Goal: Communication & Community: Answer question/provide support

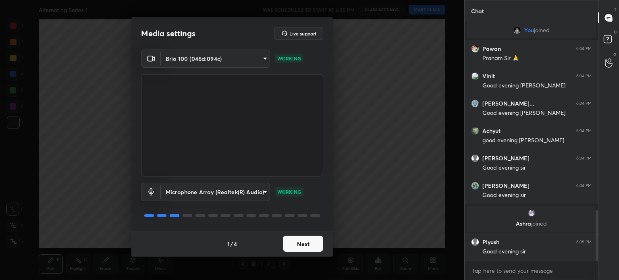
scroll to position [889, 0]
click at [315, 243] on button "Next" at bounding box center [303, 244] width 40 height 16
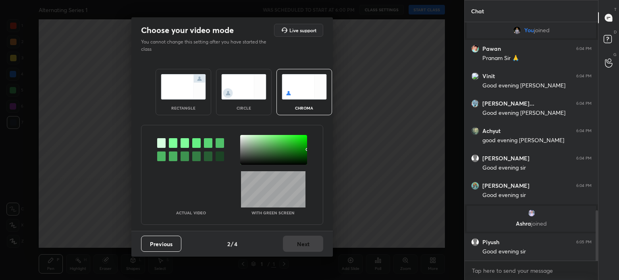
drag, startPoint x: 252, startPoint y: 110, endPoint x: 250, endPoint y: 105, distance: 4.9
click at [252, 110] on div "circle" at bounding box center [244, 92] width 56 height 46
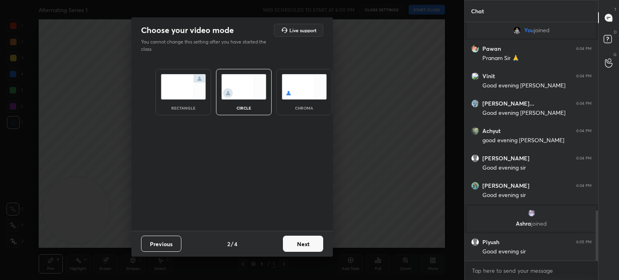
click at [297, 242] on button "Next" at bounding box center [303, 244] width 40 height 16
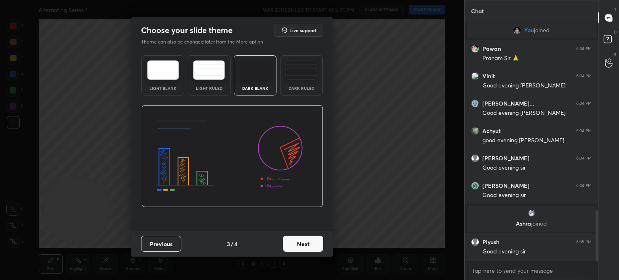
click at [304, 248] on button "Next" at bounding box center [303, 244] width 40 height 16
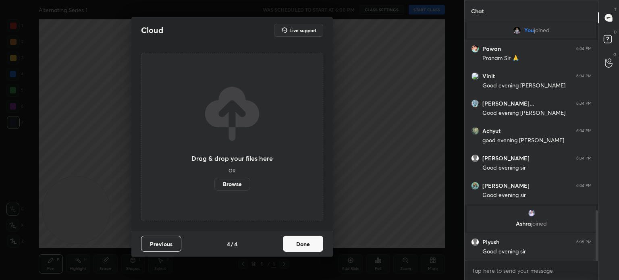
click at [309, 246] on button "Done" at bounding box center [303, 244] width 40 height 16
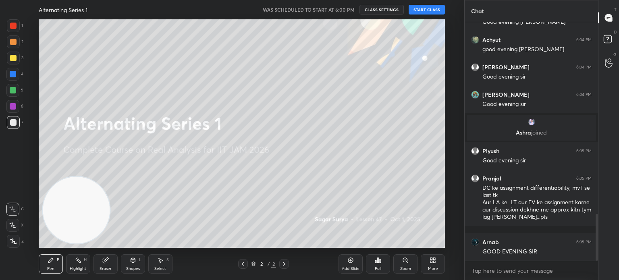
scroll to position [1007, 0]
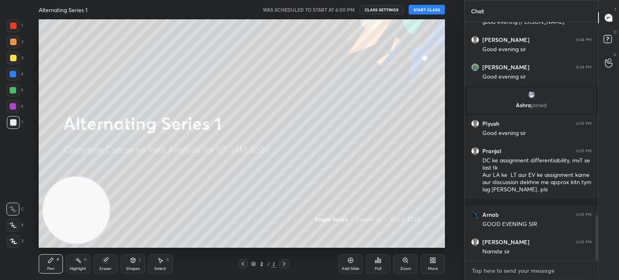
type textarea "x"
click at [492, 275] on textarea at bounding box center [531, 271] width 121 height 13
type textarea "6"
type textarea "x"
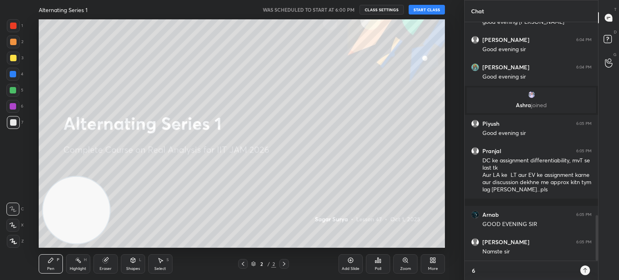
type textarea "6:"
type textarea "x"
type textarea "6:1"
type textarea "x"
type textarea "6:10"
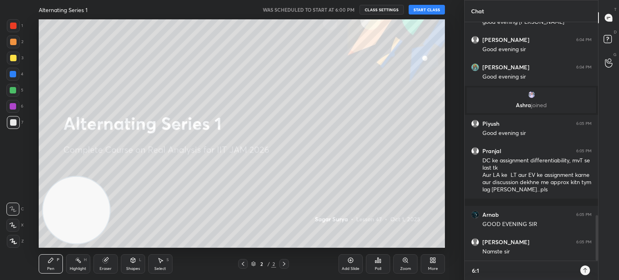
type textarea "x"
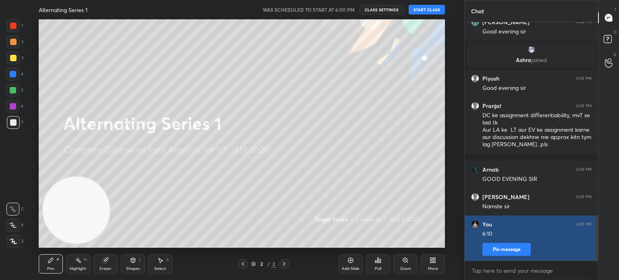
click at [511, 253] on button "Pin message" at bounding box center [507, 249] width 48 height 13
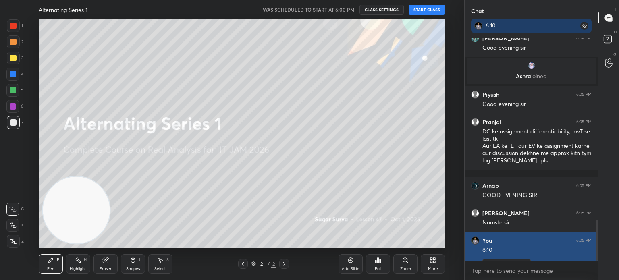
scroll to position [153, 131]
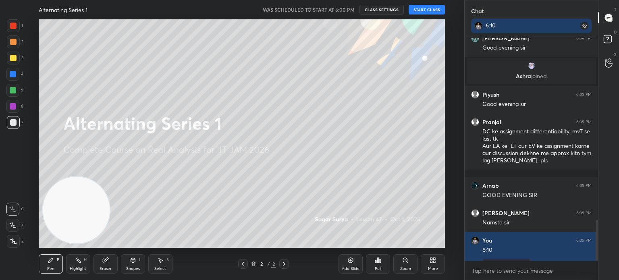
click at [438, 9] on button "START CLASS" at bounding box center [427, 10] width 36 height 10
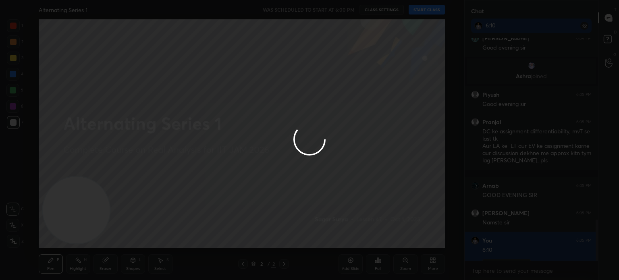
type textarea "x"
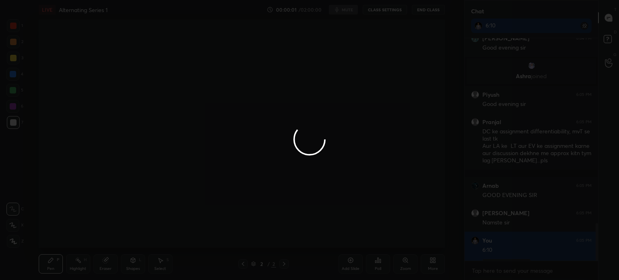
scroll to position [1096, 0]
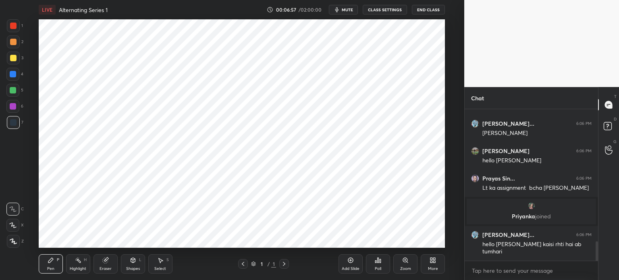
scroll to position [40100, 39897]
click at [432, 267] on div "More" at bounding box center [433, 269] width 10 height 4
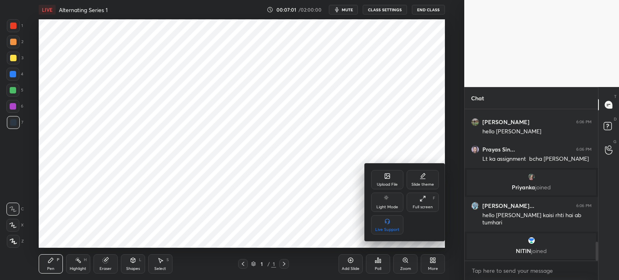
click at [423, 183] on div "Slide theme" at bounding box center [423, 185] width 23 height 4
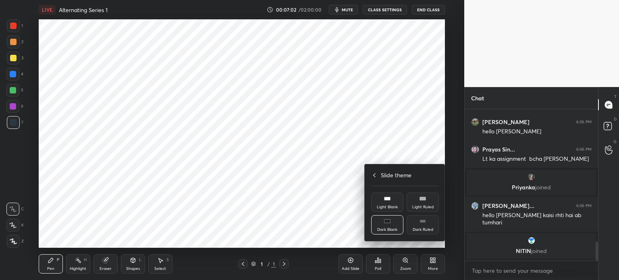
click at [391, 225] on div "Dark Blank" at bounding box center [387, 224] width 32 height 19
click at [352, 233] on div at bounding box center [309, 140] width 619 height 280
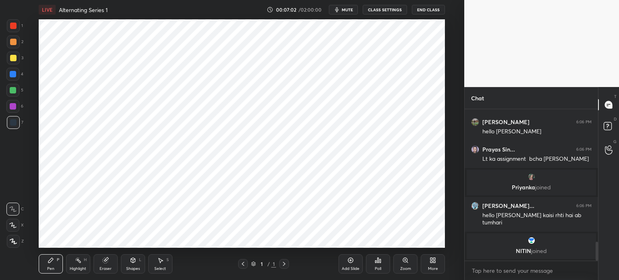
click at [356, 265] on div "Add Slide" at bounding box center [351, 263] width 24 height 19
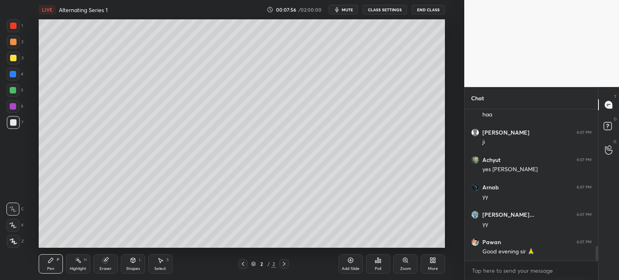
scroll to position [1444, 0]
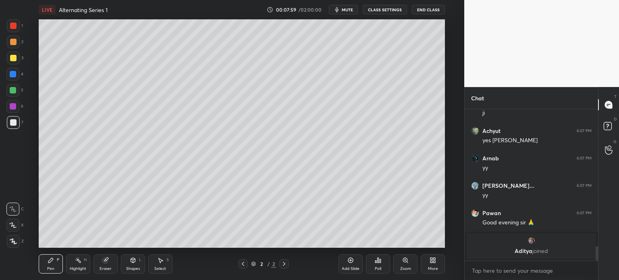
click at [356, 10] on button "mute" at bounding box center [343, 10] width 29 height 10
click at [14, 122] on div at bounding box center [13, 122] width 6 height 6
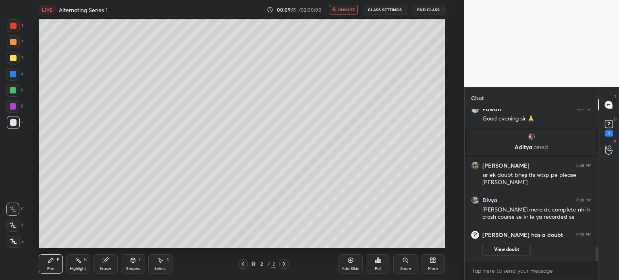
scroll to position [1476, 0]
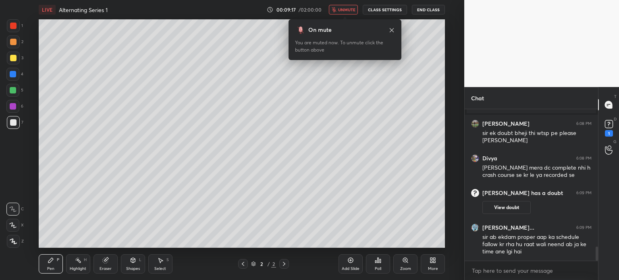
click at [348, 8] on span "unmute" at bounding box center [346, 10] width 17 height 6
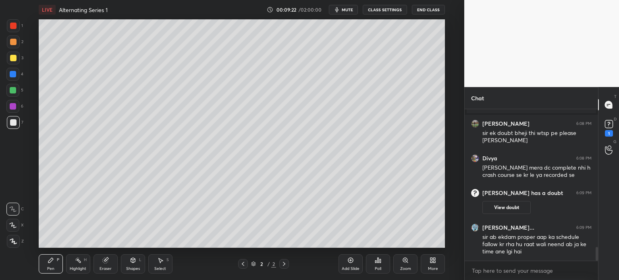
scroll to position [1505, 0]
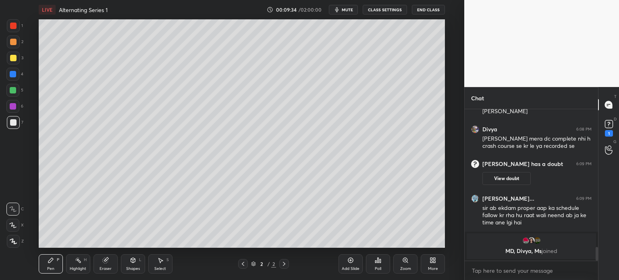
click at [345, 16] on div "LIVE Alternating Series 1 00:09:34 / 02:00:00 mute CLASS SETTINGS End Class" at bounding box center [242, 9] width 407 height 19
click at [353, 10] on span "mute" at bounding box center [347, 10] width 11 height 6
click at [612, 128] on icon at bounding box center [609, 124] width 12 height 12
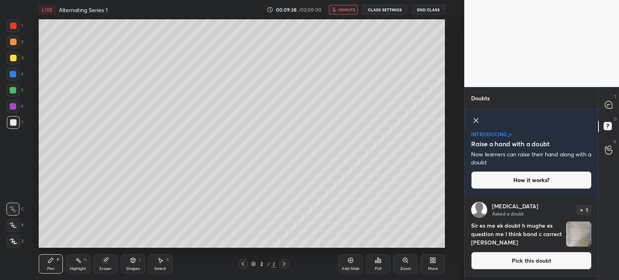
click at [537, 266] on button "Pick this doubt" at bounding box center [531, 261] width 121 height 18
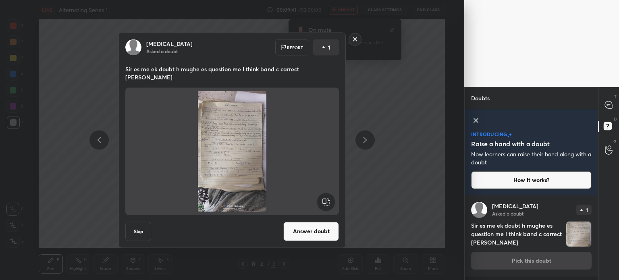
click at [220, 117] on img at bounding box center [232, 151] width 194 height 121
click at [352, 46] on rect at bounding box center [355, 39] width 13 height 13
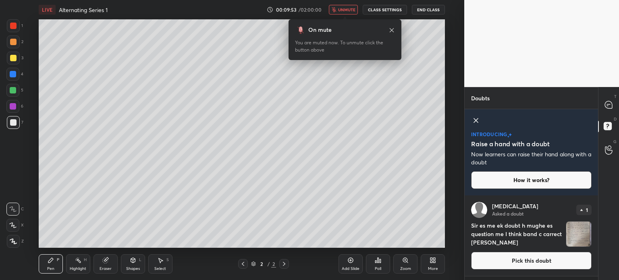
click at [349, 8] on span "unmute" at bounding box center [346, 10] width 17 height 6
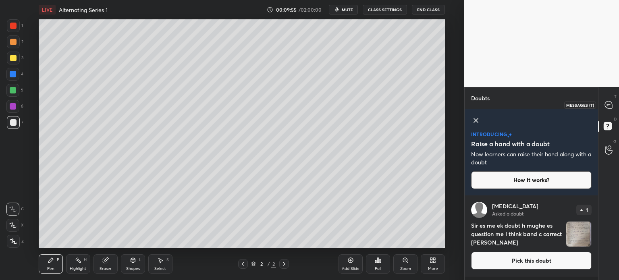
click at [611, 107] on icon at bounding box center [608, 104] width 7 height 7
type textarea "x"
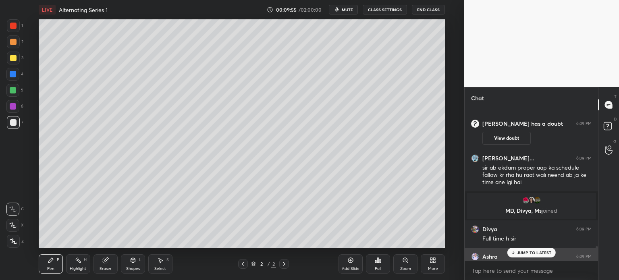
scroll to position [149, 131]
click at [542, 251] on p "JUMP TO LATEST" at bounding box center [534, 252] width 35 height 5
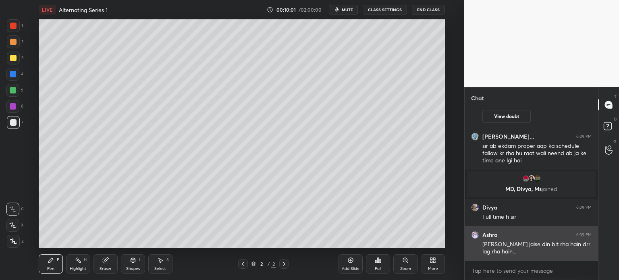
scroll to position [1681, 0]
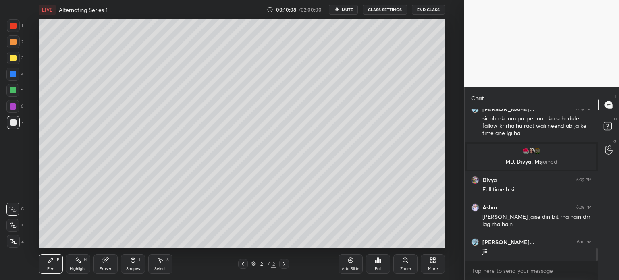
click at [352, 10] on span "mute" at bounding box center [347, 10] width 11 height 6
click at [380, 11] on button "CLASS SETTINGS" at bounding box center [385, 10] width 44 height 10
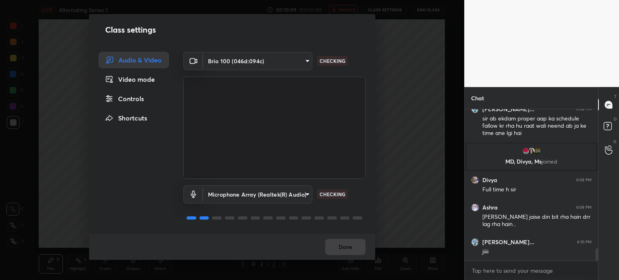
click at [143, 100] on div "Controls" at bounding box center [134, 99] width 70 height 16
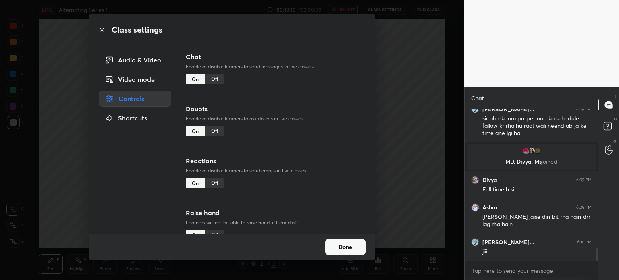
click at [213, 82] on div "Off" at bounding box center [214, 79] width 19 height 10
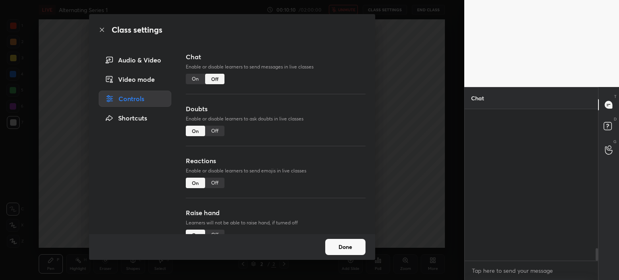
scroll to position [2, 2]
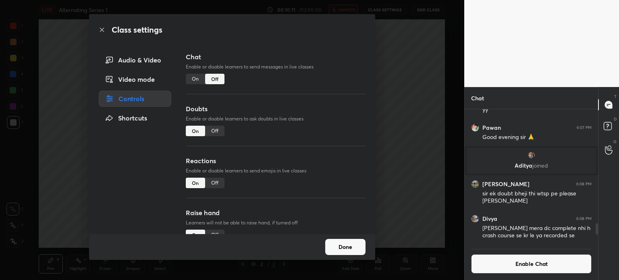
click at [353, 251] on button "Done" at bounding box center [345, 247] width 40 height 16
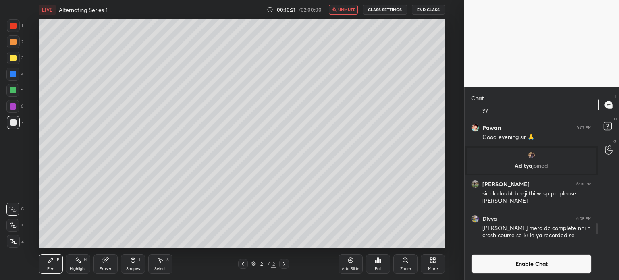
click at [427, 11] on button "End Class" at bounding box center [428, 10] width 33 height 10
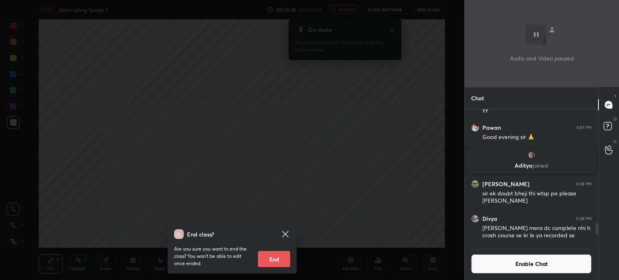
click at [285, 233] on icon at bounding box center [286, 234] width 10 height 10
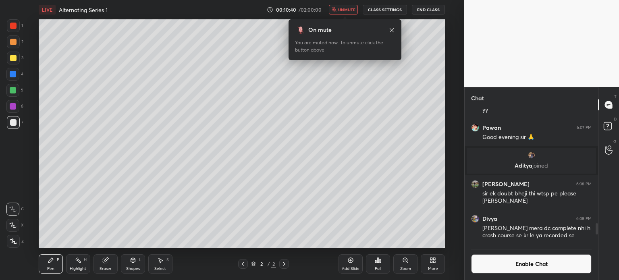
click at [431, 8] on button "End Class" at bounding box center [428, 10] width 33 height 10
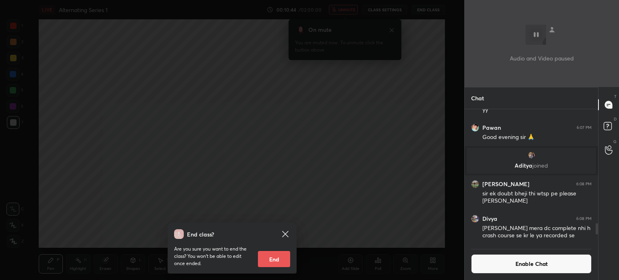
click at [286, 232] on icon at bounding box center [286, 234] width 10 height 10
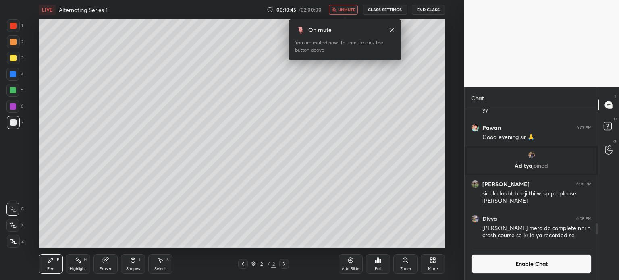
click at [354, 10] on span "unmute" at bounding box center [346, 10] width 17 height 6
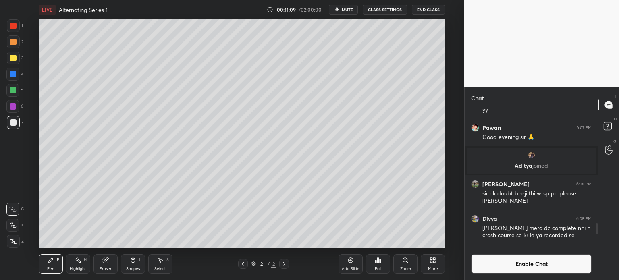
click at [352, 6] on button "mute" at bounding box center [343, 10] width 29 height 10
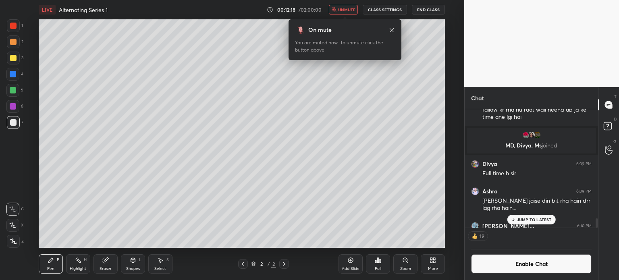
click at [349, 10] on span "unmute" at bounding box center [346, 10] width 17 height 6
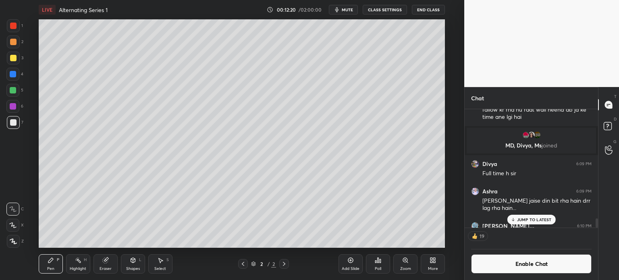
click at [371, 270] on div "Poll" at bounding box center [378, 263] width 24 height 19
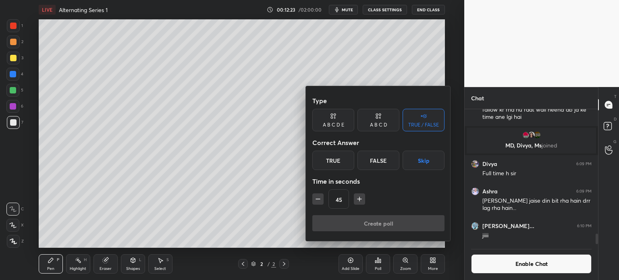
click at [488, 264] on div at bounding box center [309, 140] width 619 height 280
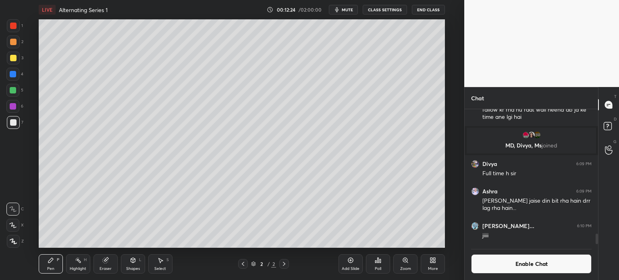
click at [496, 265] on button "Enable Chat" at bounding box center [531, 263] width 121 height 19
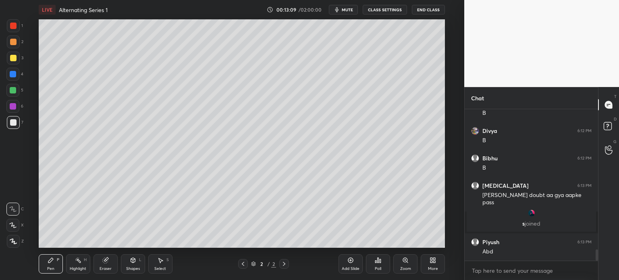
scroll to position [1904, 0]
click at [14, 57] on div at bounding box center [13, 58] width 6 height 6
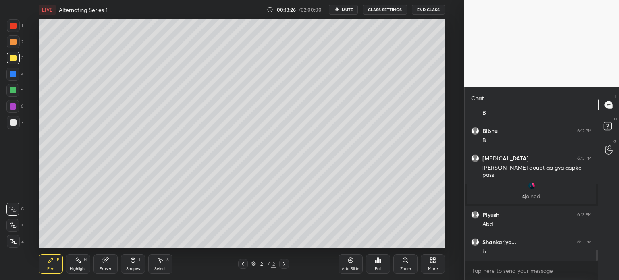
scroll to position [1958, 0]
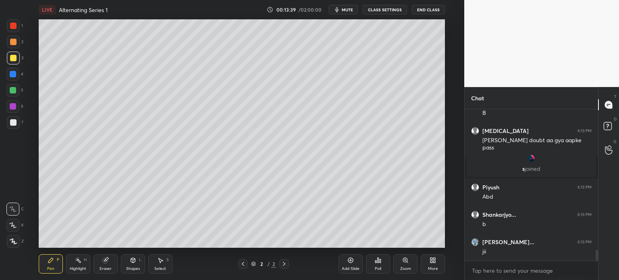
click at [11, 109] on div at bounding box center [13, 106] width 6 height 6
click at [106, 254] on div "Pen P Highlight H Eraser Shapes L Select S 2 / 2 Add Slide Poll Zoom More" at bounding box center [242, 264] width 407 height 32
click at [100, 262] on div "Eraser" at bounding box center [106, 263] width 24 height 19
click at [13, 222] on div at bounding box center [12, 225] width 13 height 13
click at [124, 262] on div "Shapes L" at bounding box center [133, 263] width 24 height 19
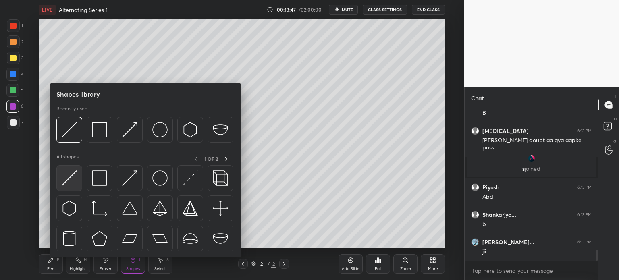
click at [68, 181] on img at bounding box center [69, 178] width 15 height 15
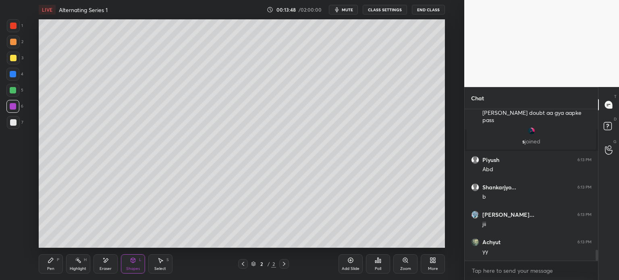
click at [13, 29] on div at bounding box center [13, 26] width 6 height 6
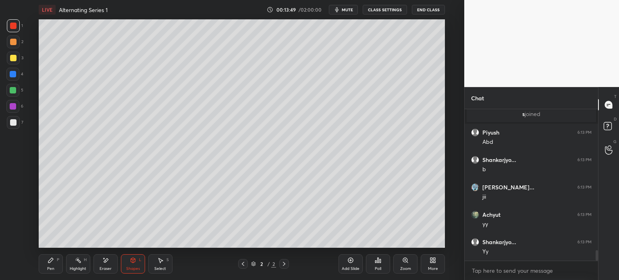
scroll to position [2096, 0]
click at [18, 72] on div at bounding box center [12, 74] width 13 height 13
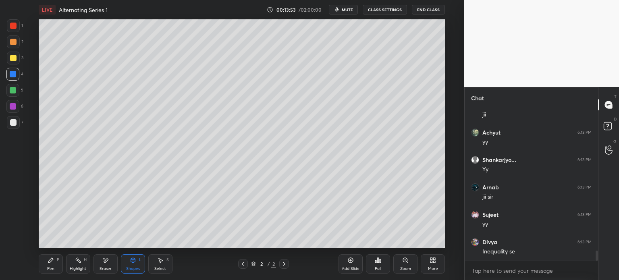
click at [46, 267] on div "Pen P" at bounding box center [51, 263] width 24 height 19
click at [13, 206] on icon at bounding box center [12, 209] width 7 height 6
click at [10, 129] on div at bounding box center [13, 122] width 13 height 13
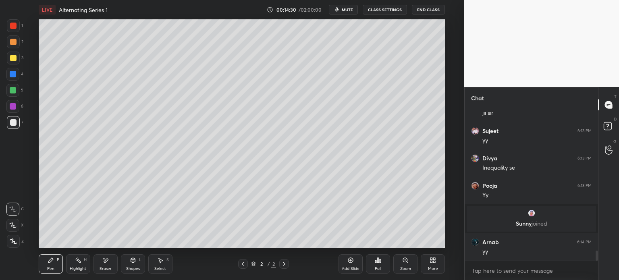
scroll to position [2127, 0]
click at [356, 267] on div "Add Slide" at bounding box center [351, 269] width 18 height 4
drag, startPoint x: 15, startPoint y: 57, endPoint x: 31, endPoint y: 52, distance: 17.0
click at [17, 58] on div at bounding box center [13, 58] width 13 height 13
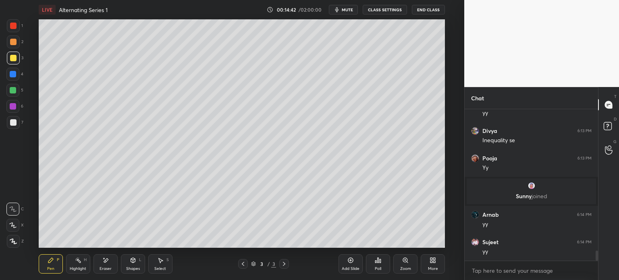
click at [138, 261] on div "Shapes L" at bounding box center [133, 263] width 24 height 19
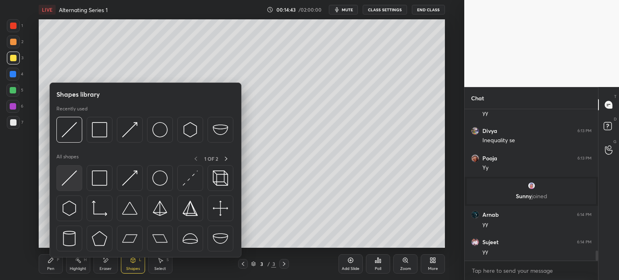
click at [73, 180] on img at bounding box center [69, 178] width 15 height 15
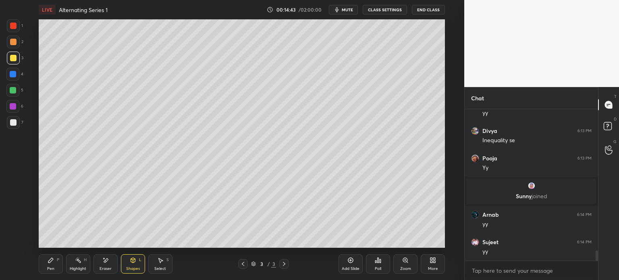
drag, startPoint x: 13, startPoint y: 23, endPoint x: 22, endPoint y: 25, distance: 9.9
click at [13, 23] on div at bounding box center [13, 26] width 6 height 6
click at [13, 125] on div at bounding box center [13, 122] width 13 height 13
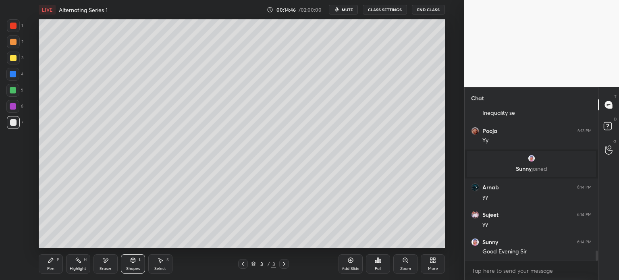
click at [243, 263] on icon at bounding box center [243, 264] width 2 height 4
click at [287, 264] on icon at bounding box center [284, 264] width 6 height 6
drag, startPoint x: 46, startPoint y: 252, endPoint x: 50, endPoint y: 254, distance: 4.2
click at [48, 253] on div "Pen P Highlight H Eraser Shapes L Select S 3 / 3 Add Slide Poll Zoom More" at bounding box center [242, 264] width 407 height 32
click at [52, 257] on div "Pen P Highlight H Eraser Shapes L Select S 3 / 3 Add Slide Poll Zoom More" at bounding box center [242, 264] width 407 height 32
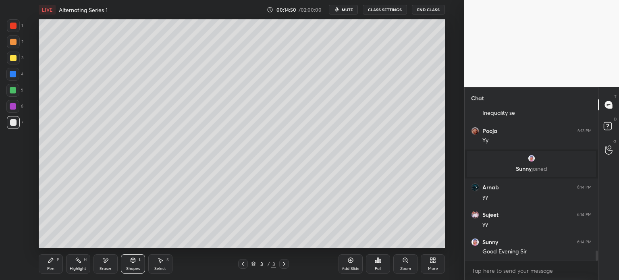
click at [51, 261] on icon at bounding box center [50, 260] width 5 height 5
click at [107, 272] on div "Eraser" at bounding box center [106, 263] width 24 height 19
click at [54, 261] on div "Pen P" at bounding box center [51, 263] width 24 height 19
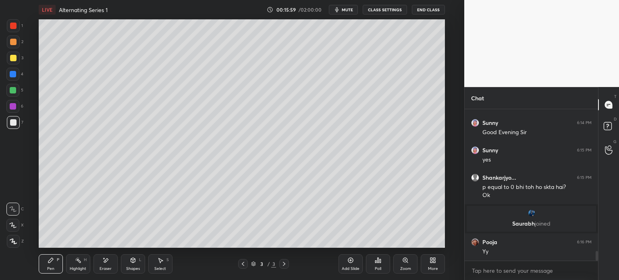
scroll to position [2230, 0]
click at [108, 269] on div "Eraser" at bounding box center [106, 269] width 12 height 4
click at [45, 267] on div "Pen P" at bounding box center [51, 263] width 24 height 19
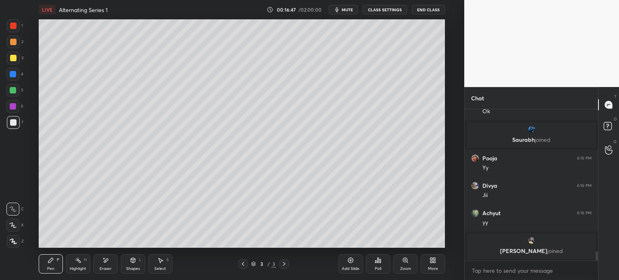
scroll to position [2311, 0]
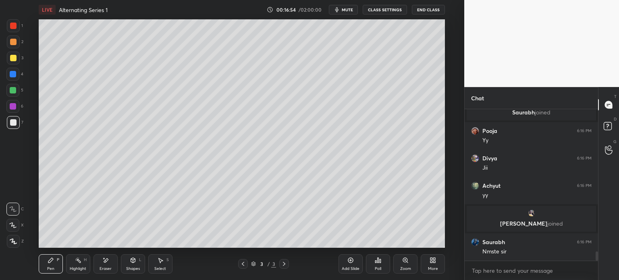
click at [100, 270] on div "Pen P Highlight H Eraser Shapes L Select S 3 / 3 Add Slide Poll Zoom More" at bounding box center [242, 264] width 407 height 32
click at [111, 263] on div "Eraser" at bounding box center [106, 263] width 24 height 19
click at [55, 267] on div "Pen P" at bounding box center [51, 263] width 24 height 19
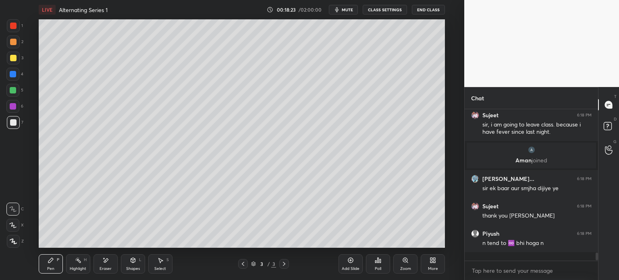
scroll to position [149, 131]
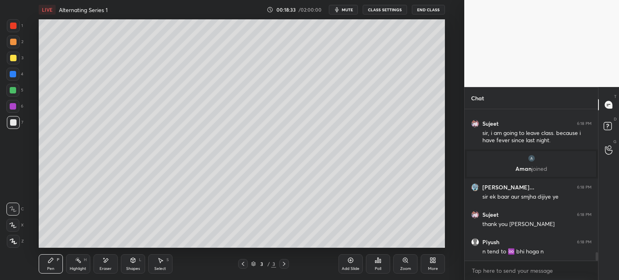
click at [244, 266] on icon at bounding box center [243, 264] width 6 height 6
click at [282, 262] on icon at bounding box center [284, 264] width 6 height 6
click at [110, 268] on div "Eraser" at bounding box center [106, 263] width 24 height 19
click at [53, 267] on div "Pen" at bounding box center [50, 269] width 7 height 4
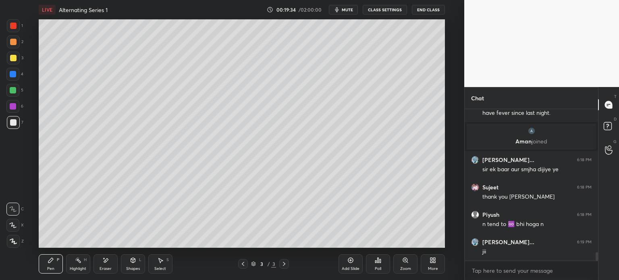
drag, startPoint x: 100, startPoint y: 269, endPoint x: 147, endPoint y: 252, distance: 50.1
click at [104, 267] on div "Eraser" at bounding box center [106, 263] width 24 height 19
click at [57, 264] on div "Pen P" at bounding box center [51, 263] width 24 height 19
click at [18, 62] on div at bounding box center [13, 58] width 13 height 13
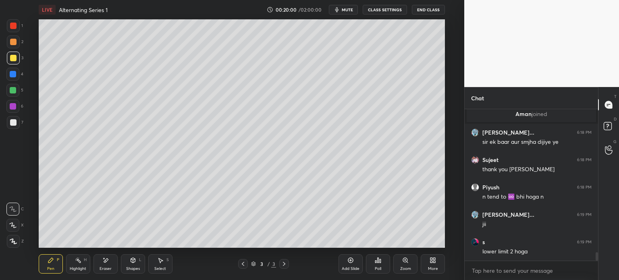
scroll to position [2622, 0]
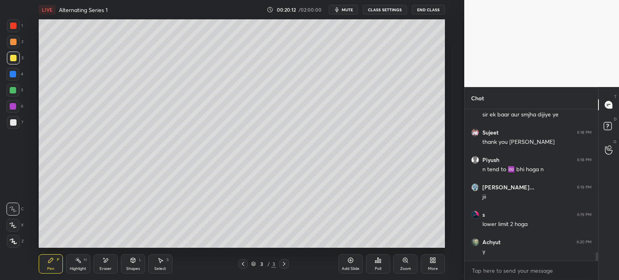
drag, startPoint x: 8, startPoint y: 27, endPoint x: 14, endPoint y: 26, distance: 5.7
click at [15, 26] on div at bounding box center [13, 25] width 13 height 13
click at [15, 123] on div at bounding box center [13, 122] width 6 height 6
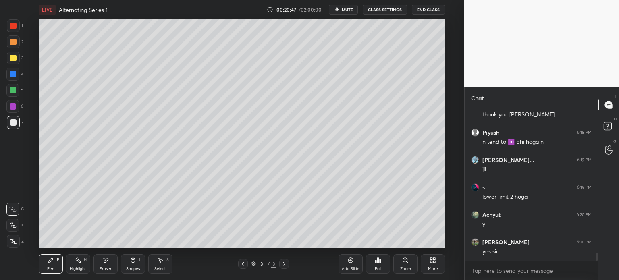
scroll to position [2677, 0]
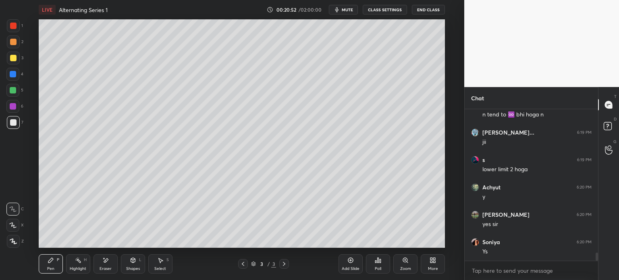
drag, startPoint x: 283, startPoint y: 263, endPoint x: 281, endPoint y: 267, distance: 5.2
click at [283, 263] on icon at bounding box center [284, 264] width 6 height 6
click at [357, 265] on div "Add Slide" at bounding box center [351, 263] width 24 height 19
click at [349, 8] on span "mute" at bounding box center [347, 10] width 11 height 6
click at [437, 10] on button "End Class" at bounding box center [428, 10] width 33 height 10
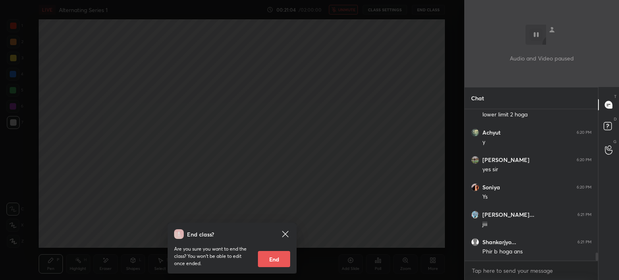
scroll to position [2, 2]
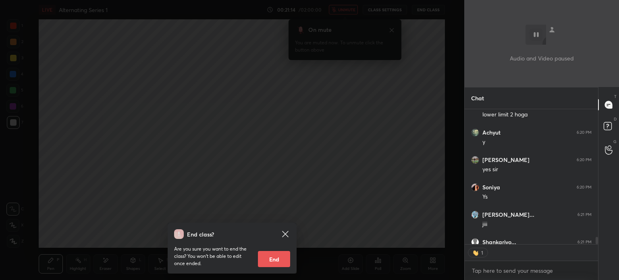
type textarea "x"
click at [287, 234] on icon at bounding box center [286, 234] width 10 height 10
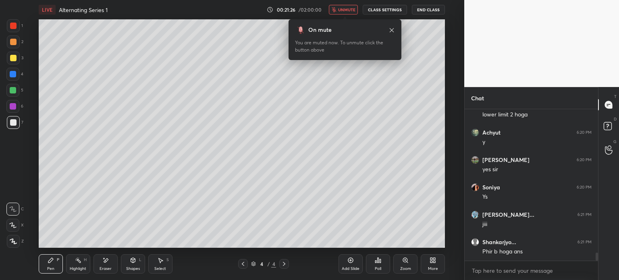
click at [353, 10] on span "unmute" at bounding box center [346, 10] width 17 height 6
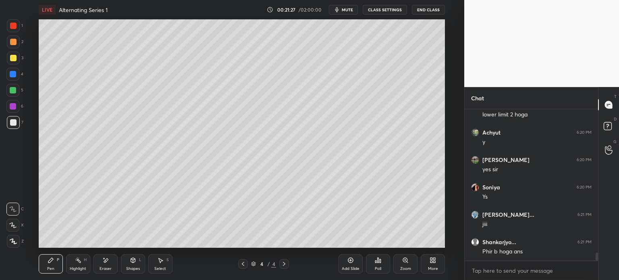
scroll to position [2759, 0]
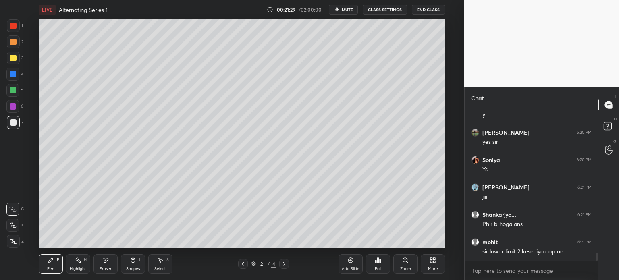
click at [17, 93] on div at bounding box center [12, 90] width 13 height 13
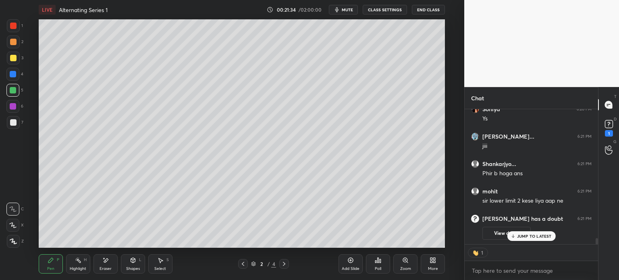
click at [284, 262] on icon at bounding box center [284, 264] width 6 height 6
type textarea "x"
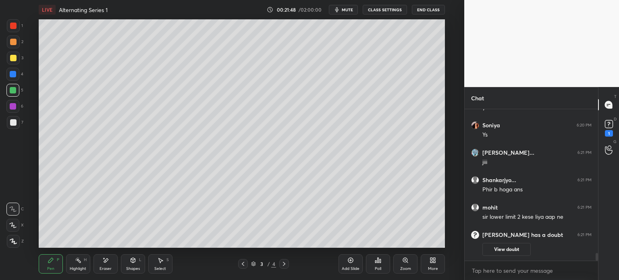
click at [284, 261] on div at bounding box center [284, 264] width 10 height 10
click at [14, 128] on div "7" at bounding box center [15, 124] width 17 height 16
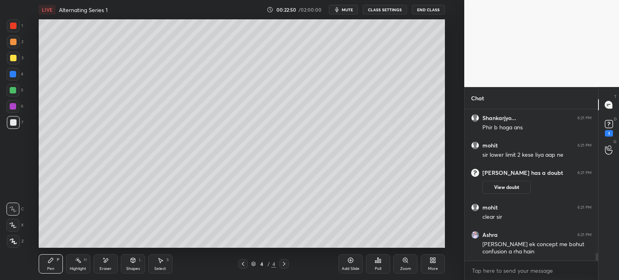
scroll to position [2807, 0]
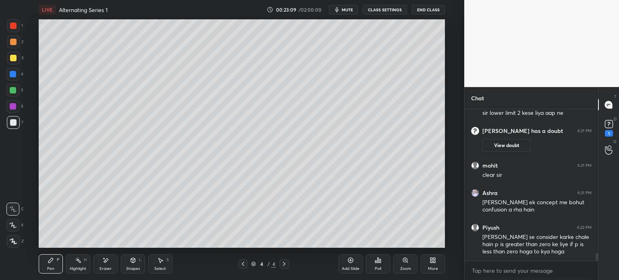
click at [350, 9] on span "mute" at bounding box center [347, 10] width 11 height 6
click at [428, 8] on button "End Class" at bounding box center [428, 10] width 33 height 10
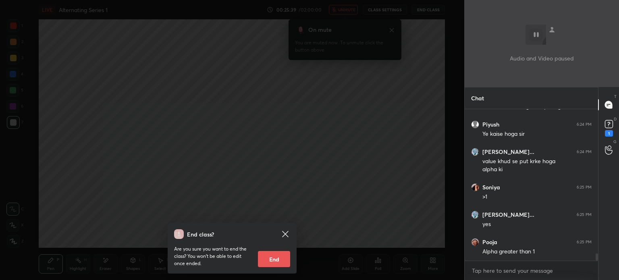
scroll to position [2981, 0]
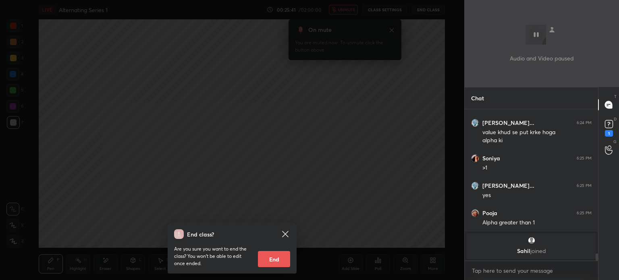
click at [287, 231] on icon at bounding box center [286, 234] width 10 height 10
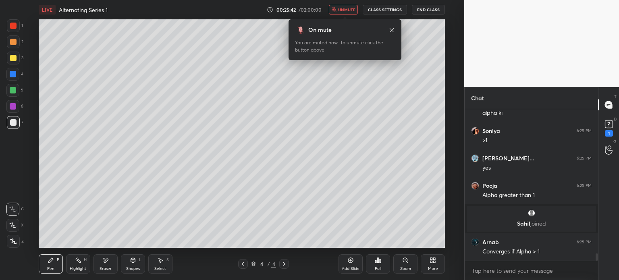
scroll to position [2942, 0]
click at [432, 9] on button "End Class" at bounding box center [428, 10] width 33 height 10
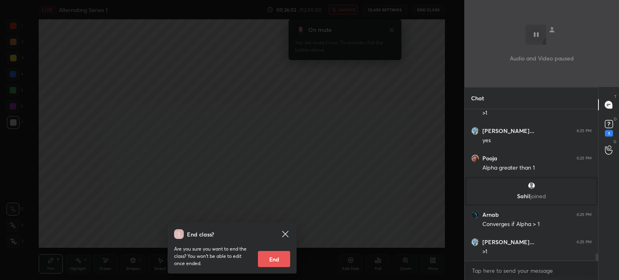
scroll to position [2996, 0]
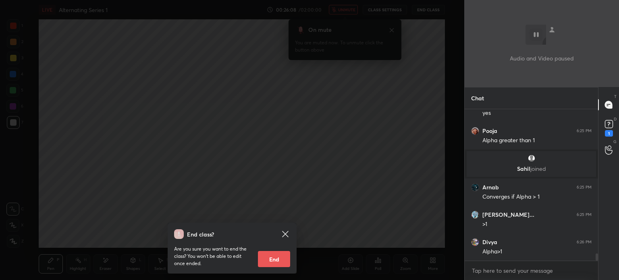
click at [286, 231] on icon at bounding box center [286, 234] width 10 height 10
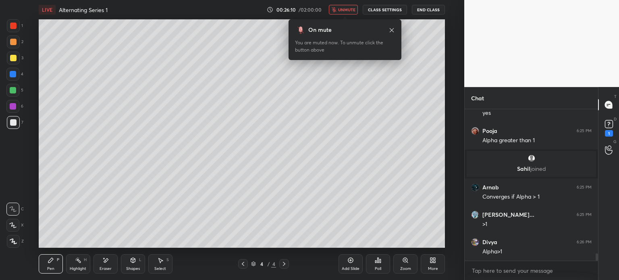
click at [339, 10] on button "unmute" at bounding box center [343, 10] width 29 height 10
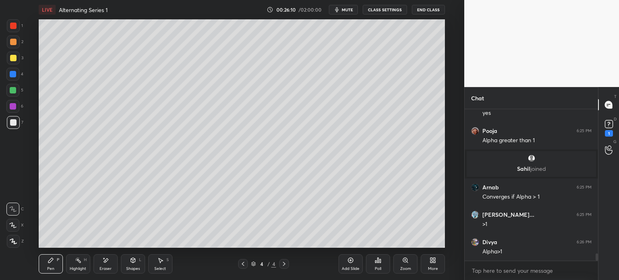
scroll to position [3026, 0]
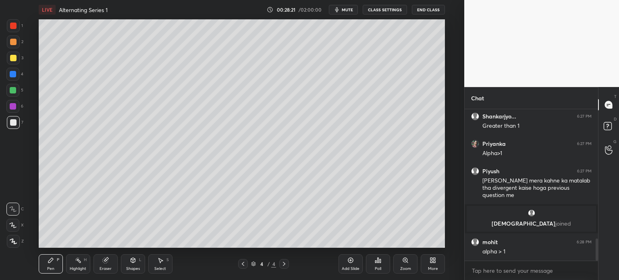
scroll to position [921, 0]
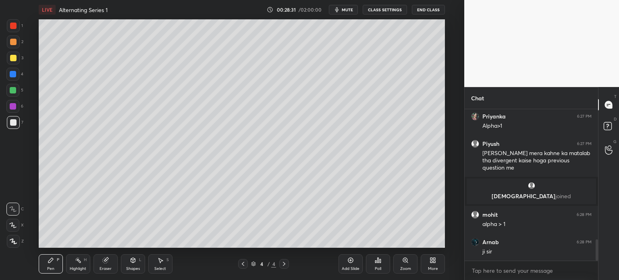
drag, startPoint x: 105, startPoint y: 262, endPoint x: 106, endPoint y: 251, distance: 10.6
click at [105, 263] on icon at bounding box center [105, 260] width 6 height 6
click at [52, 265] on div "Pen P" at bounding box center [51, 263] width 24 height 19
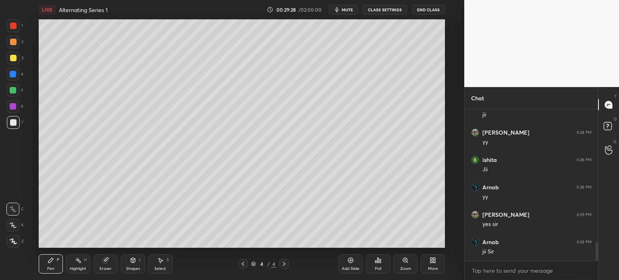
scroll to position [1113, 0]
click at [12, 58] on div at bounding box center [13, 58] width 6 height 6
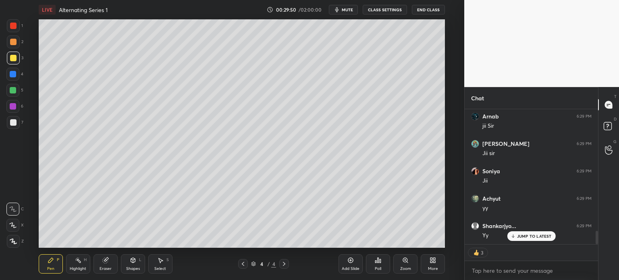
scroll to position [1239, 0]
click at [353, 267] on div "Add Slide" at bounding box center [351, 269] width 18 height 4
click at [104, 261] on icon at bounding box center [104, 260] width 5 height 5
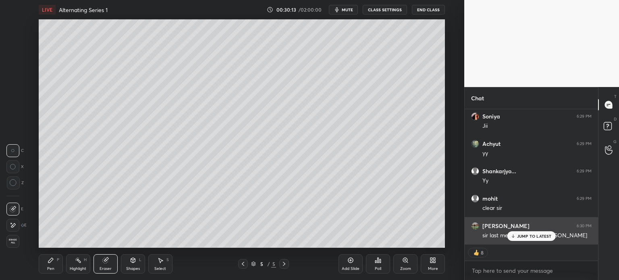
click at [545, 238] on p "JUMP TO LATEST" at bounding box center [534, 236] width 35 height 5
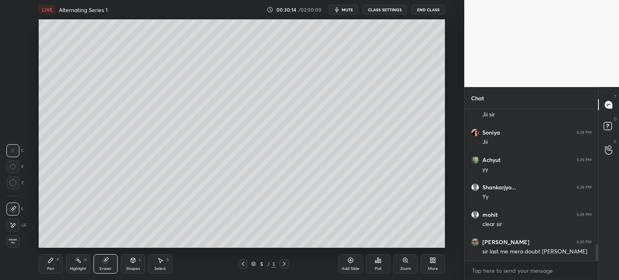
scroll to position [2, 2]
click at [346, 10] on span "mute" at bounding box center [347, 10] width 11 height 6
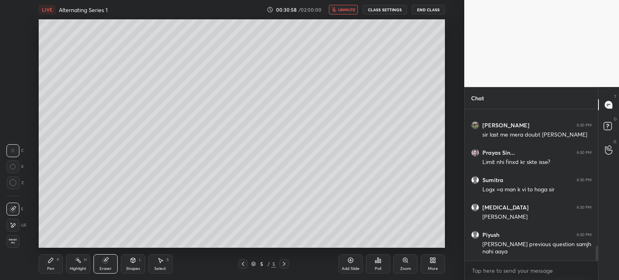
scroll to position [1396, 0]
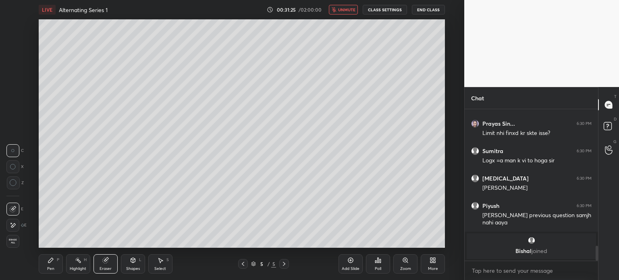
click at [349, 7] on div "LIVE Alternating Series 1 00:31:25 / 02:00:00 unmute CLASS SETTINGS End Class" at bounding box center [242, 9] width 407 height 19
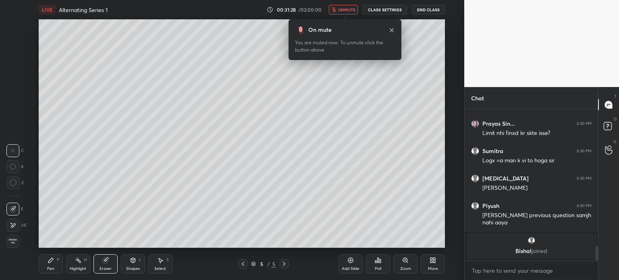
click at [340, 8] on span "unmute" at bounding box center [346, 10] width 17 height 6
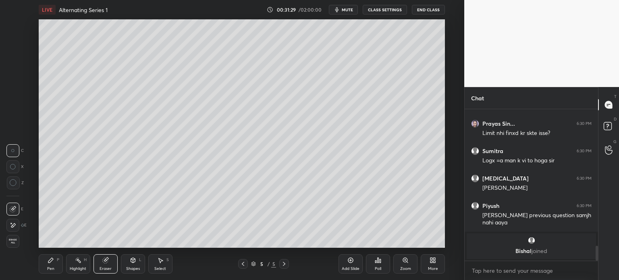
click at [244, 266] on icon at bounding box center [243, 264] width 6 height 6
click at [62, 264] on div "Pen P Highlight H Eraser Shapes L Select S" at bounding box center [114, 263] width 150 height 19
click at [52, 264] on div "Pen P" at bounding box center [51, 263] width 24 height 19
click at [12, 48] on div "2" at bounding box center [15, 43] width 17 height 16
drag, startPoint x: 103, startPoint y: 263, endPoint x: 106, endPoint y: 251, distance: 12.0
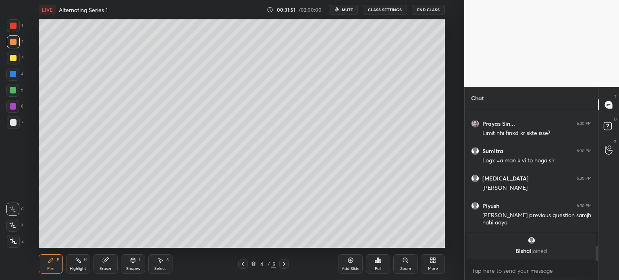
click at [101, 264] on div "Eraser" at bounding box center [106, 263] width 24 height 19
click at [58, 265] on div "Pen P" at bounding box center [51, 263] width 24 height 19
drag, startPoint x: 8, startPoint y: 128, endPoint x: 13, endPoint y: 126, distance: 5.4
click at [9, 128] on div at bounding box center [13, 122] width 13 height 13
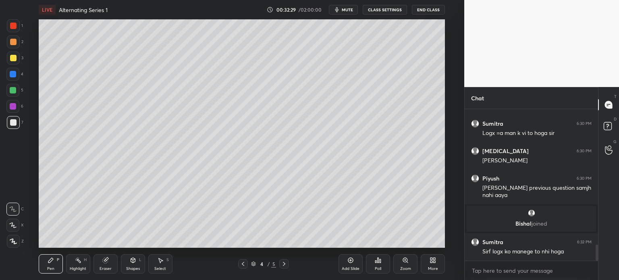
scroll to position [1293, 0]
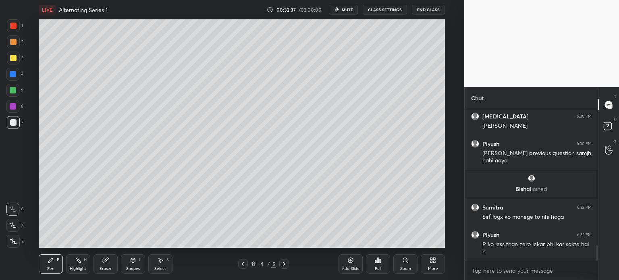
click at [239, 266] on div at bounding box center [243, 264] width 10 height 10
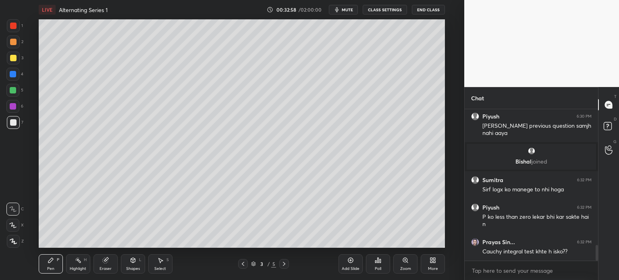
click at [284, 267] on div at bounding box center [284, 264] width 10 height 10
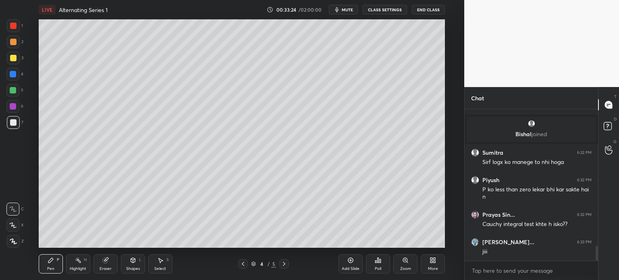
scroll to position [1375, 0]
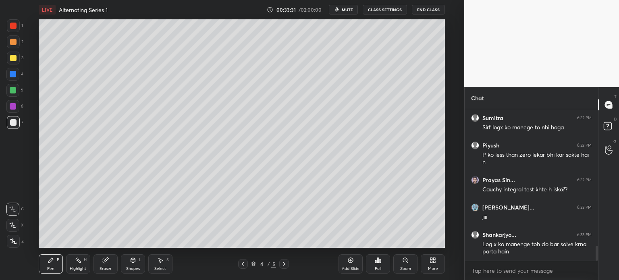
click at [5, 92] on div "1 2 3 4 5 6 7 C X Z C X Z E E Erase all H H" at bounding box center [13, 133] width 26 height 229
click at [12, 91] on div at bounding box center [13, 90] width 6 height 6
click at [17, 78] on div at bounding box center [12, 74] width 13 height 13
click at [286, 263] on icon at bounding box center [284, 264] width 6 height 6
click at [101, 263] on div "Eraser" at bounding box center [106, 263] width 24 height 19
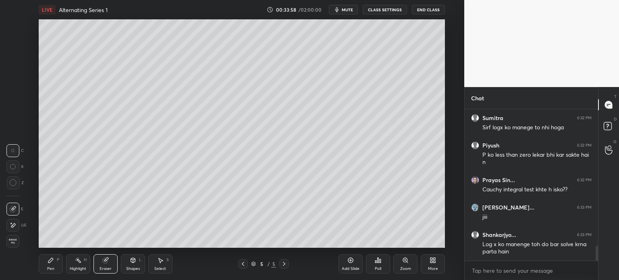
click at [9, 239] on div "Erase all" at bounding box center [12, 241] width 13 height 13
click at [49, 263] on icon at bounding box center [50, 260] width 5 height 5
click at [16, 121] on div at bounding box center [13, 122] width 13 height 13
click at [139, 258] on div "Shapes L" at bounding box center [133, 263] width 24 height 19
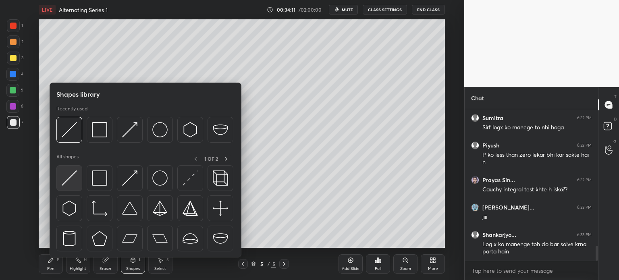
click at [74, 186] on div at bounding box center [69, 178] width 26 height 26
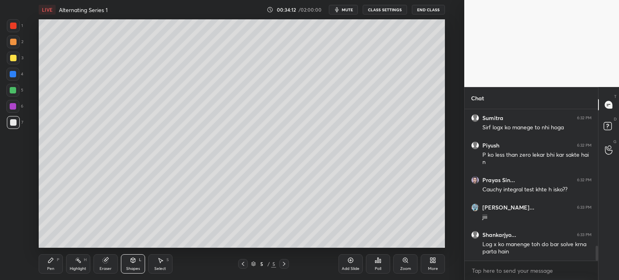
click at [10, 43] on div at bounding box center [13, 42] width 6 height 6
click at [10, 31] on div at bounding box center [13, 25] width 13 height 13
click at [19, 63] on div "3" at bounding box center [15, 58] width 17 height 13
click at [13, 121] on div at bounding box center [13, 122] width 6 height 6
click at [62, 261] on div "Pen P Highlight H Eraser Shapes L Select S" at bounding box center [114, 263] width 150 height 19
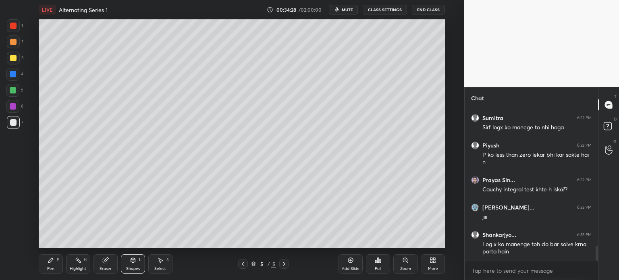
click at [55, 267] on div "Pen P" at bounding box center [51, 263] width 24 height 19
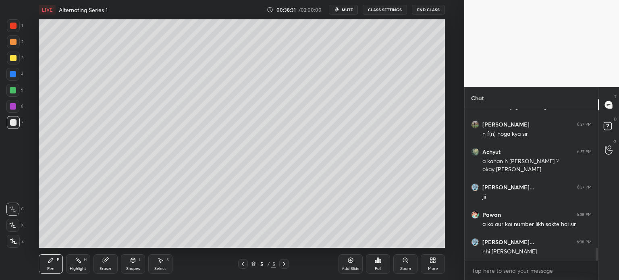
scroll to position [1658, 0]
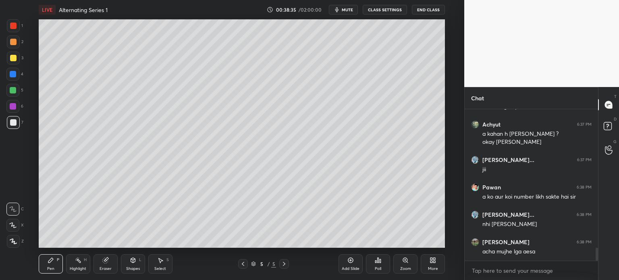
click at [350, 14] on button "mute" at bounding box center [343, 10] width 29 height 10
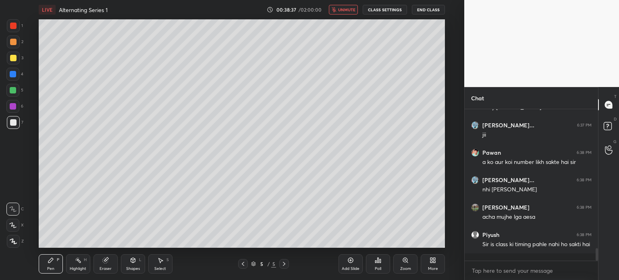
click at [348, 6] on button "unmute" at bounding box center [343, 10] width 29 height 10
click at [353, 9] on span "mute" at bounding box center [347, 10] width 11 height 6
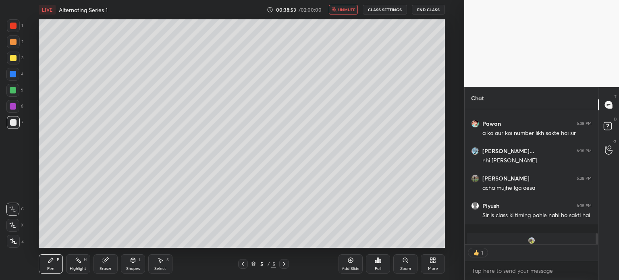
scroll to position [2, 2]
click at [350, 11] on span "unmute" at bounding box center [346, 10] width 17 height 6
click at [15, 91] on div at bounding box center [13, 90] width 6 height 6
click at [50, 263] on icon at bounding box center [51, 260] width 6 height 6
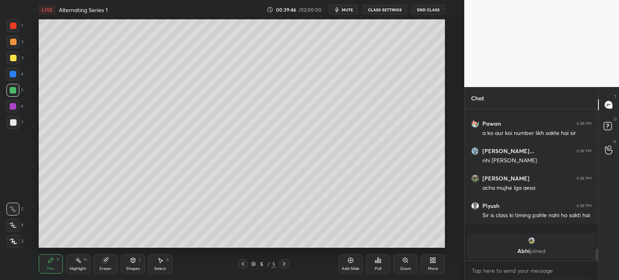
click at [15, 124] on div at bounding box center [13, 122] width 6 height 6
click at [15, 61] on div at bounding box center [13, 58] width 13 height 13
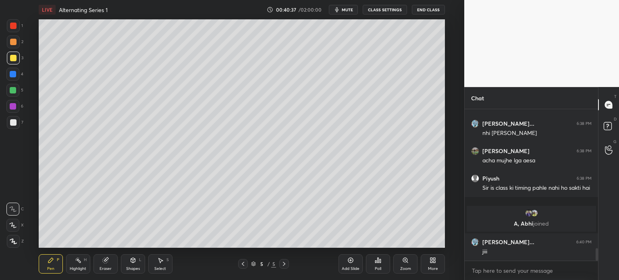
scroll to position [1661, 0]
click at [353, 8] on span "mute" at bounding box center [347, 10] width 11 height 6
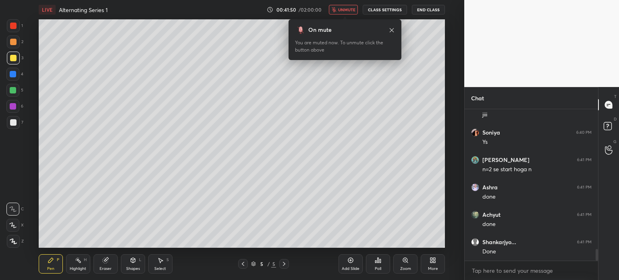
scroll to position [1825, 0]
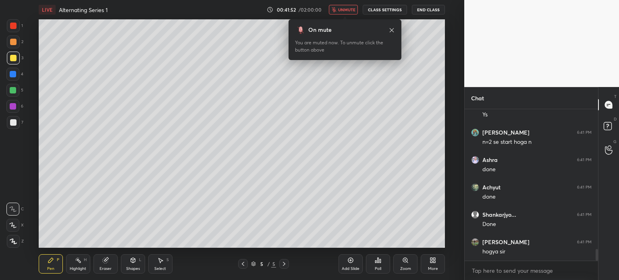
click at [348, 11] on span "unmute" at bounding box center [346, 10] width 17 height 6
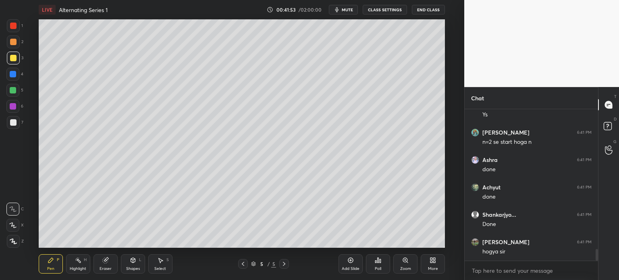
click at [14, 125] on div at bounding box center [13, 122] width 6 height 6
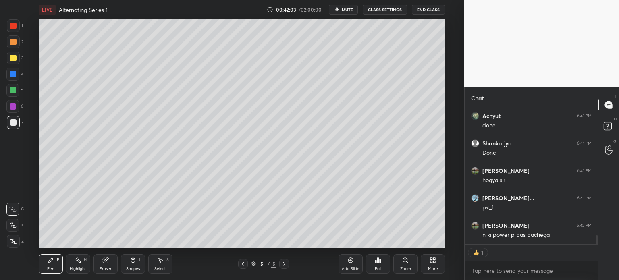
scroll to position [1924, 0]
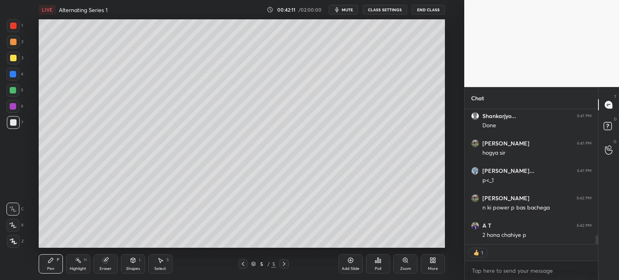
type textarea "x"
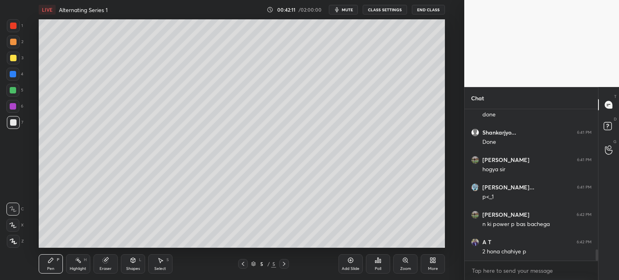
scroll to position [1908, 0]
click at [11, 75] on div at bounding box center [12, 74] width 13 height 13
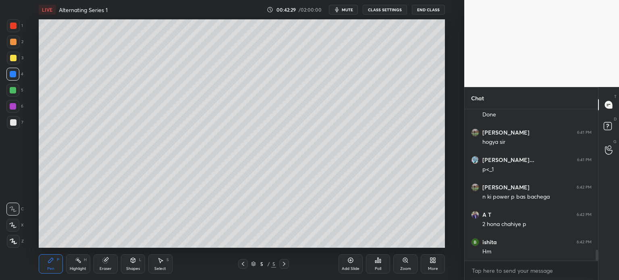
click at [12, 121] on div at bounding box center [13, 122] width 13 height 13
click at [14, 206] on div at bounding box center [12, 209] width 13 height 13
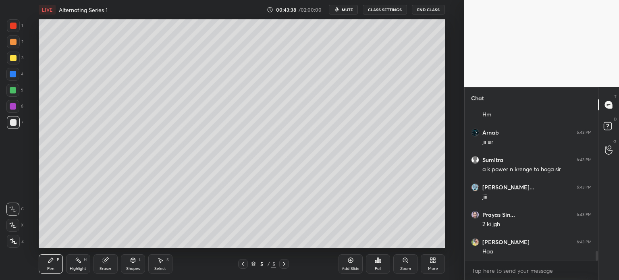
scroll to position [2209, 0]
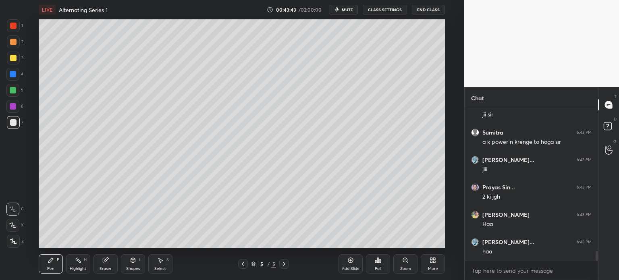
click at [358, 272] on div "Add Slide" at bounding box center [351, 263] width 24 height 19
click at [13, 63] on div at bounding box center [13, 58] width 13 height 13
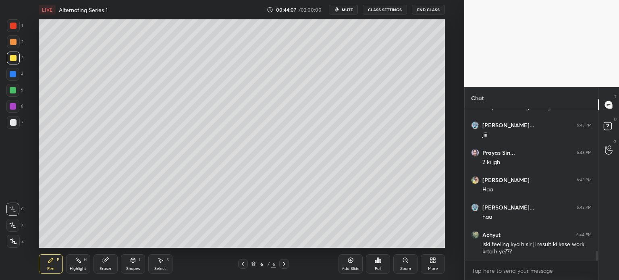
scroll to position [2279, 0]
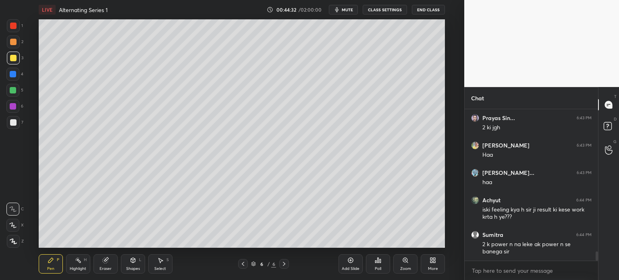
click at [243, 263] on icon at bounding box center [243, 264] width 2 height 4
click at [15, 94] on div at bounding box center [12, 90] width 13 height 13
click at [14, 121] on div at bounding box center [13, 122] width 6 height 6
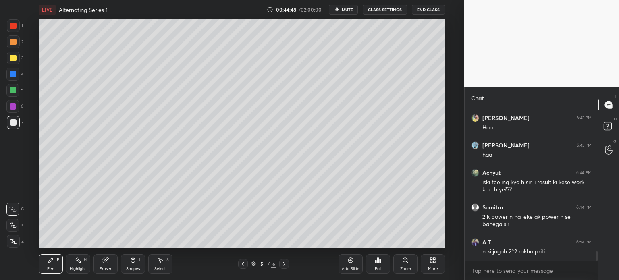
click at [11, 77] on div at bounding box center [13, 74] width 6 height 6
click at [133, 263] on icon at bounding box center [133, 261] width 0 height 3
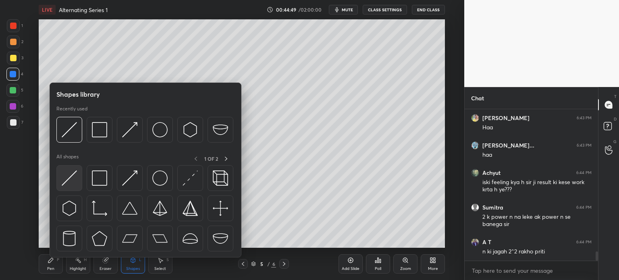
click at [76, 183] on img at bounding box center [69, 178] width 15 height 15
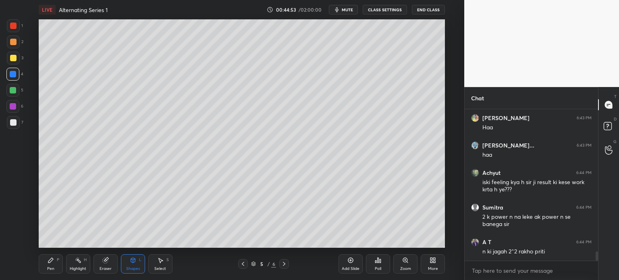
click at [43, 265] on div "Pen P" at bounding box center [51, 263] width 24 height 19
click at [15, 125] on div at bounding box center [13, 122] width 6 height 6
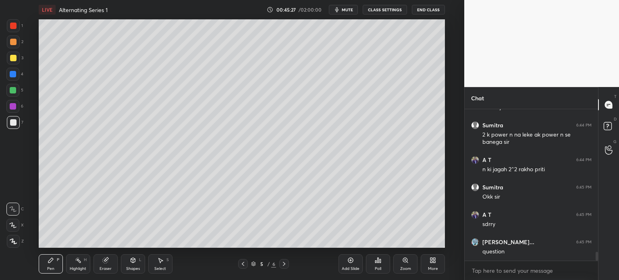
scroll to position [2416, 0]
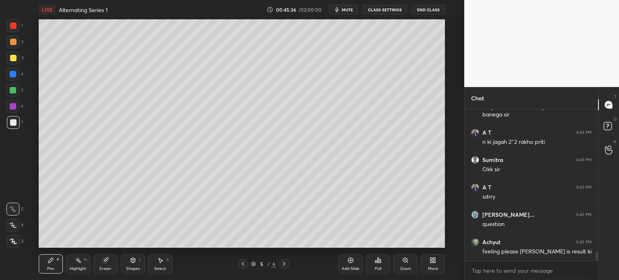
click at [285, 263] on icon at bounding box center [284, 264] width 6 height 6
click at [350, 9] on span "mute" at bounding box center [347, 10] width 11 height 6
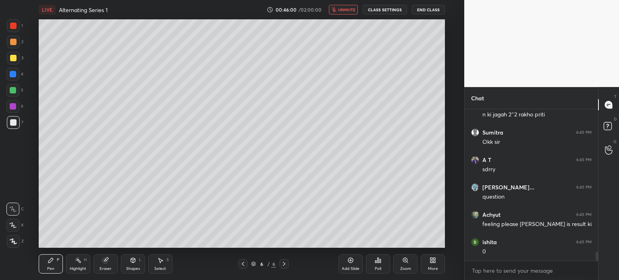
scroll to position [2471, 0]
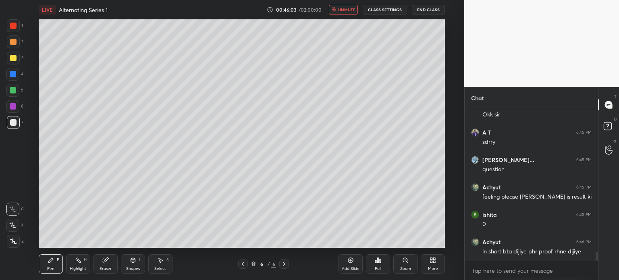
click at [346, 8] on span "unmute" at bounding box center [346, 10] width 17 height 6
click at [8, 60] on div at bounding box center [13, 58] width 13 height 13
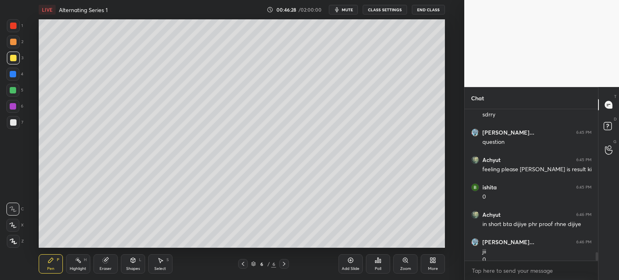
scroll to position [2506, 0]
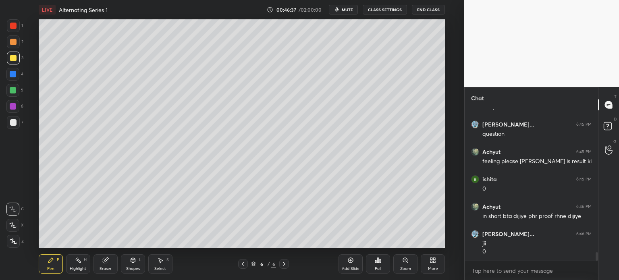
click at [131, 256] on div "Shapes L" at bounding box center [133, 263] width 24 height 19
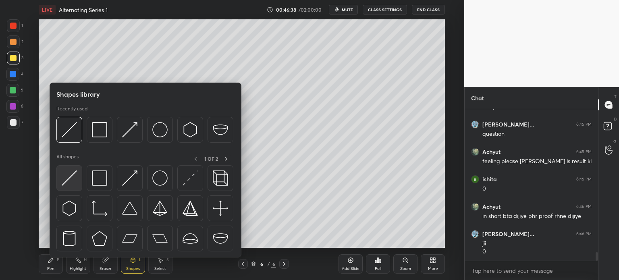
click at [77, 182] on div at bounding box center [69, 178] width 26 height 26
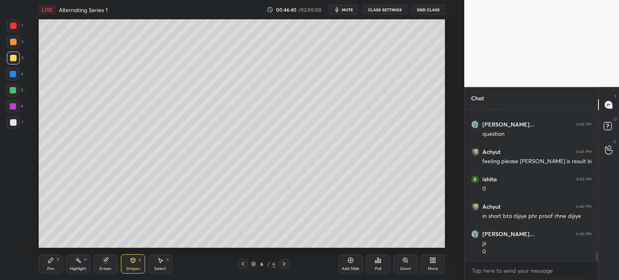
click at [55, 265] on div "Pen P" at bounding box center [51, 263] width 24 height 19
click at [16, 124] on div at bounding box center [13, 122] width 6 height 6
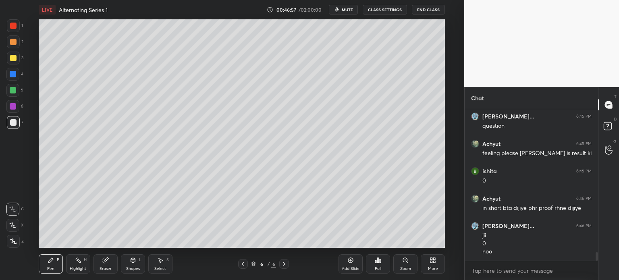
scroll to position [2569, 0]
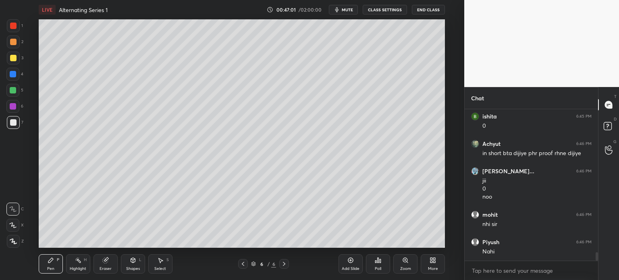
click at [19, 125] on div at bounding box center [13, 122] width 13 height 13
click at [15, 59] on div at bounding box center [13, 58] width 6 height 6
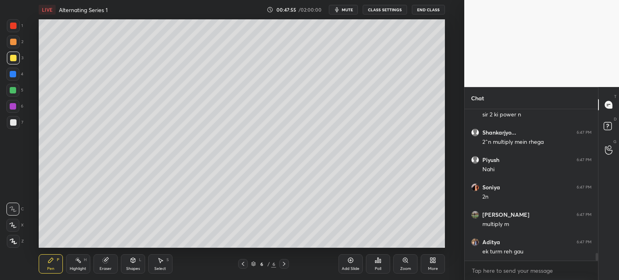
scroll to position [2851, 0]
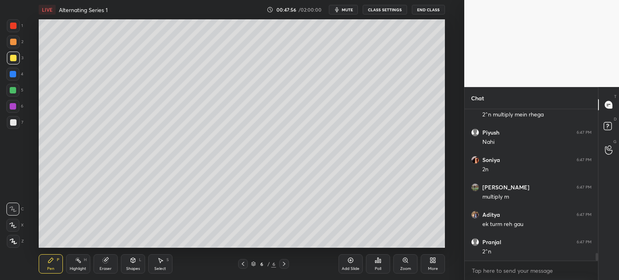
click at [8, 58] on div at bounding box center [13, 58] width 13 height 13
click at [16, 42] on div at bounding box center [13, 42] width 6 height 6
click at [11, 123] on div at bounding box center [13, 122] width 13 height 13
click at [13, 44] on div at bounding box center [13, 42] width 6 height 6
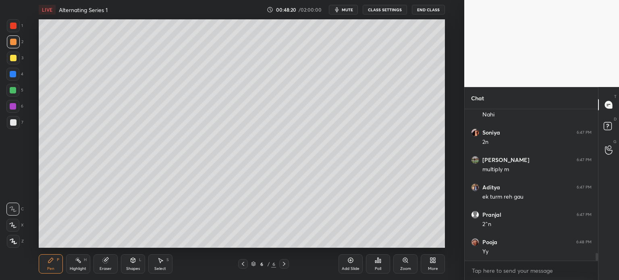
click at [17, 88] on div at bounding box center [12, 90] width 13 height 13
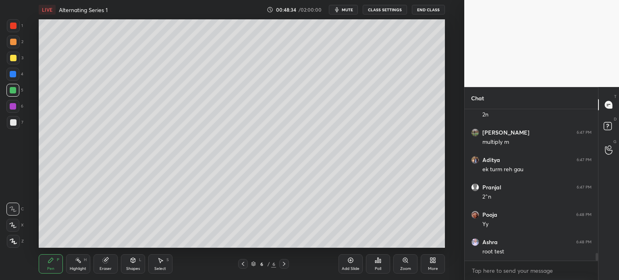
scroll to position [2934, 0]
click at [15, 126] on div at bounding box center [13, 122] width 13 height 13
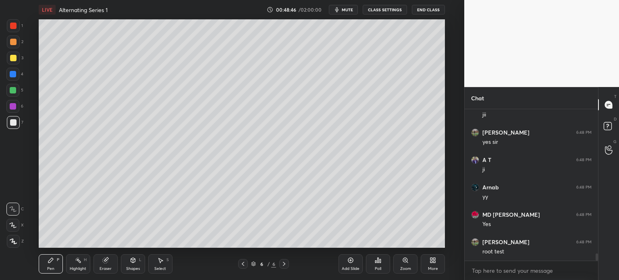
scroll to position [3098, 0]
click at [132, 267] on div "Shapes L" at bounding box center [133, 263] width 24 height 19
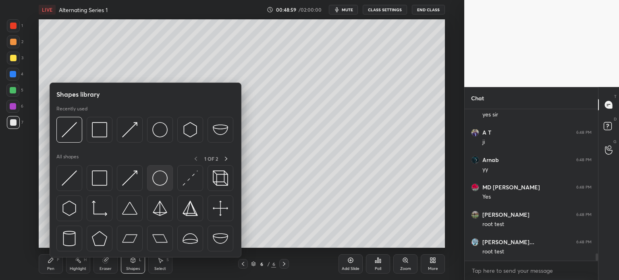
click at [160, 183] on img at bounding box center [159, 178] width 15 height 15
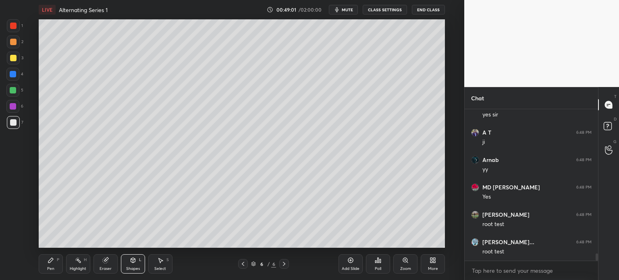
click at [62, 266] on div "Pen P" at bounding box center [51, 263] width 24 height 19
drag, startPoint x: 20, startPoint y: 119, endPoint x: 12, endPoint y: 124, distance: 9.6
click at [16, 122] on div "7" at bounding box center [15, 122] width 17 height 13
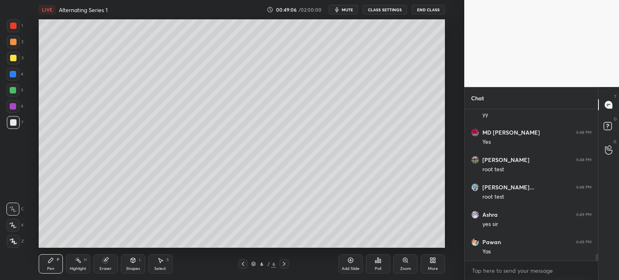
scroll to position [3180, 0]
click at [9, 124] on div at bounding box center [13, 122] width 13 height 13
click at [353, 257] on icon at bounding box center [351, 260] width 6 height 6
click at [52, 265] on div "Pen P" at bounding box center [51, 263] width 24 height 19
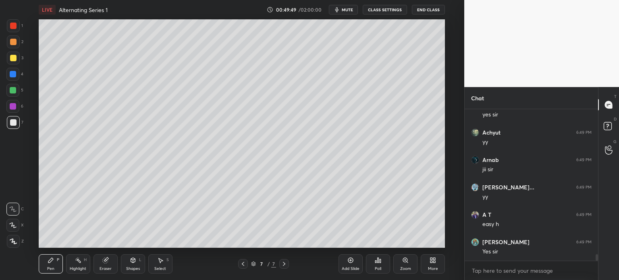
click at [13, 120] on div at bounding box center [13, 122] width 6 height 6
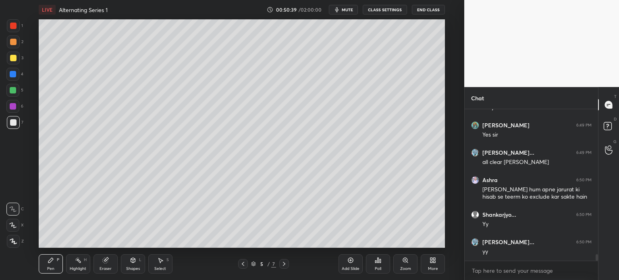
scroll to position [3489, 0]
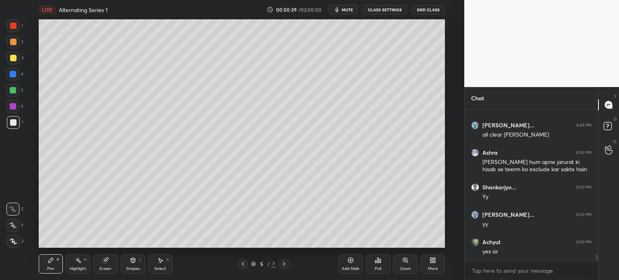
click at [244, 263] on icon at bounding box center [243, 264] width 6 height 6
click at [244, 263] on icon at bounding box center [243, 264] width 2 height 4
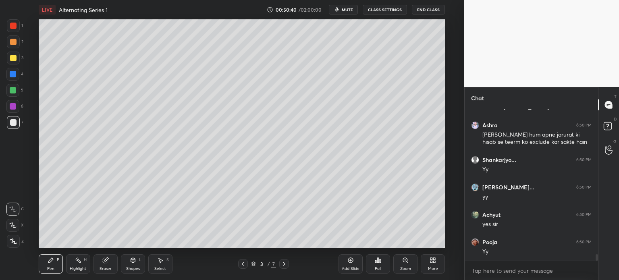
scroll to position [3544, 0]
click at [284, 269] on div at bounding box center [284, 264] width 10 height 10
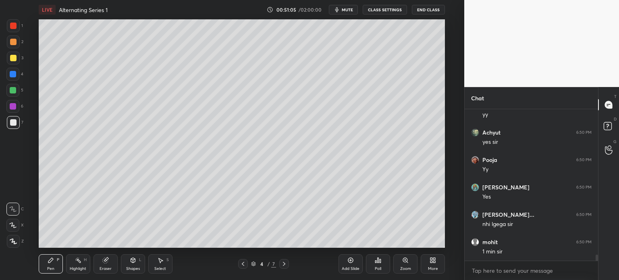
scroll to position [3626, 0]
click at [284, 266] on icon at bounding box center [284, 264] width 6 height 6
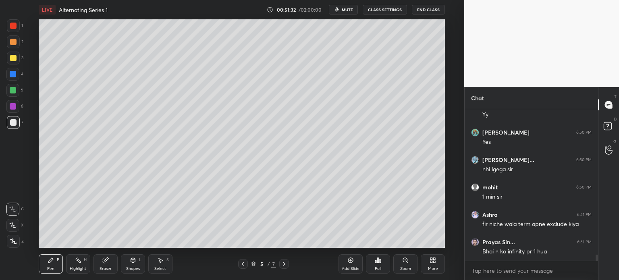
click at [284, 266] on icon at bounding box center [284, 264] width 6 height 6
click at [12, 107] on div at bounding box center [13, 106] width 6 height 6
click at [15, 121] on div at bounding box center [13, 122] width 13 height 13
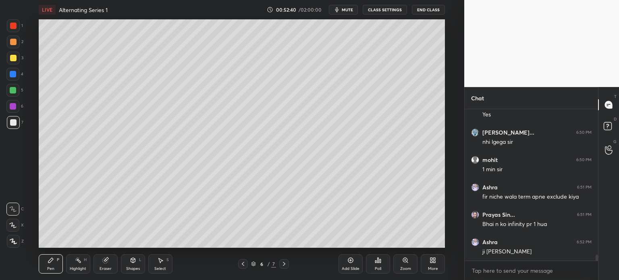
click at [244, 264] on div at bounding box center [243, 264] width 10 height 10
click at [287, 266] on icon at bounding box center [284, 264] width 6 height 6
click at [286, 265] on icon at bounding box center [284, 264] width 6 height 6
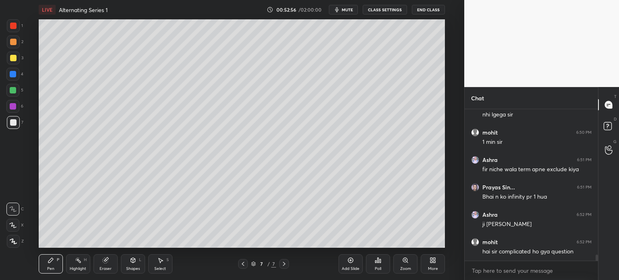
click at [391, 8] on button "CLASS SETTINGS" at bounding box center [385, 10] width 44 height 10
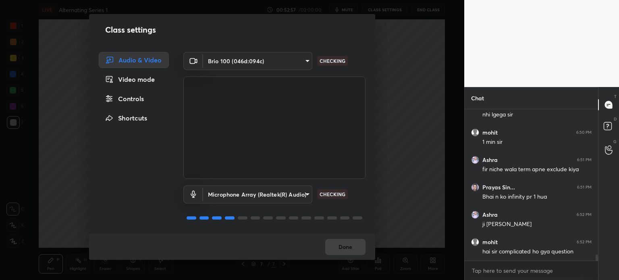
scroll to position [3736, 0]
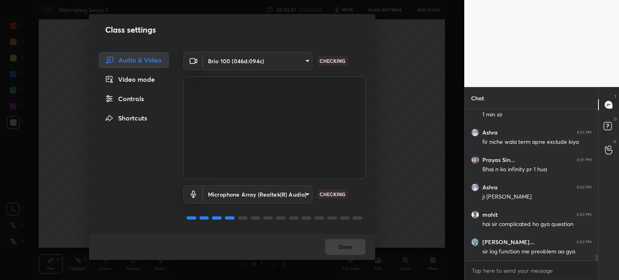
click at [146, 101] on div "Controls" at bounding box center [134, 99] width 70 height 16
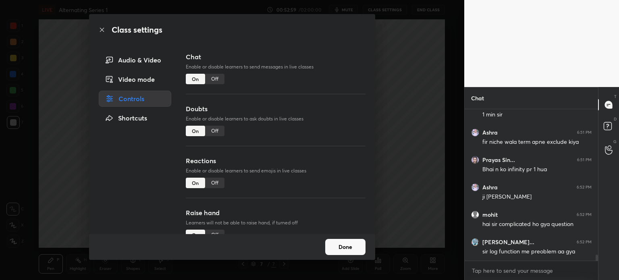
click at [214, 81] on div "Off" at bounding box center [214, 79] width 19 height 10
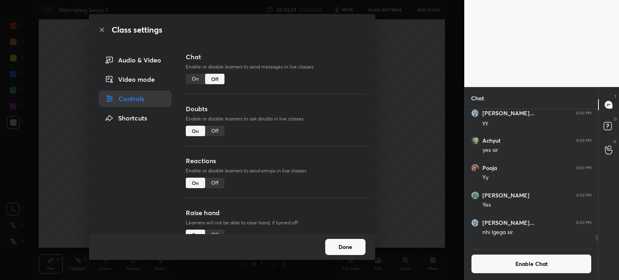
scroll to position [2, 2]
click at [32, 229] on div "Class settings Audio & Video Video mode Controls Shortcuts Chat Enable or disab…" at bounding box center [232, 140] width 465 height 280
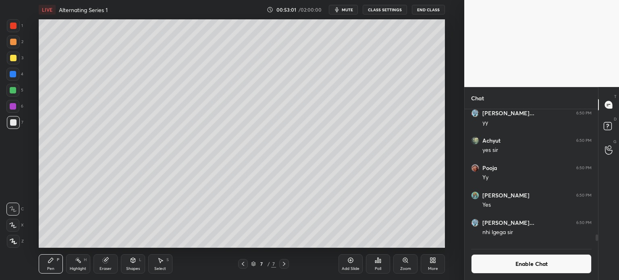
click at [81, 267] on div "Highlight" at bounding box center [78, 269] width 17 height 4
click at [51, 269] on div "Pen" at bounding box center [50, 269] width 7 height 4
click at [109, 266] on div "Eraser" at bounding box center [106, 263] width 24 height 19
drag, startPoint x: 5, startPoint y: 240, endPoint x: 11, endPoint y: 242, distance: 5.9
click at [5, 239] on div "1 2 3 4 5 6 7 C X Z C X Z E E Erase all H H" at bounding box center [13, 133] width 26 height 229
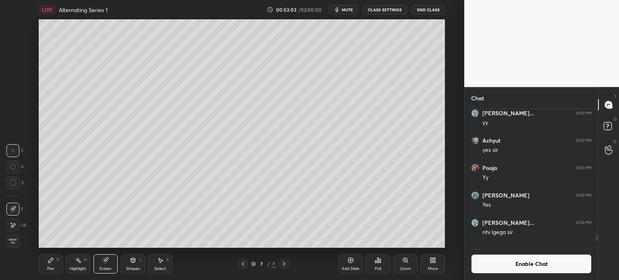
click at [60, 264] on div "Pen P" at bounding box center [51, 263] width 24 height 19
click at [109, 266] on div "Eraser" at bounding box center [106, 263] width 24 height 19
click at [12, 241] on span "Erase all" at bounding box center [13, 242] width 12 height 6
click at [14, 249] on div "1 2 3 4 5 6 7 C X Z C X Z E E Erase all H H LIVE Alternating Series 1 00:53:05 …" at bounding box center [229, 140] width 458 height 280
click at [58, 258] on div "P" at bounding box center [58, 260] width 2 height 4
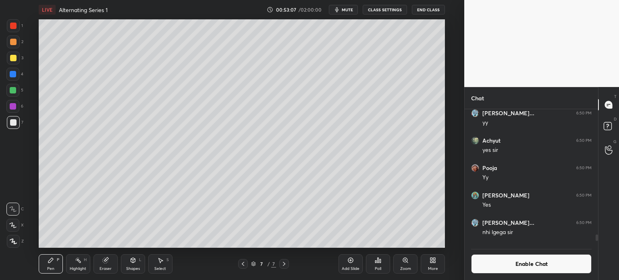
click at [16, 119] on div at bounding box center [13, 122] width 13 height 13
click at [103, 265] on div "Eraser" at bounding box center [106, 263] width 24 height 19
click at [53, 265] on div "Pen P" at bounding box center [51, 263] width 24 height 19
click at [136, 269] on div "Shapes" at bounding box center [133, 269] width 14 height 4
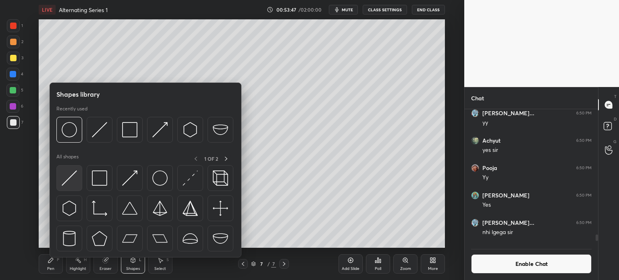
click at [77, 188] on div at bounding box center [69, 178] width 26 height 26
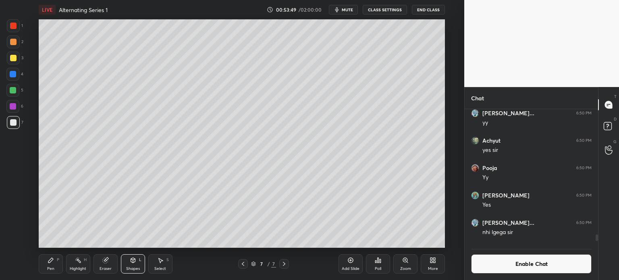
click at [62, 257] on div "Pen P Highlight H Eraser Shapes L Select S" at bounding box center [114, 263] width 150 height 19
click at [62, 260] on div "Pen P" at bounding box center [51, 263] width 24 height 19
click at [108, 266] on div "Eraser" at bounding box center [106, 263] width 24 height 19
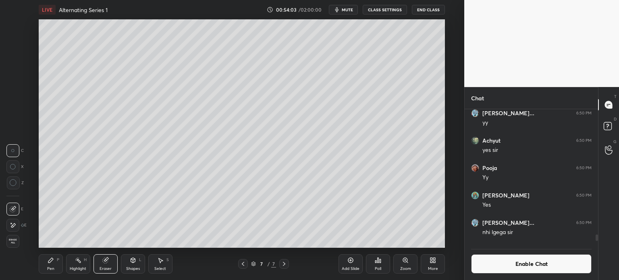
click at [135, 253] on div "Pen P Highlight H Eraser Shapes L Select S 7 / 7 Add Slide Poll Zoom More" at bounding box center [242, 264] width 407 height 32
click at [132, 265] on div "Shapes L" at bounding box center [133, 263] width 24 height 19
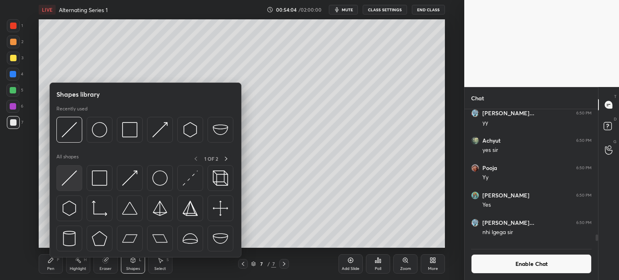
click at [77, 177] on div at bounding box center [69, 178] width 26 height 26
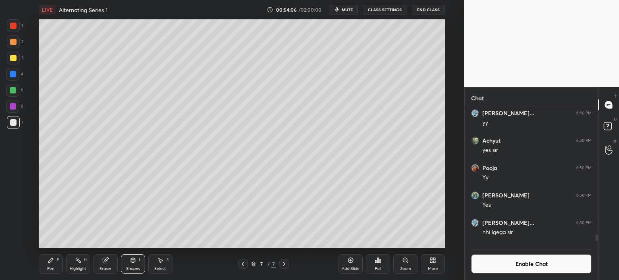
click at [52, 266] on div "Pen P" at bounding box center [51, 263] width 24 height 19
click at [11, 121] on div at bounding box center [13, 122] width 6 height 6
drag, startPoint x: 352, startPoint y: 6, endPoint x: 360, endPoint y: 17, distance: 12.8
click at [352, 7] on button "mute" at bounding box center [343, 10] width 29 height 10
click at [350, 8] on span "unmute" at bounding box center [346, 10] width 17 height 6
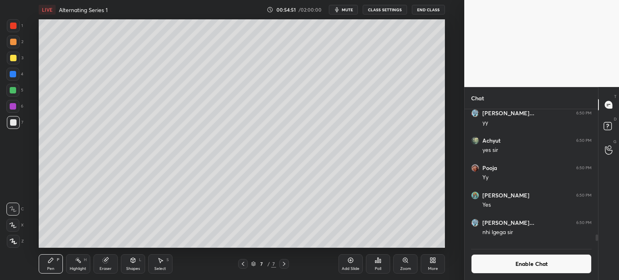
click at [352, 8] on span "mute" at bounding box center [347, 10] width 11 height 6
click at [434, 8] on button "End Class" at bounding box center [428, 10] width 33 height 10
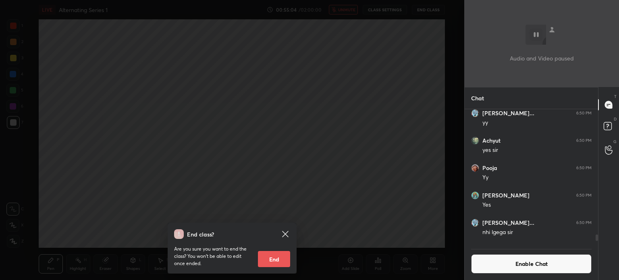
click at [286, 231] on icon at bounding box center [286, 234] width 10 height 10
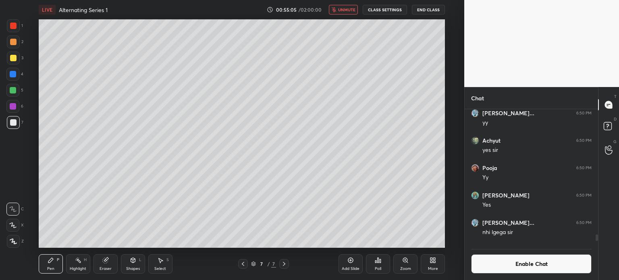
click at [429, 8] on button "End Class" at bounding box center [428, 10] width 33 height 10
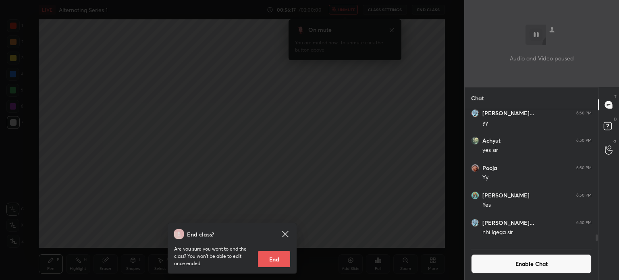
click at [288, 230] on icon at bounding box center [286, 234] width 10 height 10
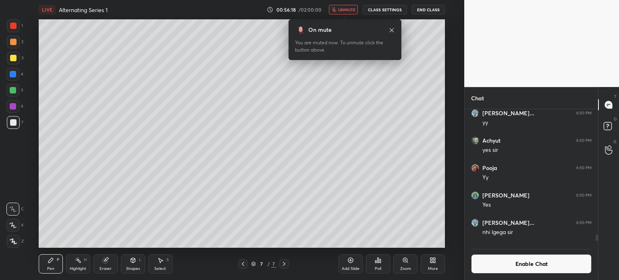
click at [350, 9] on span "unmute" at bounding box center [346, 10] width 17 height 6
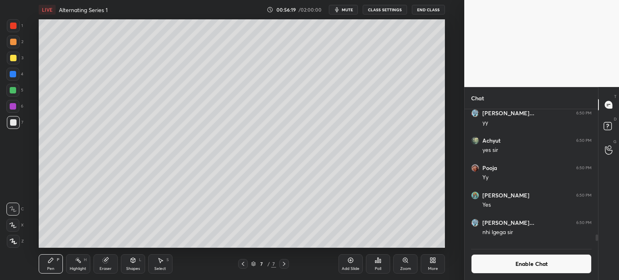
click at [523, 265] on button "Enable Chat" at bounding box center [531, 263] width 121 height 19
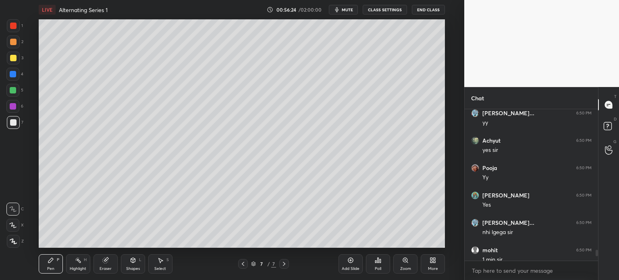
scroll to position [3134, 0]
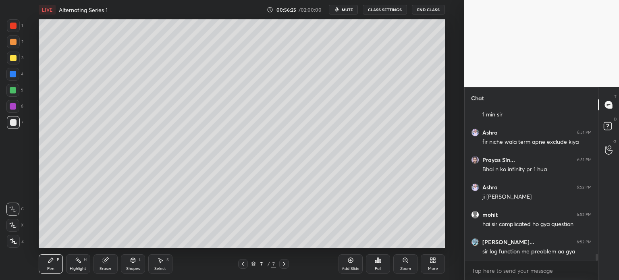
drag, startPoint x: 597, startPoint y: 261, endPoint x: 598, endPoint y: 272, distance: 11.7
click at [598, 271] on div "[PERSON_NAME]... 6:50 PM nhi lgega sir mohit 6:50 PM 1 min sir Ashra 6:51 PM fi…" at bounding box center [531, 194] width 133 height 171
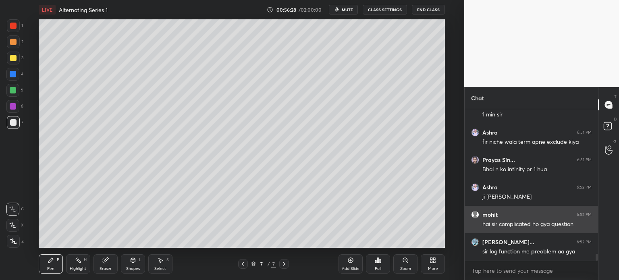
scroll to position [3161, 0]
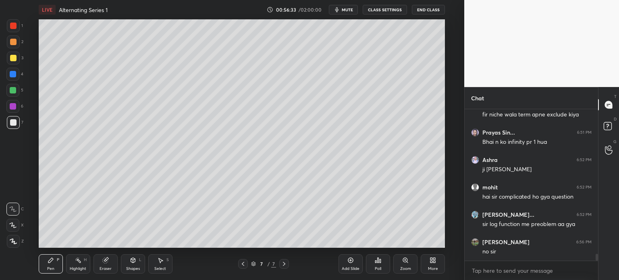
click at [15, 125] on div at bounding box center [13, 122] width 6 height 6
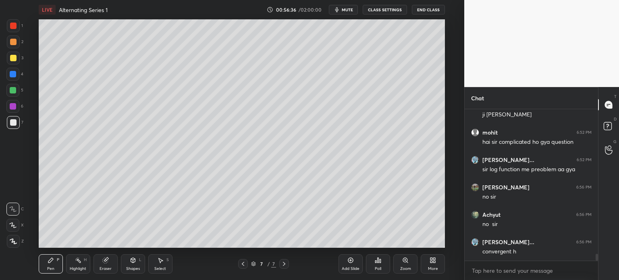
scroll to position [3243, 0]
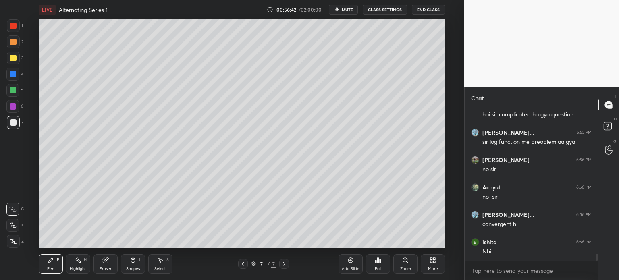
click at [14, 122] on div at bounding box center [13, 122] width 6 height 6
click at [139, 264] on div "Shapes L" at bounding box center [133, 263] width 24 height 19
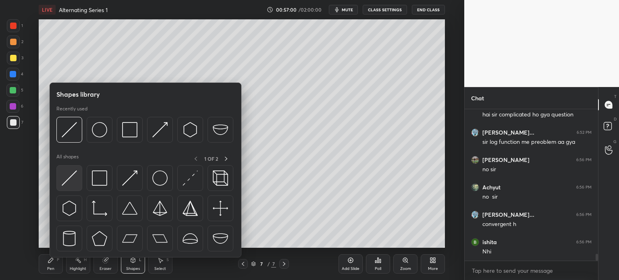
click at [73, 186] on img at bounding box center [69, 178] width 15 height 15
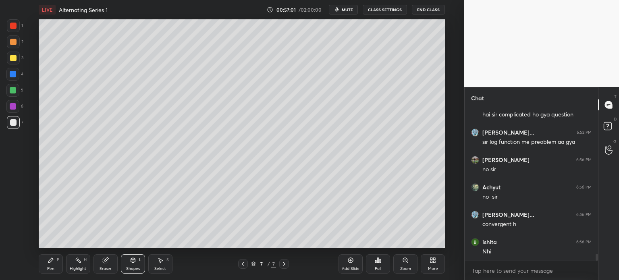
scroll to position [3271, 0]
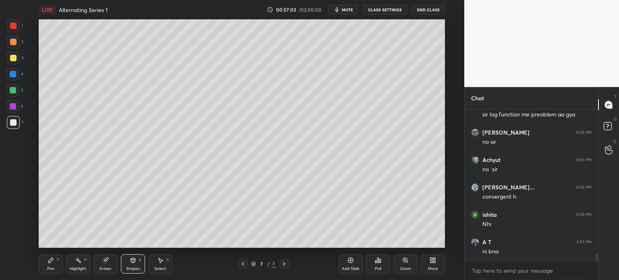
drag, startPoint x: 48, startPoint y: 263, endPoint x: 53, endPoint y: 256, distance: 8.4
click at [48, 264] on div "Pen P" at bounding box center [51, 263] width 24 height 19
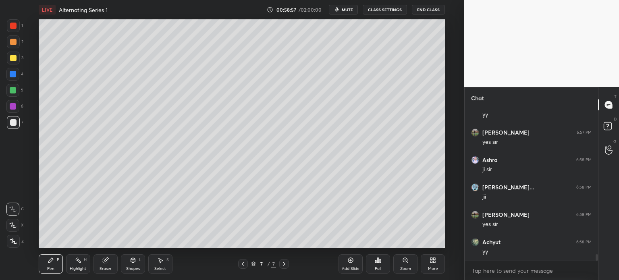
scroll to position [3548, 0]
click at [15, 92] on div at bounding box center [13, 90] width 6 height 6
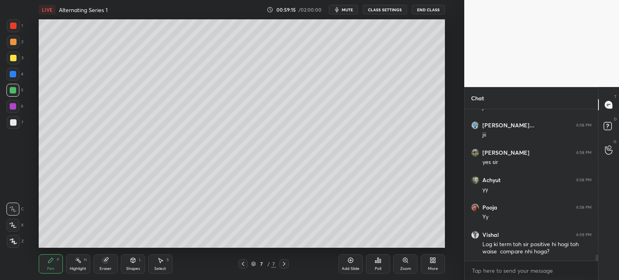
click at [348, 267] on div "Add Slide" at bounding box center [351, 263] width 24 height 19
click at [52, 258] on div "Pen P" at bounding box center [51, 263] width 24 height 19
click at [13, 59] on div at bounding box center [13, 58] width 6 height 6
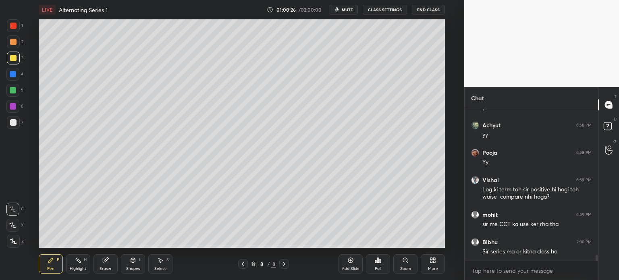
scroll to position [3665, 0]
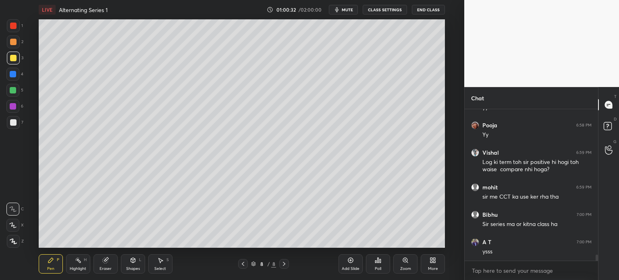
click at [9, 130] on div "7" at bounding box center [15, 124] width 17 height 16
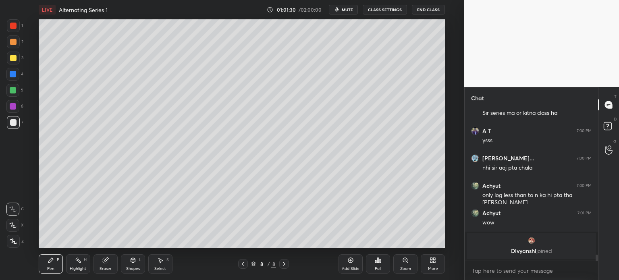
scroll to position [3615, 0]
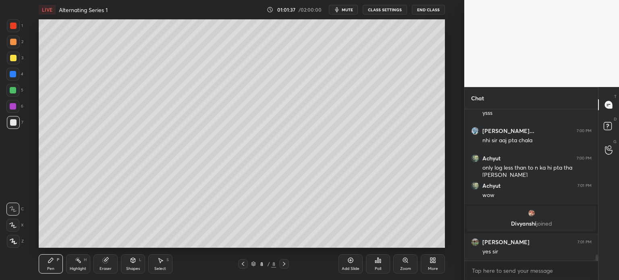
click at [15, 43] on div at bounding box center [13, 42] width 6 height 6
click at [21, 27] on div "1" at bounding box center [15, 25] width 16 height 13
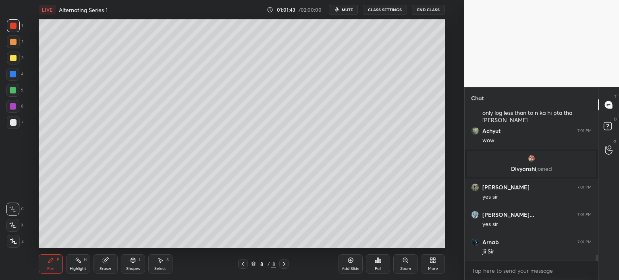
scroll to position [3697, 0]
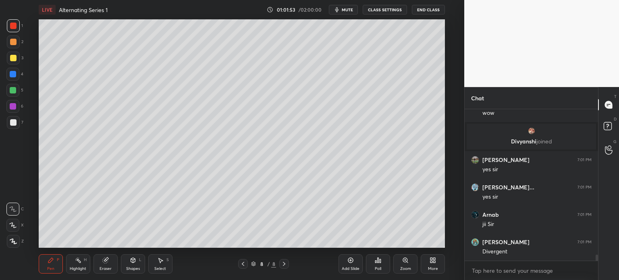
drag, startPoint x: 352, startPoint y: 7, endPoint x: 347, endPoint y: 9, distance: 4.9
click at [351, 9] on span "mute" at bounding box center [347, 10] width 11 height 6
click at [432, 9] on button "End Class" at bounding box center [428, 10] width 33 height 10
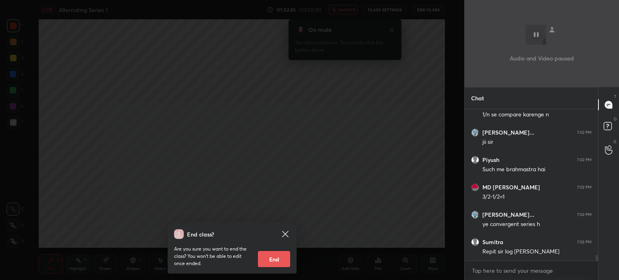
scroll to position [3889, 0]
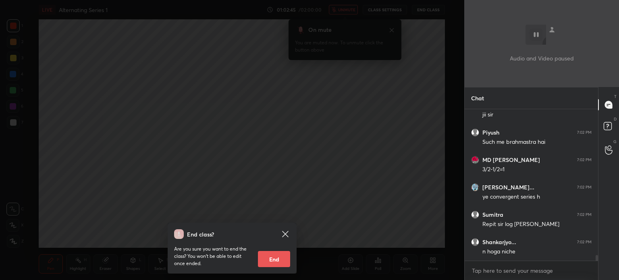
click at [286, 233] on icon at bounding box center [285, 234] width 6 height 6
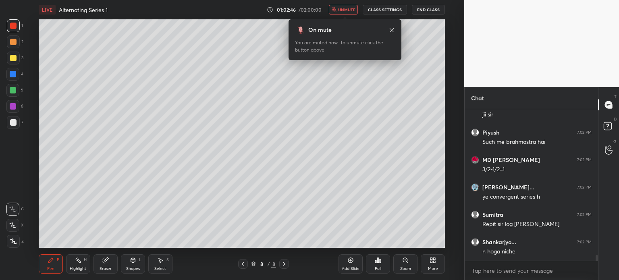
click at [348, 9] on button "unmute" at bounding box center [343, 10] width 29 height 10
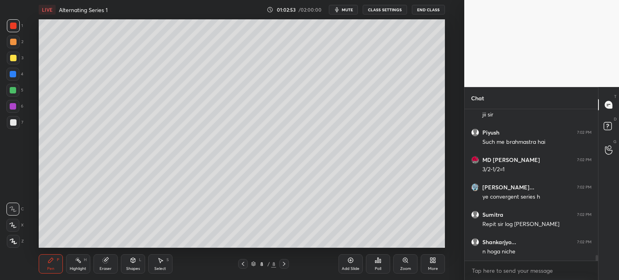
scroll to position [3924, 0]
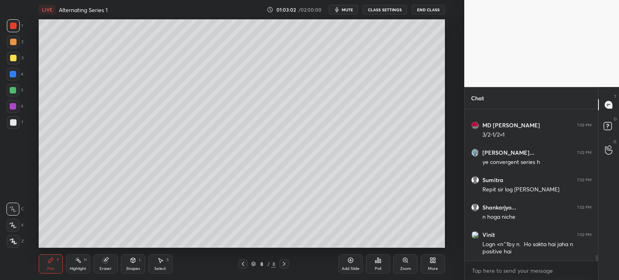
click at [12, 126] on div at bounding box center [13, 122] width 13 height 13
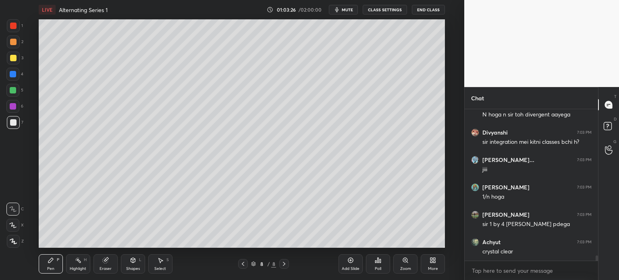
scroll to position [4116, 0]
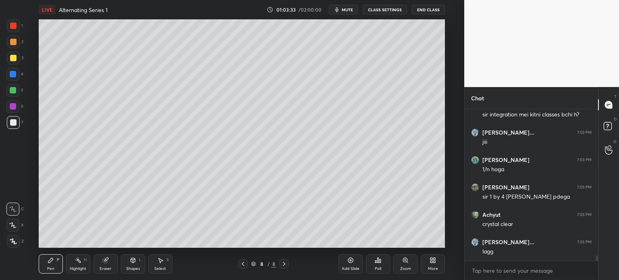
click at [107, 271] on div "Eraser" at bounding box center [106, 263] width 24 height 19
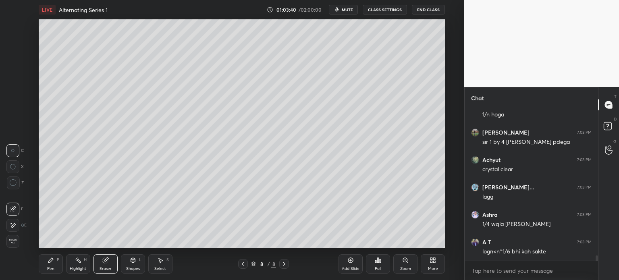
scroll to position [4198, 0]
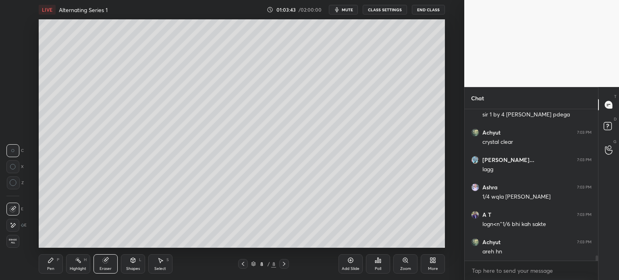
drag, startPoint x: 48, startPoint y: 267, endPoint x: 53, endPoint y: 268, distance: 5.4
click at [50, 268] on div "Pen" at bounding box center [50, 269] width 7 height 4
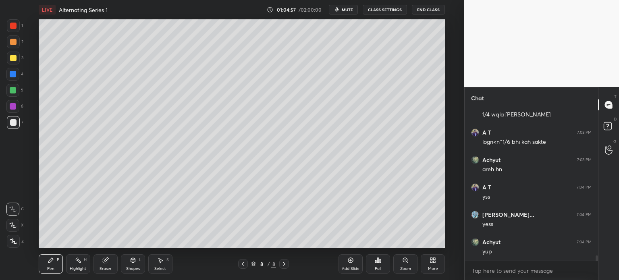
scroll to position [4323, 0]
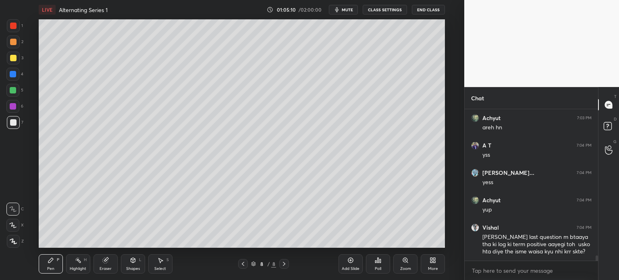
click at [244, 261] on div at bounding box center [243, 264] width 10 height 10
click at [245, 263] on icon at bounding box center [243, 264] width 6 height 6
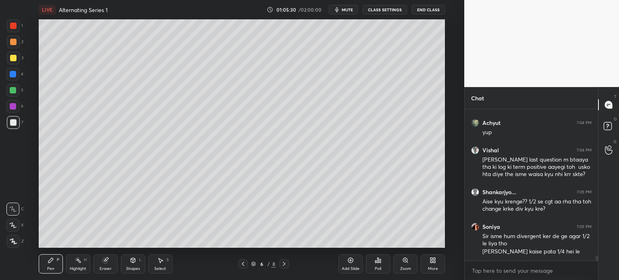
scroll to position [4427, 0]
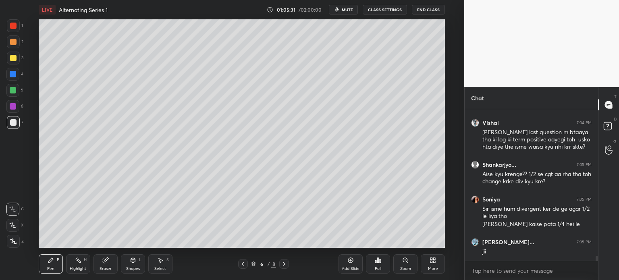
click at [286, 263] on icon at bounding box center [284, 264] width 6 height 6
click at [284, 264] on icon at bounding box center [284, 264] width 6 height 6
click at [14, 113] on div at bounding box center [12, 106] width 13 height 13
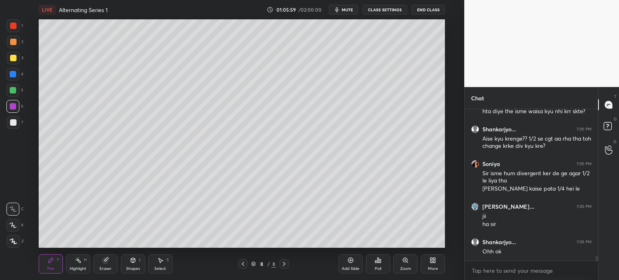
scroll to position [4498, 0]
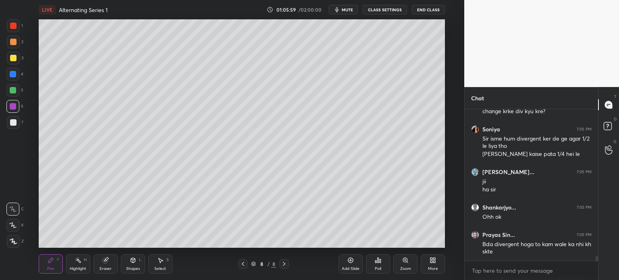
click at [13, 90] on div at bounding box center [13, 90] width 6 height 6
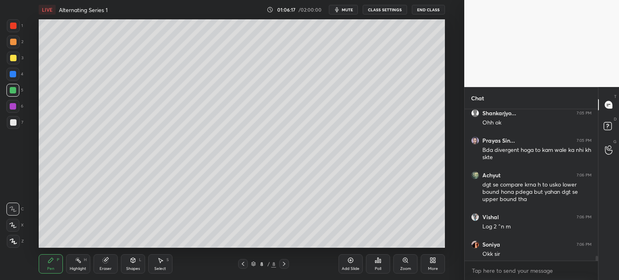
scroll to position [4594, 0]
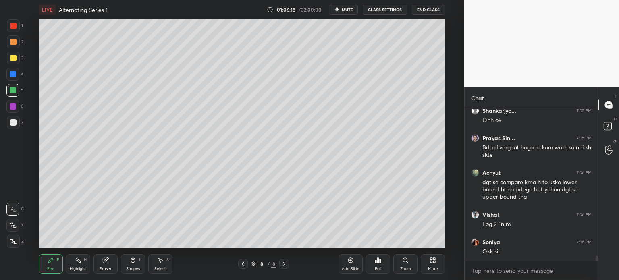
drag, startPoint x: 596, startPoint y: 259, endPoint x: 600, endPoint y: 268, distance: 10.1
click at [600, 268] on div "Chat Gaurav kum... 7:05 PM jii ha [PERSON_NAME]... 7:05 PM Ohh ok Prayas Sin...…" at bounding box center [542, 183] width 155 height 193
click at [242, 266] on icon at bounding box center [243, 264] width 6 height 6
click at [246, 267] on icon at bounding box center [243, 264] width 6 height 6
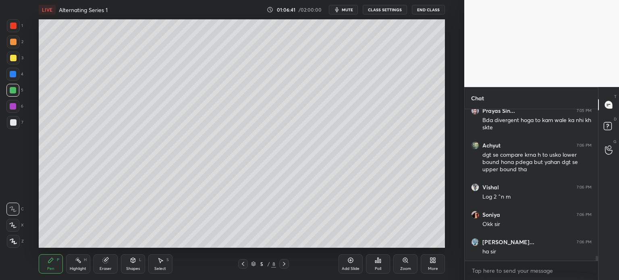
scroll to position [4656, 0]
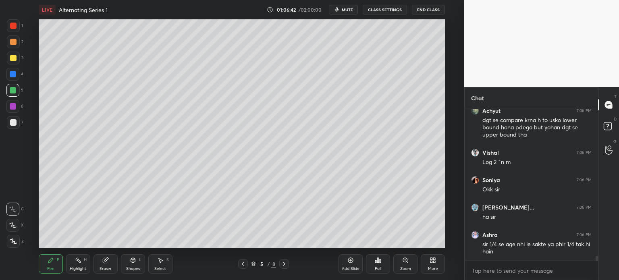
click at [283, 266] on icon at bounding box center [284, 264] width 6 height 6
click at [284, 266] on icon at bounding box center [284, 264] width 6 height 6
click at [286, 267] on icon at bounding box center [284, 264] width 6 height 6
click at [280, 264] on div at bounding box center [284, 264] width 10 height 10
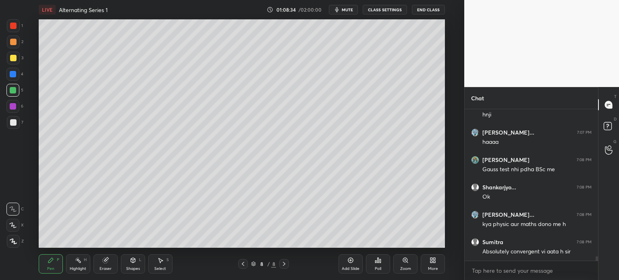
scroll to position [4876, 0]
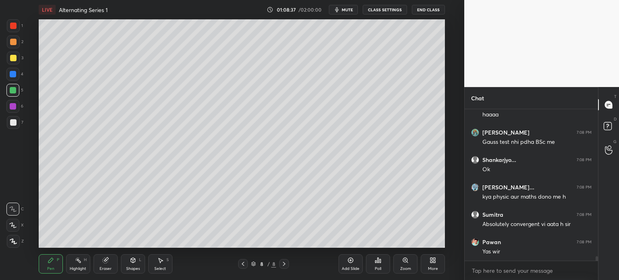
click at [398, 8] on button "CLASS SETTINGS" at bounding box center [385, 10] width 44 height 10
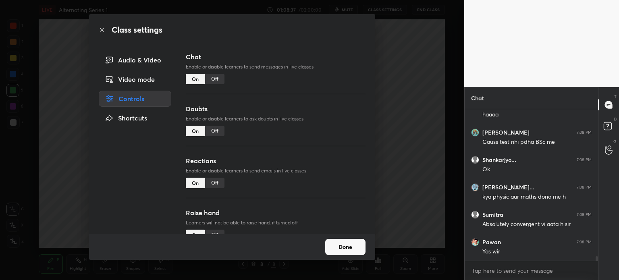
click at [213, 78] on div "Off" at bounding box center [214, 79] width 19 height 10
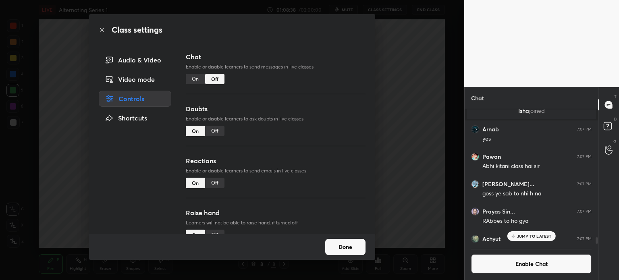
click at [413, 103] on div "Class settings Audio & Video Video mode Controls Shortcuts Chat Enable or disab…" at bounding box center [232, 140] width 465 height 280
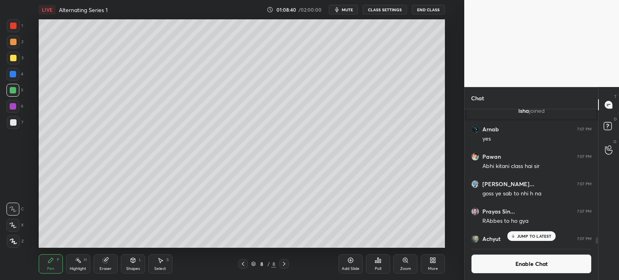
click at [350, 266] on div "Add Slide" at bounding box center [351, 263] width 24 height 19
click at [13, 56] on div "1 2 3 4 5 6 7" at bounding box center [14, 75] width 17 height 113
click at [16, 60] on div at bounding box center [13, 58] width 13 height 13
click at [138, 265] on div "Shapes L" at bounding box center [133, 263] width 24 height 19
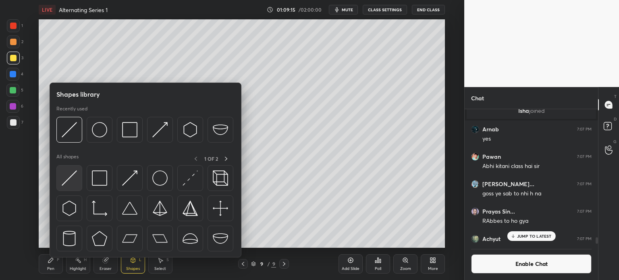
click at [73, 180] on img at bounding box center [69, 178] width 15 height 15
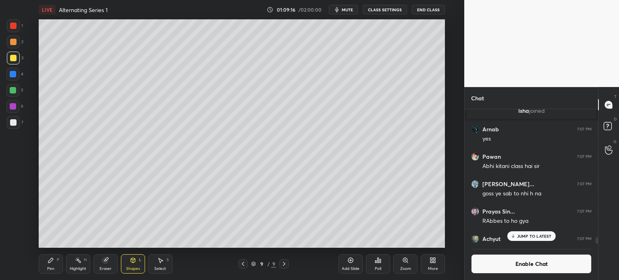
click at [13, 79] on div at bounding box center [12, 74] width 13 height 13
click at [21, 122] on div "7" at bounding box center [15, 122] width 17 height 13
click at [52, 265] on div "Pen P" at bounding box center [51, 263] width 24 height 19
click at [240, 270] on div "Pen P Highlight H Eraser Shapes L Select S 9 / 9 Add Slide Poll Zoom More" at bounding box center [242, 264] width 407 height 32
click at [240, 267] on div at bounding box center [243, 264] width 10 height 10
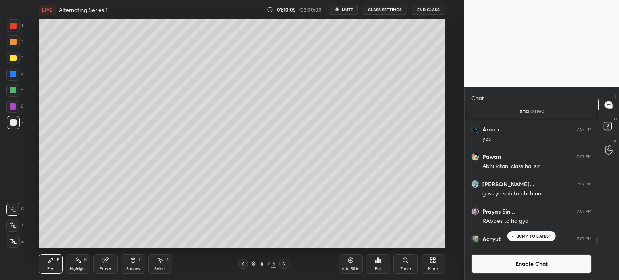
click at [350, 262] on icon at bounding box center [351, 260] width 6 height 6
click at [12, 122] on div at bounding box center [13, 122] width 6 height 6
click at [136, 256] on div "Shapes L" at bounding box center [133, 263] width 24 height 19
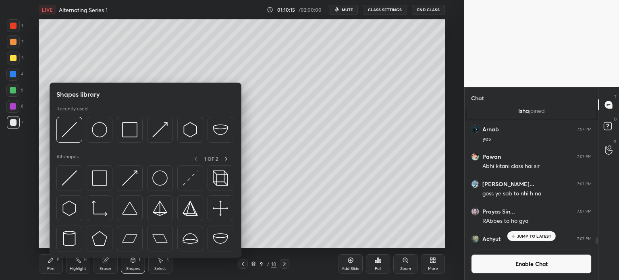
click at [17, 106] on div at bounding box center [12, 106] width 13 height 13
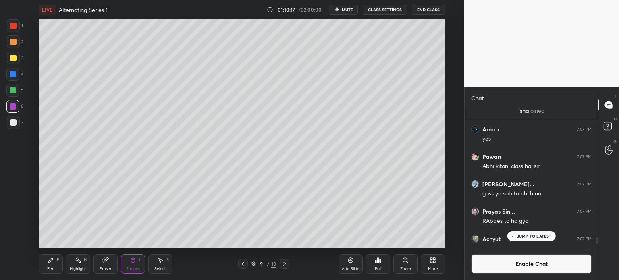
drag, startPoint x: 14, startPoint y: 29, endPoint x: 29, endPoint y: 30, distance: 15.4
click at [15, 29] on div at bounding box center [13, 26] width 6 height 6
click at [53, 259] on icon at bounding box center [51, 260] width 6 height 6
click at [15, 121] on div at bounding box center [13, 122] width 13 height 13
click at [347, 9] on span "mute" at bounding box center [347, 10] width 11 height 6
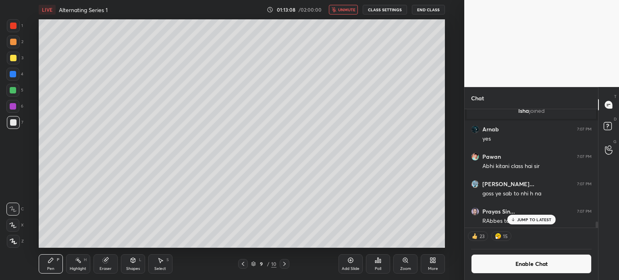
click at [350, 8] on span "unmute" at bounding box center [346, 10] width 17 height 6
click at [12, 123] on div at bounding box center [13, 122] width 6 height 6
click at [9, 74] on div at bounding box center [12, 74] width 13 height 13
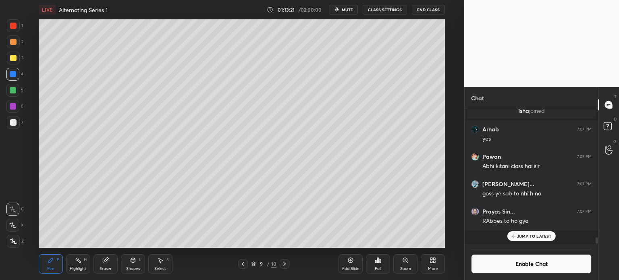
scroll to position [133, 131]
click at [536, 263] on button "Enable Chat" at bounding box center [531, 263] width 121 height 19
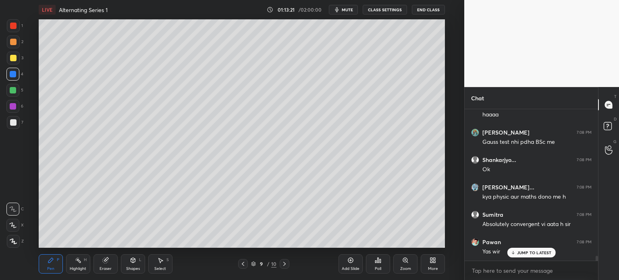
scroll to position [149, 131]
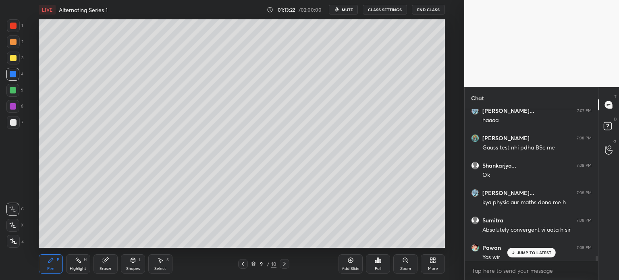
click at [533, 251] on p "JUMP TO LATEST" at bounding box center [534, 252] width 35 height 5
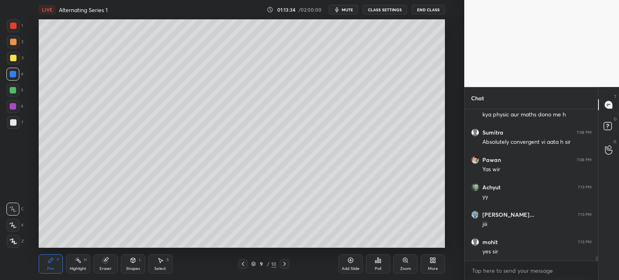
scroll to position [4855, 0]
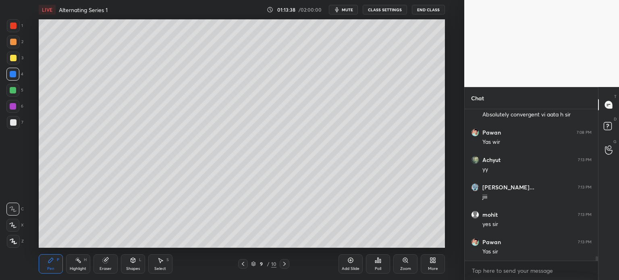
click at [400, 10] on button "CLASS SETTINGS" at bounding box center [385, 10] width 44 height 10
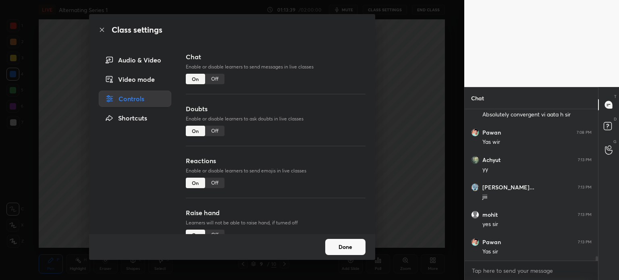
click at [209, 74] on div "Off" at bounding box center [214, 79] width 19 height 10
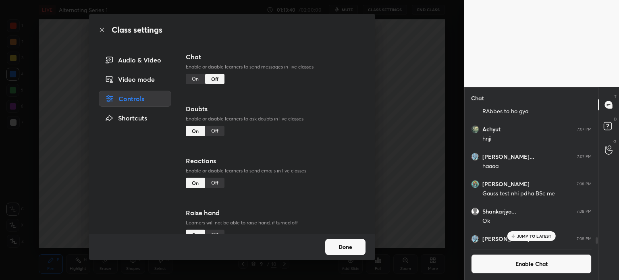
click at [22, 153] on div "Class settings Audio & Video Video mode Controls Shortcuts Chat Enable or disab…" at bounding box center [232, 140] width 465 height 280
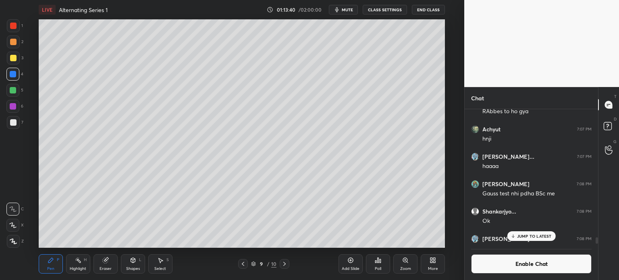
click at [18, 103] on div at bounding box center [12, 106] width 13 height 13
click at [16, 92] on div at bounding box center [12, 90] width 13 height 13
click at [10, 106] on div at bounding box center [13, 106] width 6 height 6
click at [495, 263] on button "Enable Chat" at bounding box center [531, 263] width 121 height 19
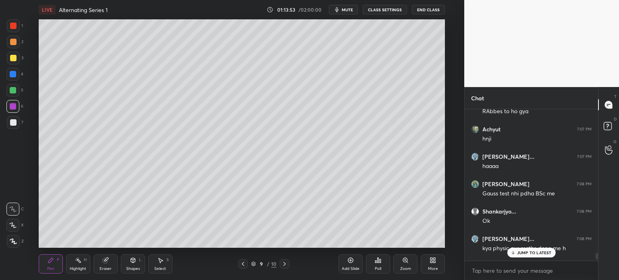
scroll to position [149, 131]
click at [528, 254] on p "JUMP TO LATEST" at bounding box center [534, 252] width 35 height 5
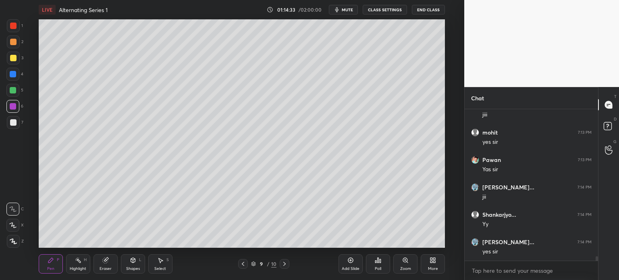
scroll to position [4979, 0]
click at [358, 266] on div "Add Slide" at bounding box center [351, 263] width 24 height 19
click at [13, 121] on div at bounding box center [13, 122] width 6 height 6
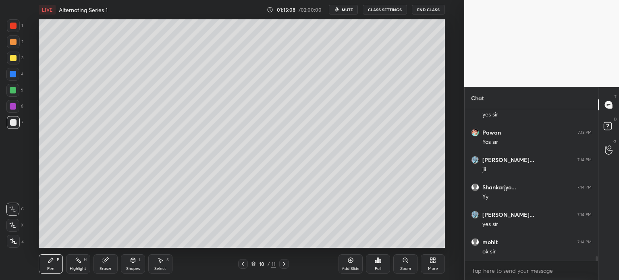
scroll to position [5057, 0]
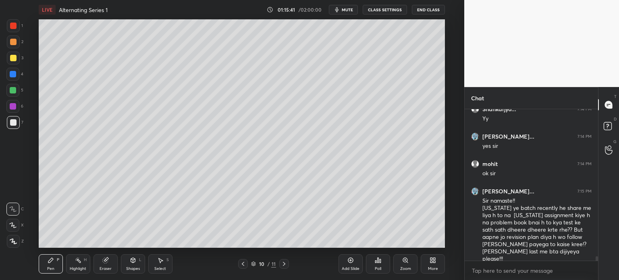
click at [348, 6] on button "mute" at bounding box center [343, 10] width 29 height 10
click at [347, 9] on span "unmute" at bounding box center [346, 10] width 17 height 6
click at [348, 8] on button "mute" at bounding box center [343, 10] width 29 height 10
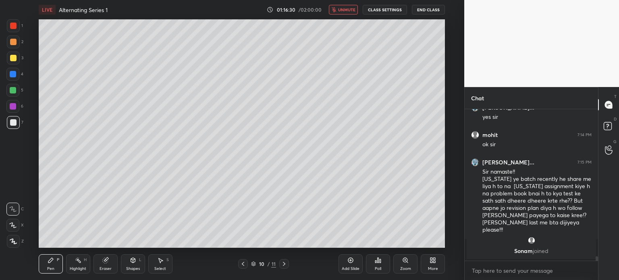
scroll to position [5018, 0]
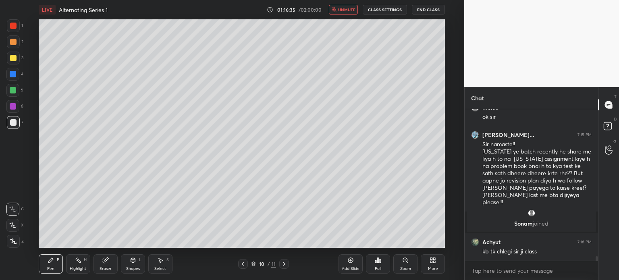
click at [351, 13] on div "LIVE Alternating Series 1 01:16:35 / 02:00:00 unmute CLASS SETTINGS End Class" at bounding box center [242, 9] width 407 height 19
click at [352, 10] on span "unmute" at bounding box center [346, 10] width 17 height 6
click at [353, 7] on button "mute" at bounding box center [343, 10] width 29 height 10
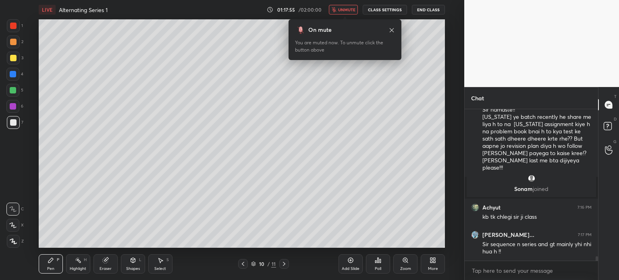
click at [353, 9] on span "unmute" at bounding box center [346, 10] width 17 height 6
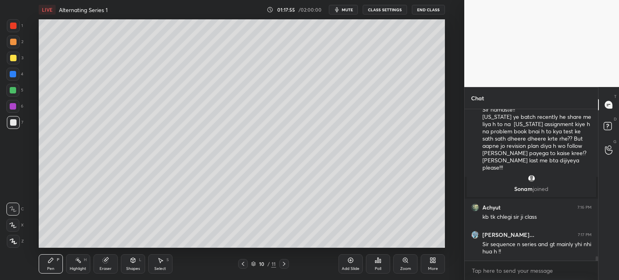
click at [353, 9] on span "mute" at bounding box center [347, 10] width 11 height 6
click at [358, 4] on div "LIVE Alternating Series 1 01:17:56 / 02:00:00 unmute CLASS SETTINGS End Class" at bounding box center [242, 9] width 407 height 19
click at [358, 7] on button "unmute" at bounding box center [343, 10] width 29 height 10
click at [12, 76] on div at bounding box center [13, 74] width 6 height 6
click at [12, 124] on div at bounding box center [13, 122] width 6 height 6
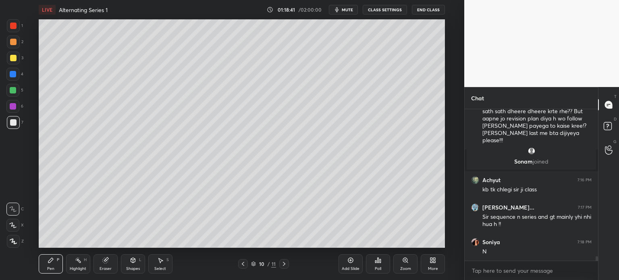
scroll to position [5107, 0]
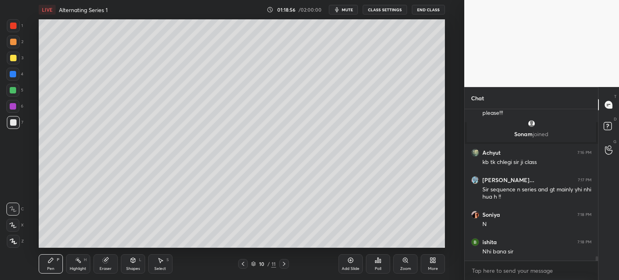
click at [9, 122] on div at bounding box center [13, 122] width 13 height 13
click at [13, 64] on div at bounding box center [13, 58] width 13 height 13
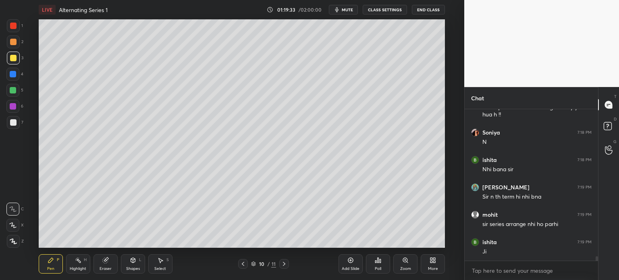
scroll to position [5217, 0]
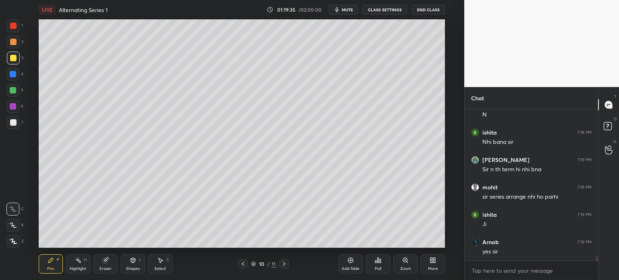
click at [16, 29] on div at bounding box center [13, 25] width 13 height 13
click at [19, 60] on div at bounding box center [13, 58] width 13 height 13
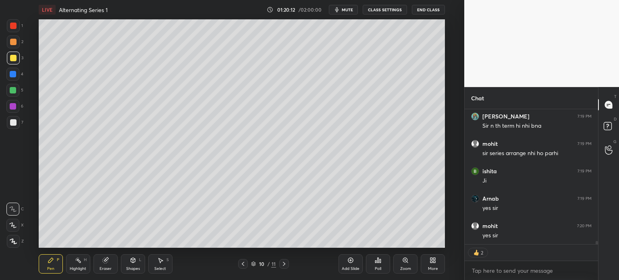
scroll to position [5288, 0]
type textarea "x"
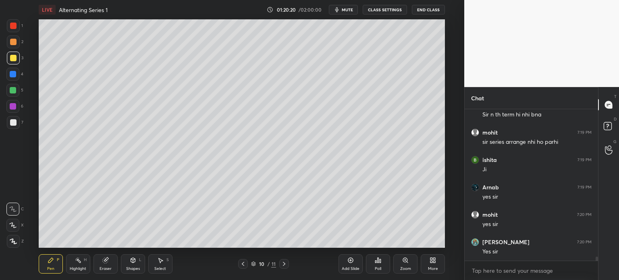
scroll to position [5299, 0]
drag, startPoint x: 134, startPoint y: 265, endPoint x: 135, endPoint y: 259, distance: 6.6
click at [133, 266] on div "Shapes L" at bounding box center [133, 263] width 24 height 19
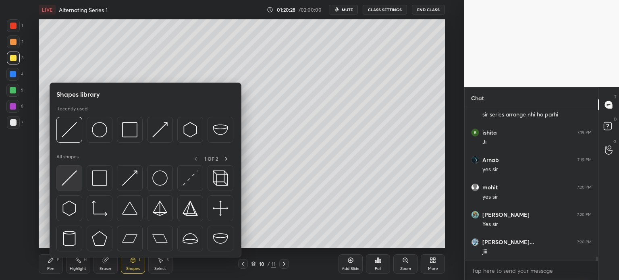
click at [66, 184] on img at bounding box center [69, 178] width 15 height 15
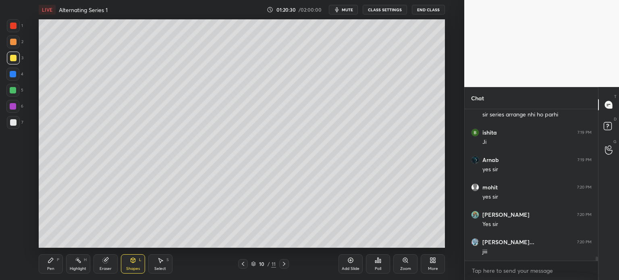
click at [54, 262] on icon at bounding box center [51, 260] width 6 height 6
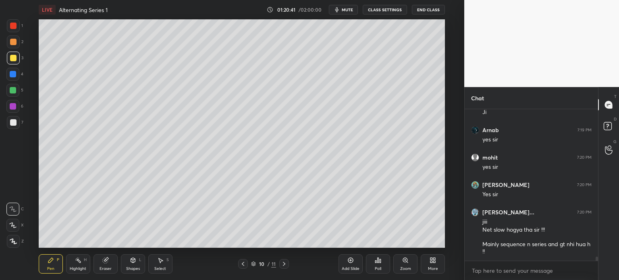
click at [14, 90] on div at bounding box center [13, 90] width 6 height 6
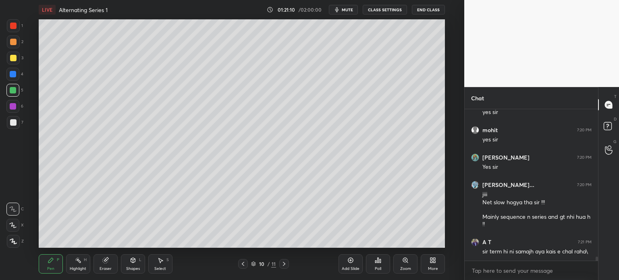
click at [8, 73] on div "1 2 3 4 5 6 7 C X Z C X Z E E Erase all H H" at bounding box center [13, 133] width 26 height 229
click at [15, 108] on div at bounding box center [12, 106] width 13 height 13
click at [15, 119] on div at bounding box center [13, 122] width 13 height 13
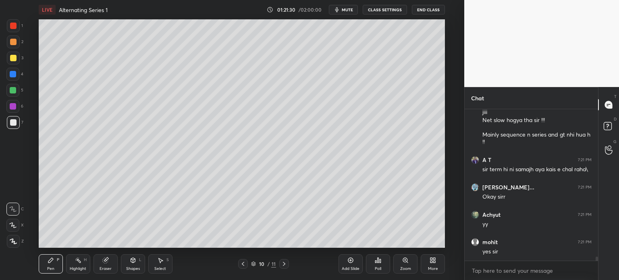
scroll to position [5466, 0]
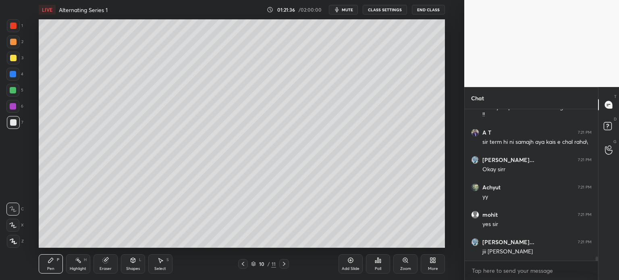
click at [21, 113] on div "6" at bounding box center [14, 106] width 17 height 13
click at [16, 77] on div at bounding box center [12, 74] width 13 height 13
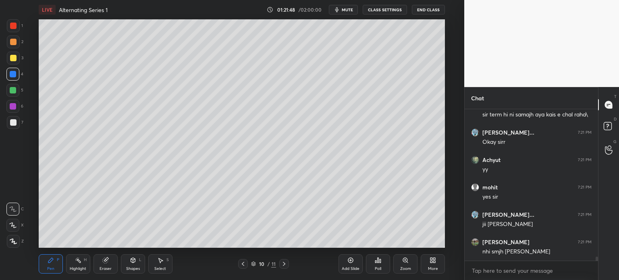
click at [16, 124] on div at bounding box center [13, 122] width 6 height 6
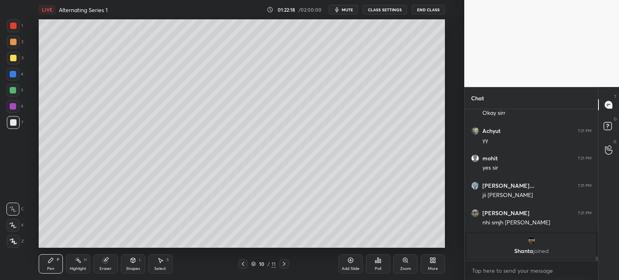
drag, startPoint x: 16, startPoint y: 40, endPoint x: 8, endPoint y: 44, distance: 8.7
click at [10, 45] on div at bounding box center [13, 41] width 13 height 13
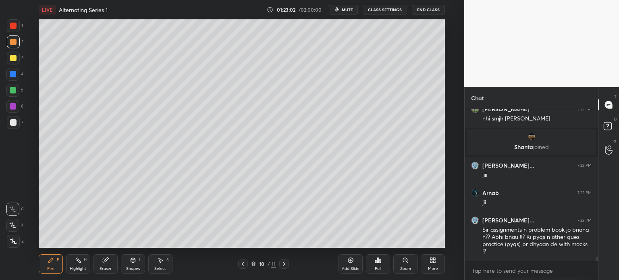
scroll to position [5471, 0]
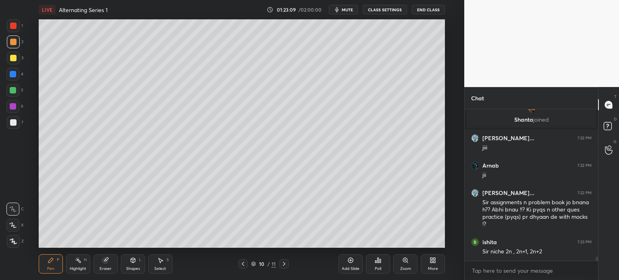
click at [15, 23] on div at bounding box center [13, 25] width 13 height 13
click at [17, 61] on div at bounding box center [13, 58] width 13 height 13
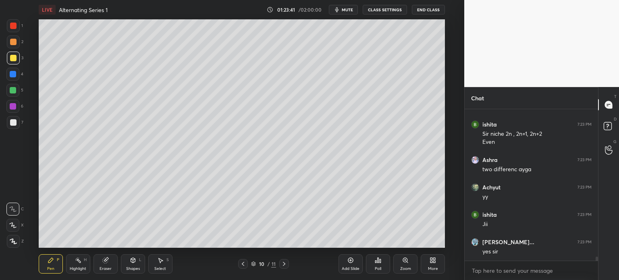
scroll to position [5597, 0]
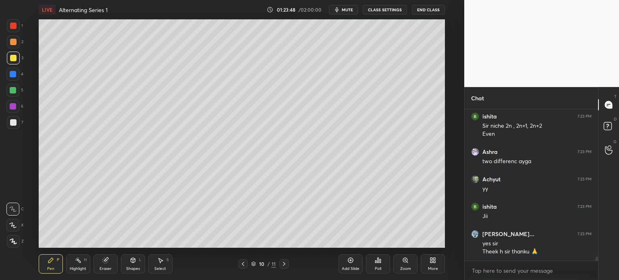
click at [284, 266] on icon at bounding box center [284, 264] width 6 height 6
click at [284, 265] on icon at bounding box center [284, 264] width 6 height 6
click at [243, 264] on icon at bounding box center [243, 264] width 6 height 6
click at [18, 121] on div at bounding box center [13, 122] width 13 height 13
click at [349, 263] on icon at bounding box center [351, 260] width 6 height 6
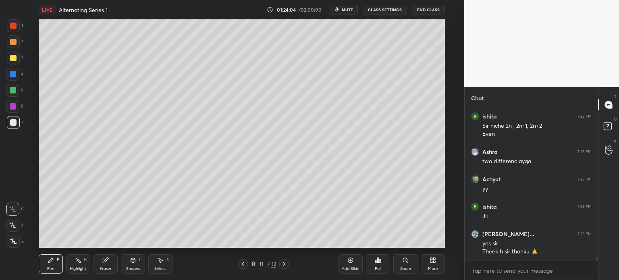
scroll to position [5624, 0]
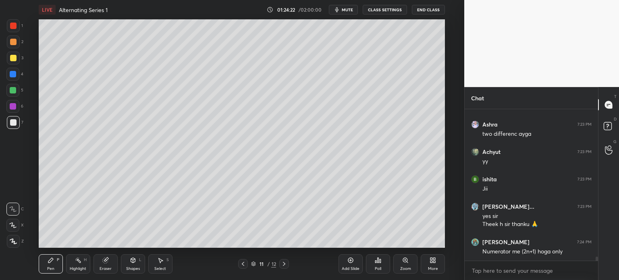
click at [136, 255] on div "Shapes L" at bounding box center [133, 263] width 24 height 19
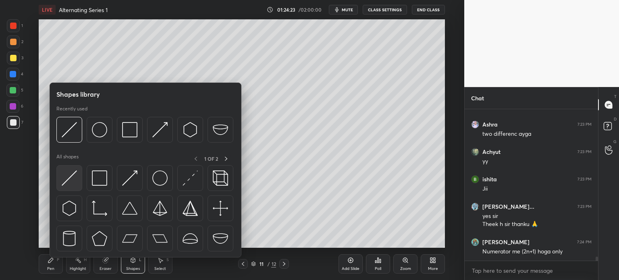
click at [78, 178] on div at bounding box center [69, 178] width 26 height 26
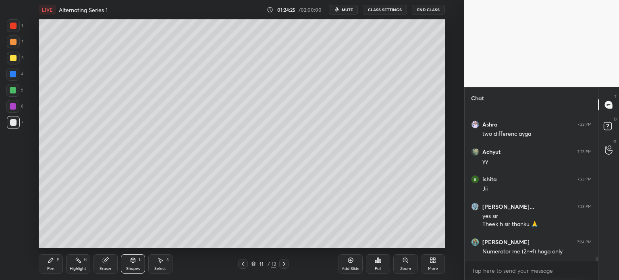
click at [51, 265] on div "Pen P" at bounding box center [51, 263] width 24 height 19
click at [50, 267] on div "Pen" at bounding box center [50, 269] width 7 height 4
click at [13, 126] on div at bounding box center [13, 122] width 13 height 13
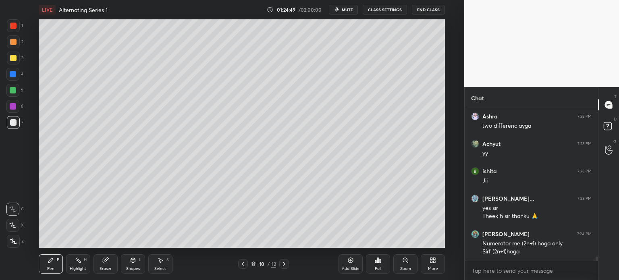
scroll to position [5660, 0]
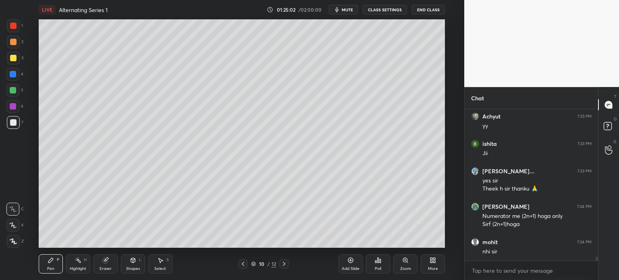
click at [113, 266] on div "Eraser" at bounding box center [106, 263] width 24 height 19
drag, startPoint x: 57, startPoint y: 259, endPoint x: 51, endPoint y: 265, distance: 7.7
click at [54, 262] on div "Pen P" at bounding box center [51, 263] width 24 height 19
click at [15, 56] on div at bounding box center [13, 58] width 6 height 6
drag, startPoint x: 286, startPoint y: 263, endPoint x: 282, endPoint y: 266, distance: 4.9
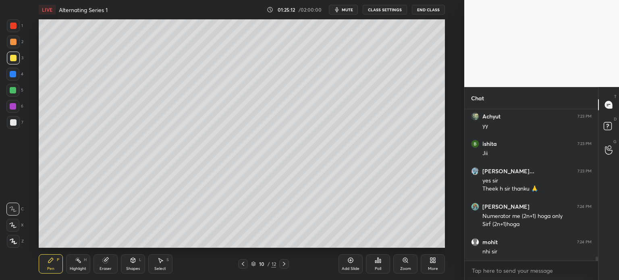
click at [286, 263] on icon at bounding box center [284, 264] width 6 height 6
click at [108, 259] on div "Eraser" at bounding box center [106, 263] width 24 height 19
click at [45, 271] on div "Pen P" at bounding box center [51, 263] width 24 height 19
drag, startPoint x: 15, startPoint y: 117, endPoint x: 11, endPoint y: 122, distance: 5.5
click at [13, 119] on div at bounding box center [13, 122] width 13 height 13
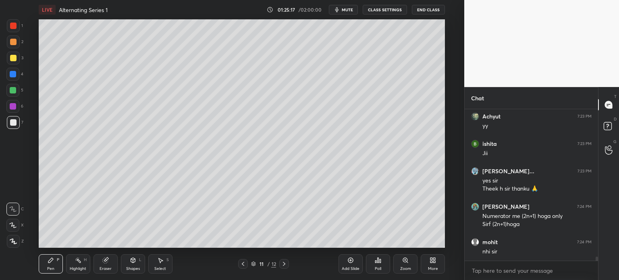
click at [10, 125] on div at bounding box center [13, 122] width 6 height 6
click at [242, 264] on icon at bounding box center [243, 264] width 6 height 6
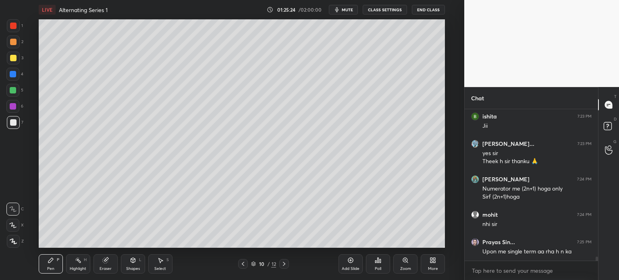
click at [110, 266] on div "Eraser" at bounding box center [106, 263] width 24 height 19
click at [60, 267] on div "Pen P" at bounding box center [51, 263] width 24 height 19
click at [13, 93] on div at bounding box center [13, 90] width 6 height 6
click at [287, 263] on icon at bounding box center [284, 264] width 6 height 6
click at [286, 265] on icon at bounding box center [284, 264] width 6 height 6
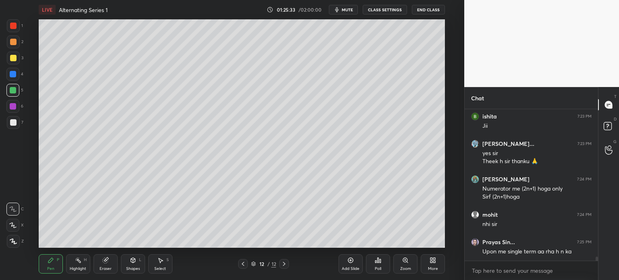
click at [246, 264] on div at bounding box center [243, 264] width 10 height 10
click at [111, 261] on div "Eraser" at bounding box center [106, 263] width 24 height 19
click at [61, 264] on div "Pen P Highlight H Eraser Shapes L Select S" at bounding box center [114, 263] width 150 height 19
click at [60, 269] on div "Pen P" at bounding box center [51, 263] width 24 height 19
click at [13, 122] on div at bounding box center [13, 122] width 13 height 13
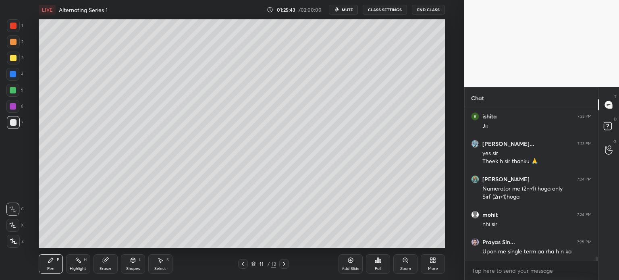
click at [242, 264] on icon at bounding box center [243, 264] width 6 height 6
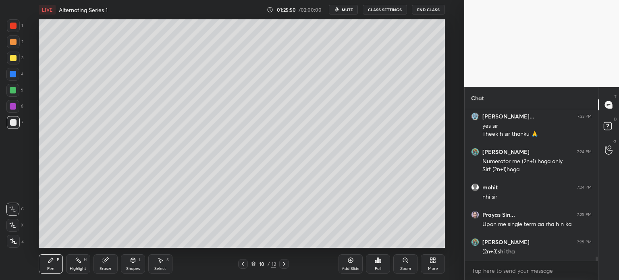
click at [285, 266] on icon at bounding box center [284, 264] width 6 height 6
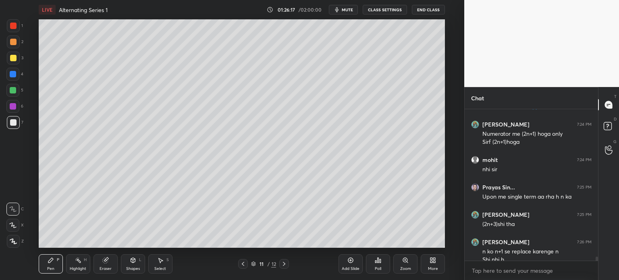
scroll to position [5750, 0]
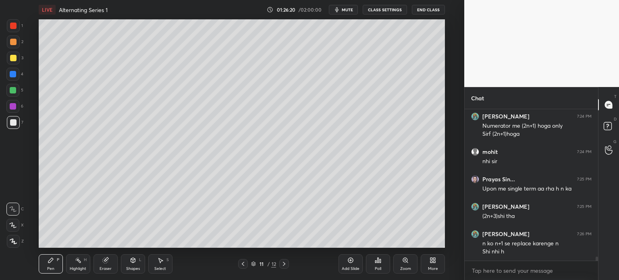
click at [107, 258] on icon at bounding box center [106, 260] width 4 height 4
click at [12, 241] on span "Erase all" at bounding box center [13, 242] width 12 height 6
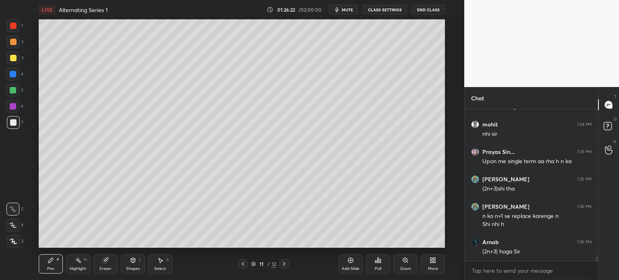
click at [238, 265] on div "11 / 12" at bounding box center [264, 264] width 150 height 10
click at [244, 265] on icon at bounding box center [243, 264] width 6 height 6
click at [106, 265] on div "Eraser" at bounding box center [106, 263] width 24 height 19
click at [282, 266] on icon at bounding box center [284, 264] width 6 height 6
click at [48, 261] on icon at bounding box center [50, 260] width 5 height 5
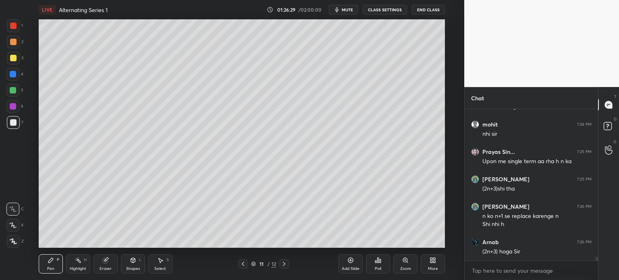
click at [10, 123] on div at bounding box center [13, 122] width 6 height 6
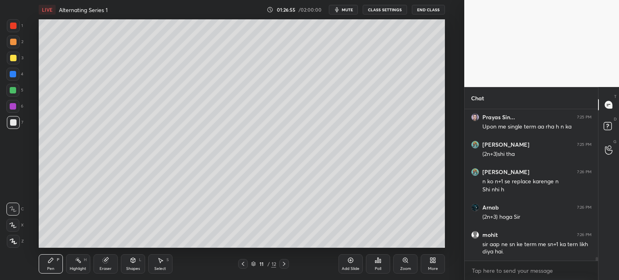
scroll to position [5847, 0]
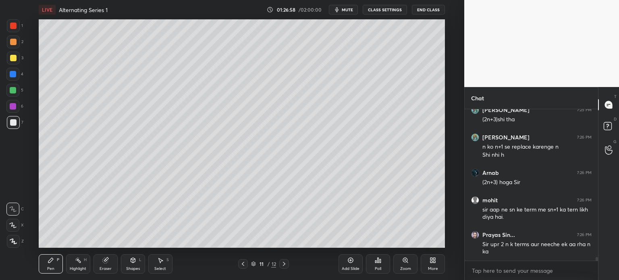
click at [131, 263] on icon at bounding box center [133, 260] width 6 height 6
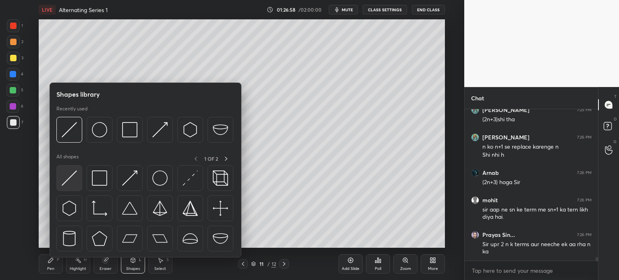
click at [69, 183] on img at bounding box center [69, 178] width 15 height 15
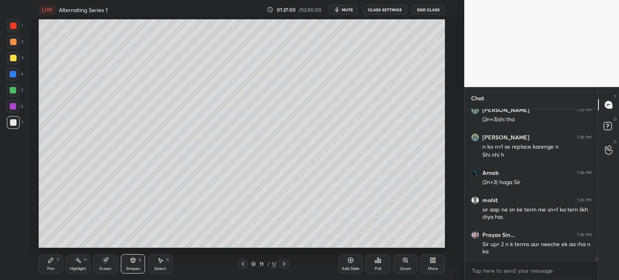
click at [47, 266] on div "Pen P" at bounding box center [51, 263] width 24 height 19
click at [13, 62] on div at bounding box center [13, 58] width 13 height 13
click at [14, 40] on div "1 2 3 4 5 6 7" at bounding box center [14, 75] width 17 height 113
click at [14, 43] on div at bounding box center [13, 42] width 6 height 6
click at [129, 263] on div "Shapes L" at bounding box center [133, 263] width 24 height 19
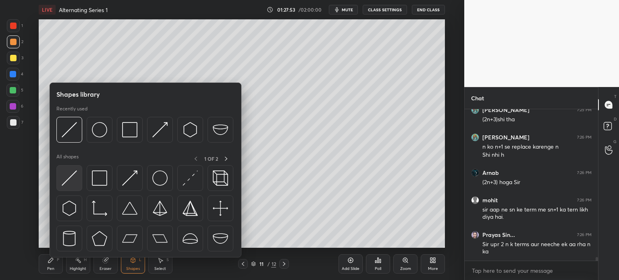
click at [75, 186] on img at bounding box center [69, 178] width 15 height 15
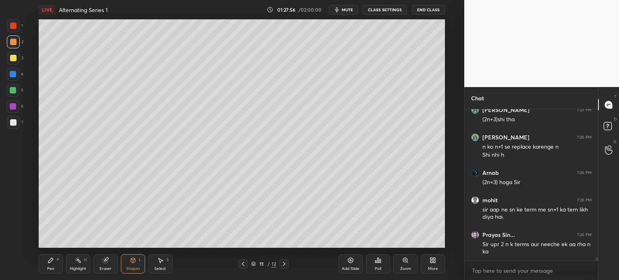
click at [11, 64] on div at bounding box center [13, 58] width 13 height 13
click at [11, 83] on div "4" at bounding box center [14, 76] width 17 height 16
drag, startPoint x: 11, startPoint y: 92, endPoint x: 34, endPoint y: 83, distance: 24.4
click at [11, 93] on div at bounding box center [13, 90] width 6 height 6
click at [13, 124] on div at bounding box center [13, 122] width 6 height 6
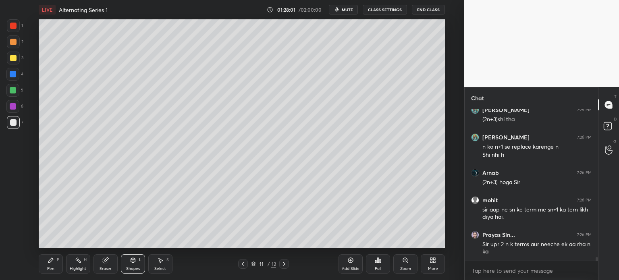
drag, startPoint x: 56, startPoint y: 263, endPoint x: 54, endPoint y: 252, distance: 11.2
click at [56, 263] on div "Pen P" at bounding box center [51, 263] width 24 height 19
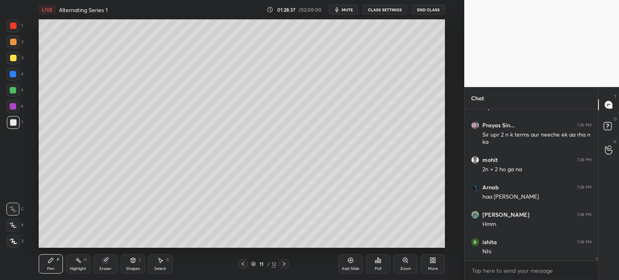
scroll to position [5984, 0]
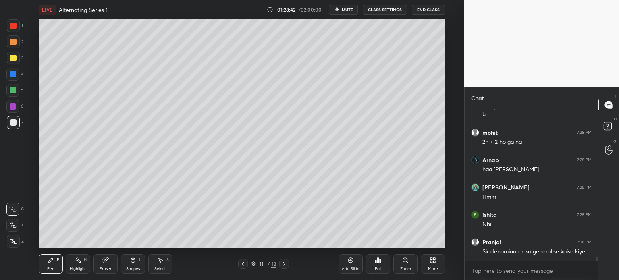
click at [244, 264] on icon at bounding box center [243, 264] width 6 height 6
click at [13, 61] on div at bounding box center [13, 58] width 6 height 6
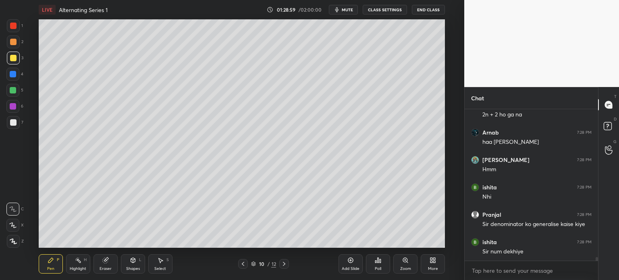
scroll to position [6039, 0]
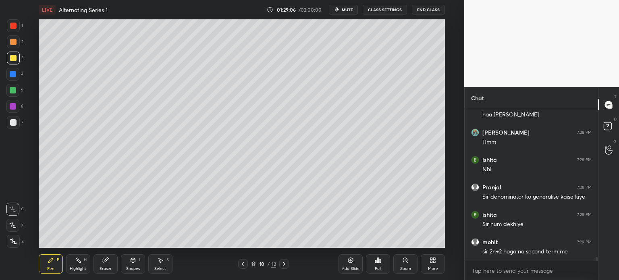
click at [283, 269] on div at bounding box center [284, 264] width 10 height 10
click at [95, 269] on div "Eraser" at bounding box center [106, 263] width 24 height 19
click at [50, 265] on div "Pen P" at bounding box center [51, 263] width 24 height 19
click at [13, 127] on div at bounding box center [13, 122] width 13 height 13
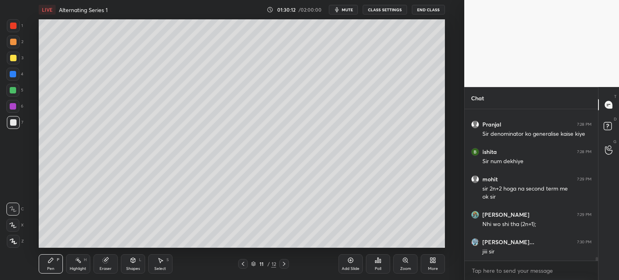
scroll to position [6129, 0]
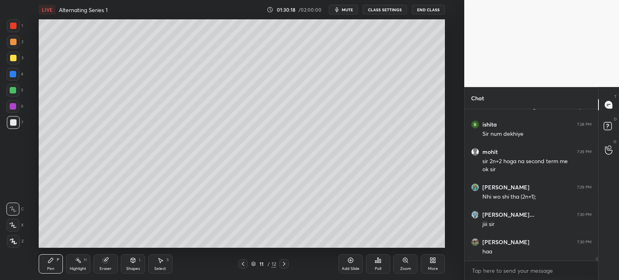
click at [394, 8] on button "CLASS SETTINGS" at bounding box center [385, 10] width 44 height 10
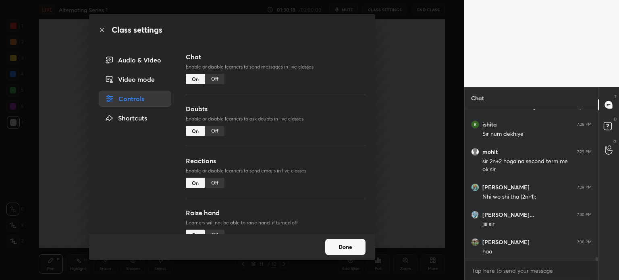
click at [215, 80] on div "Off" at bounding box center [214, 79] width 19 height 10
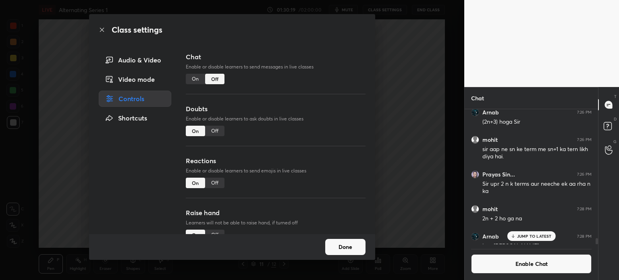
click at [40, 171] on div "Class settings Audio & Video Video mode Controls Shortcuts Chat Enable or disab…" at bounding box center [232, 140] width 465 height 280
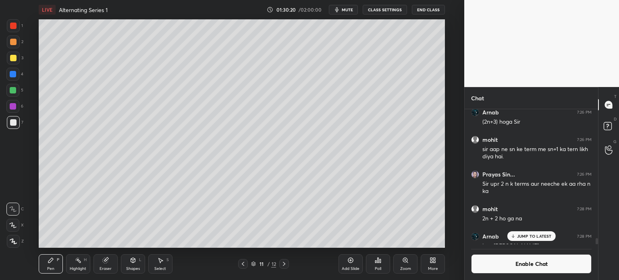
click at [105, 254] on div "Pen P Highlight H Eraser Shapes L Select S 11 / 12 Add Slide Poll Zoom More" at bounding box center [242, 264] width 407 height 32
click at [106, 264] on div "Eraser" at bounding box center [106, 263] width 24 height 19
click at [51, 266] on div "Pen P" at bounding box center [51, 263] width 24 height 19
click at [13, 122] on div at bounding box center [13, 122] width 6 height 6
click at [245, 264] on icon at bounding box center [243, 264] width 6 height 6
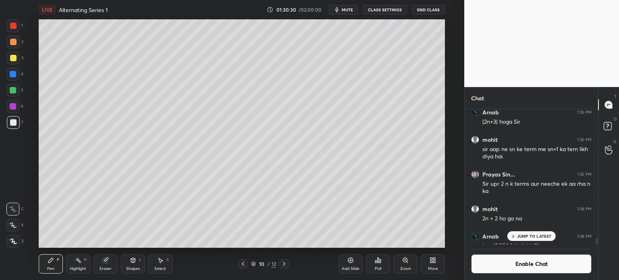
click at [548, 263] on button "Enable Chat" at bounding box center [531, 263] width 121 height 19
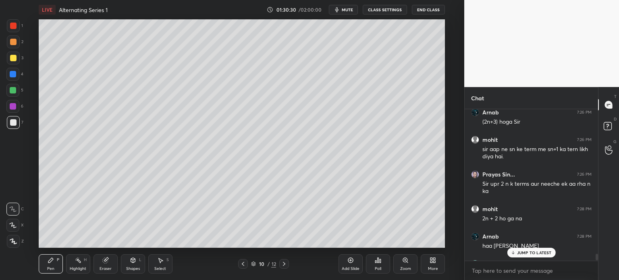
click at [538, 253] on p "JUMP TO LATEST" at bounding box center [534, 252] width 35 height 5
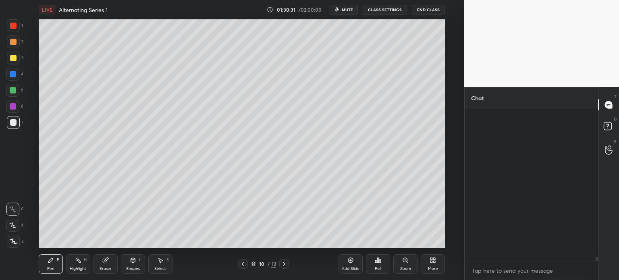
scroll to position [5938, 0]
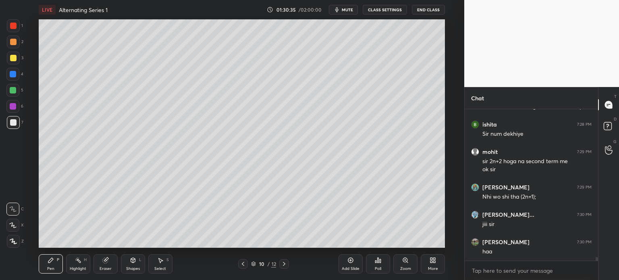
click at [287, 263] on icon at bounding box center [284, 264] width 6 height 6
click at [11, 53] on div at bounding box center [13, 58] width 13 height 13
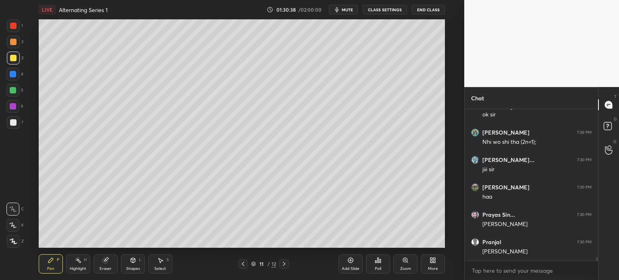
scroll to position [6020, 0]
click at [12, 119] on div at bounding box center [13, 122] width 13 height 13
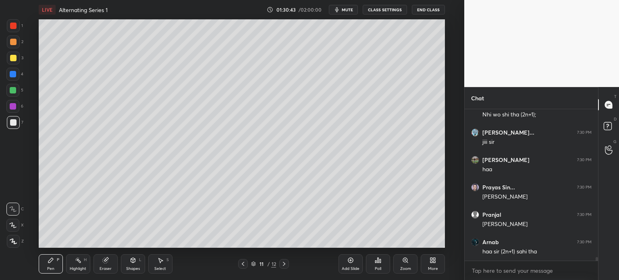
scroll to position [6048, 0]
click at [246, 265] on icon at bounding box center [243, 264] width 6 height 6
click at [282, 265] on icon at bounding box center [284, 264] width 6 height 6
click at [133, 269] on div "Shapes" at bounding box center [133, 269] width 14 height 4
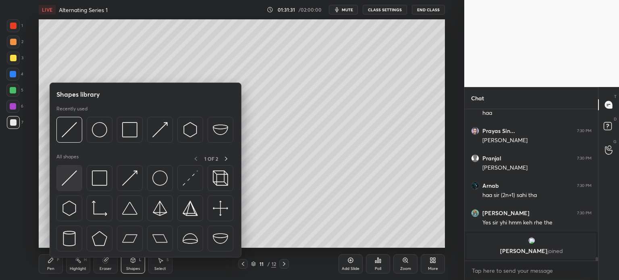
click at [69, 186] on div at bounding box center [69, 178] width 26 height 26
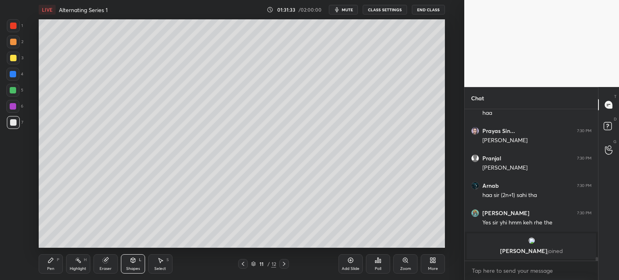
click at [56, 267] on div "Pen P" at bounding box center [51, 263] width 24 height 19
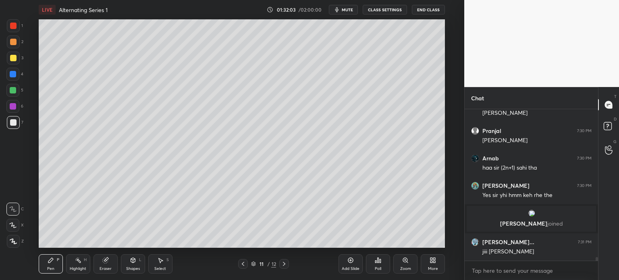
click at [148, 258] on div "Pen P Highlight H Eraser Shapes L Select S" at bounding box center [114, 263] width 150 height 19
click at [132, 266] on div "Shapes L" at bounding box center [133, 263] width 24 height 19
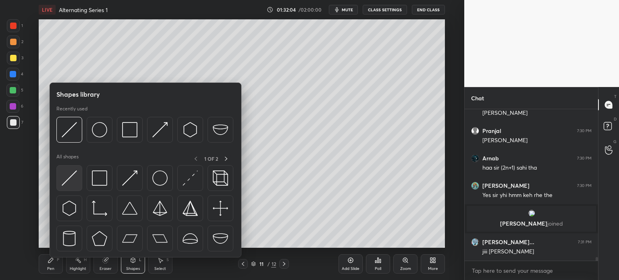
click at [76, 187] on div at bounding box center [69, 178] width 26 height 26
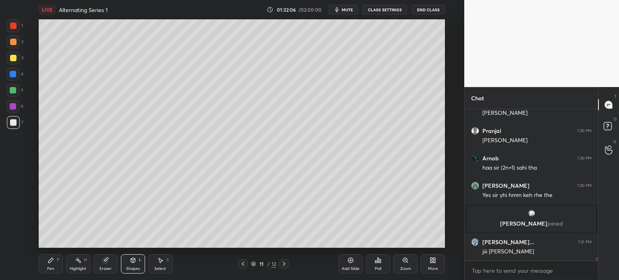
click at [50, 264] on div "Pen P" at bounding box center [51, 263] width 24 height 19
click at [15, 75] on div at bounding box center [13, 74] width 6 height 6
click at [13, 123] on div at bounding box center [13, 122] width 6 height 6
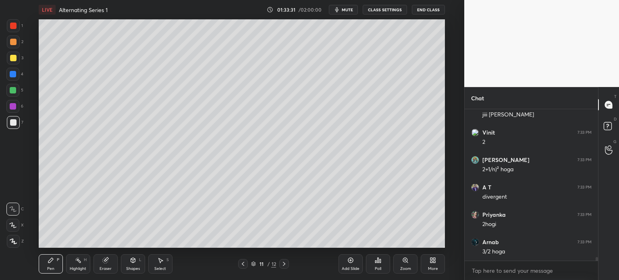
scroll to position [6164, 0]
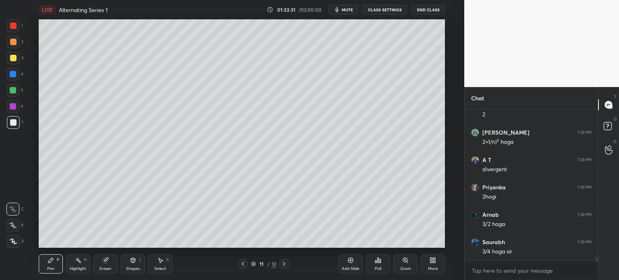
click at [97, 266] on div "Eraser" at bounding box center [106, 263] width 24 height 19
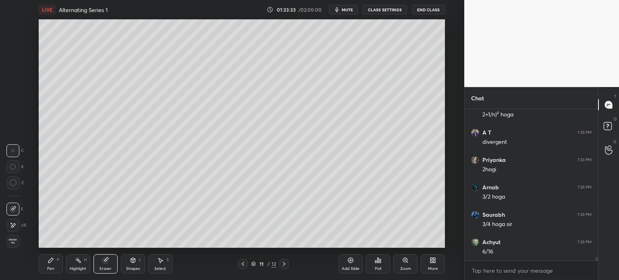
click at [57, 264] on div "Pen P" at bounding box center [51, 263] width 24 height 19
click at [116, 266] on div "Eraser" at bounding box center [106, 263] width 24 height 19
click at [62, 263] on div "Pen P" at bounding box center [51, 263] width 24 height 19
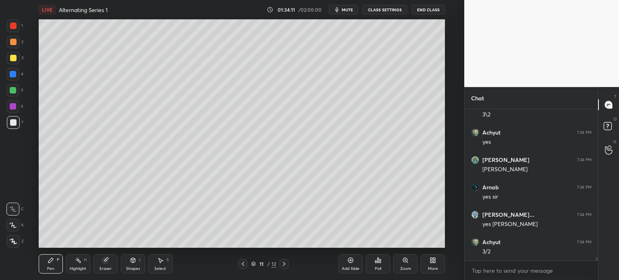
scroll to position [6383, 0]
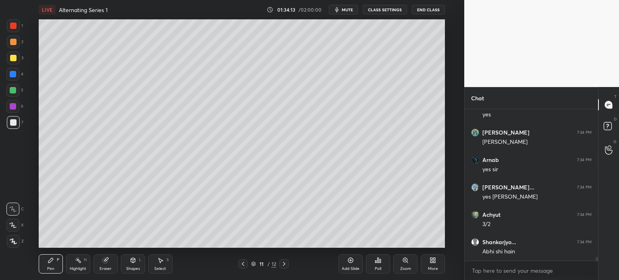
click at [8, 77] on div at bounding box center [12, 74] width 13 height 13
click at [11, 60] on div at bounding box center [13, 58] width 6 height 6
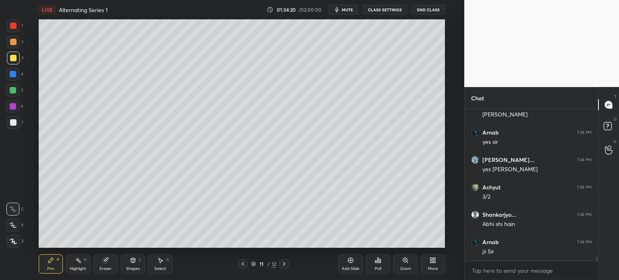
click at [244, 265] on icon at bounding box center [243, 264] width 6 height 6
click at [11, 73] on div at bounding box center [13, 74] width 6 height 6
click at [15, 90] on div at bounding box center [13, 90] width 6 height 6
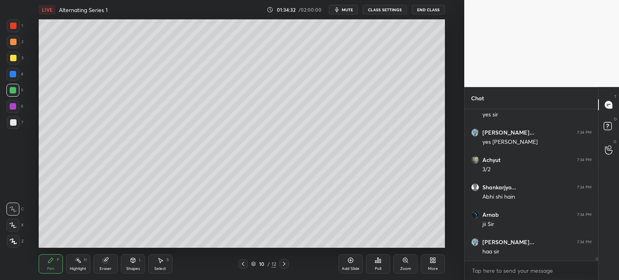
click at [17, 124] on div at bounding box center [13, 122] width 13 height 13
click at [288, 264] on div "10 / 12" at bounding box center [264, 264] width 150 height 10
click at [284, 263] on icon at bounding box center [284, 264] width 6 height 6
click at [16, 107] on div at bounding box center [13, 106] width 6 height 6
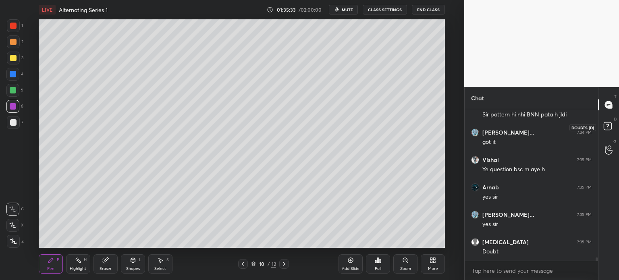
click at [609, 126] on rect at bounding box center [608, 127] width 8 height 8
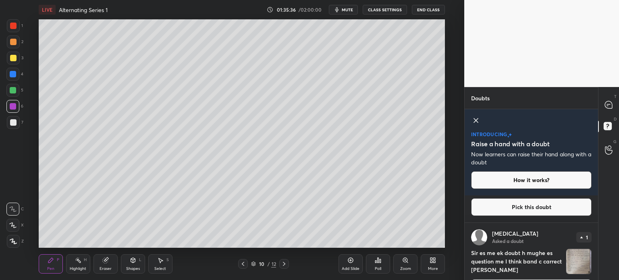
scroll to position [77, 0]
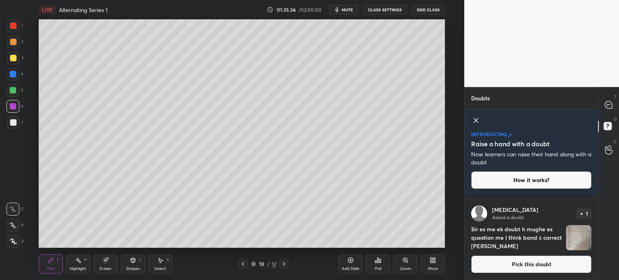
click at [574, 263] on button "Pick this doubt" at bounding box center [531, 265] width 121 height 18
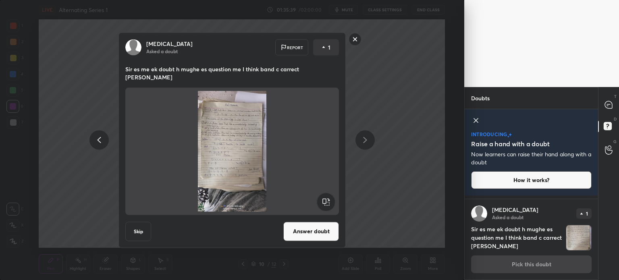
click at [327, 233] on button "Answer doubt" at bounding box center [312, 231] width 56 height 19
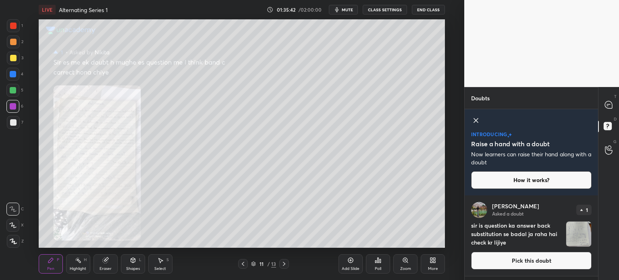
click at [403, 261] on icon at bounding box center [405, 260] width 4 height 4
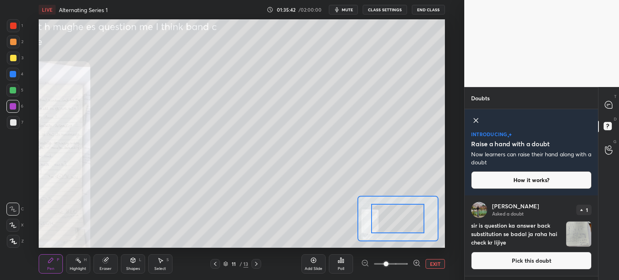
click at [405, 262] on span at bounding box center [391, 264] width 34 height 12
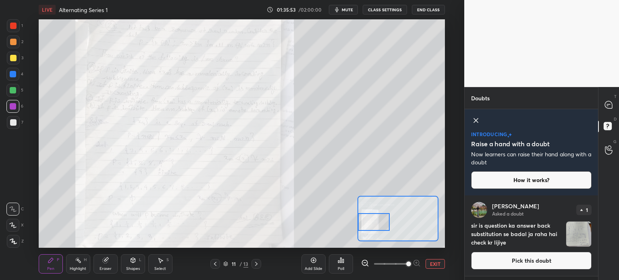
drag, startPoint x: 385, startPoint y: 216, endPoint x: 379, endPoint y: 219, distance: 6.5
click at [379, 219] on div at bounding box center [374, 222] width 32 height 18
click at [611, 105] on icon at bounding box center [608, 104] width 7 height 7
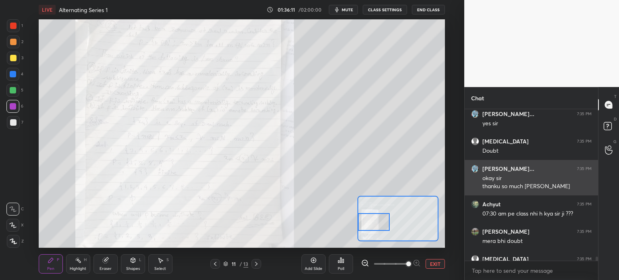
scroll to position [149, 131]
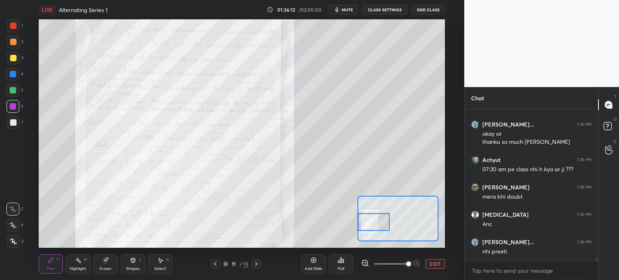
drag, startPoint x: 598, startPoint y: 259, endPoint x: 597, endPoint y: 275, distance: 16.6
click at [597, 276] on div "[PERSON_NAME]... 7:35 PM yes sir [PERSON_NAME] 7:35 PM Doubt Gaurav kum... 7:35…" at bounding box center [531, 194] width 133 height 171
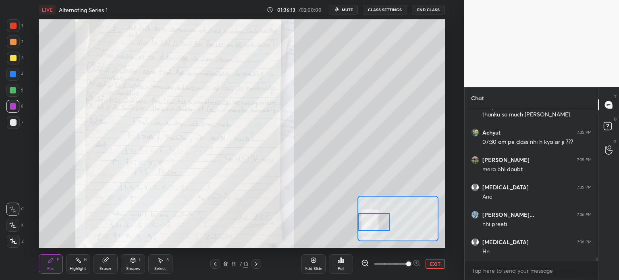
scroll to position [6952, 0]
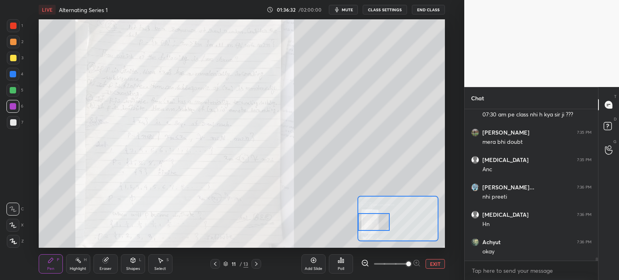
click at [352, 10] on span "mute" at bounding box center [347, 10] width 11 height 6
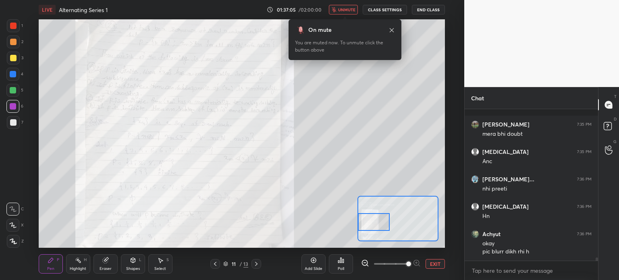
scroll to position [6995, 0]
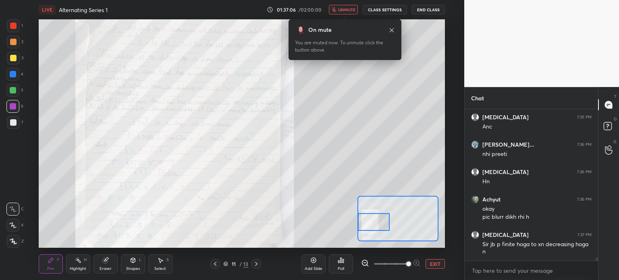
click at [439, 264] on button "EXIT" at bounding box center [435, 264] width 19 height 10
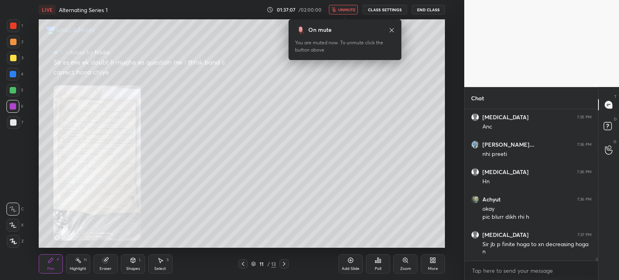
click at [453, 267] on div "LIVE Alternating Series 1 01:37:07 / 02:00:00 unmute CLASS SETTINGS End Class S…" at bounding box center [242, 140] width 432 height 280
click at [440, 265] on div "More" at bounding box center [433, 263] width 24 height 19
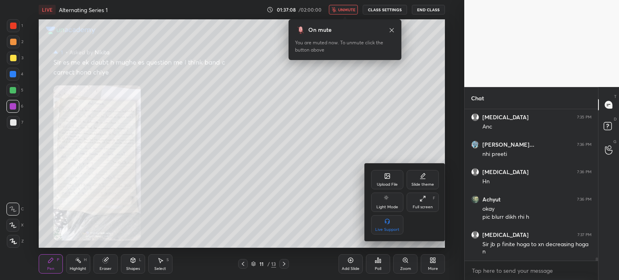
click at [388, 186] on div "Upload File" at bounding box center [387, 185] width 21 height 4
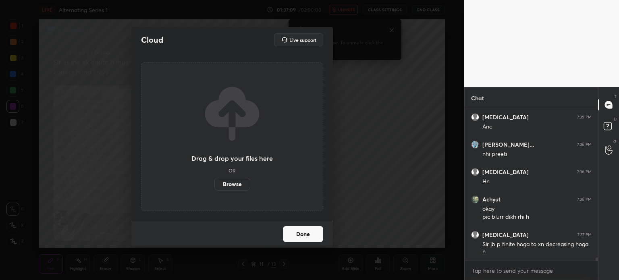
click at [240, 183] on label "Browse" at bounding box center [233, 184] width 36 height 13
click at [215, 183] on input "Browse" at bounding box center [215, 184] width 0 height 13
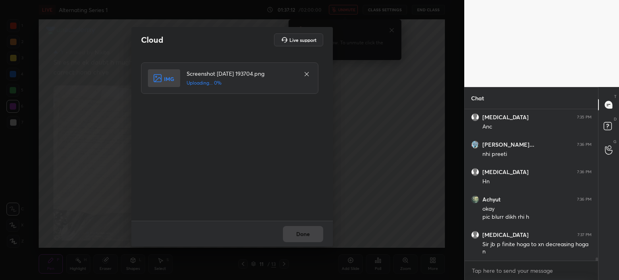
click at [309, 238] on div "Done" at bounding box center [232, 234] width 202 height 26
click at [310, 237] on div "Done" at bounding box center [232, 234] width 202 height 26
click at [311, 239] on button "Done" at bounding box center [303, 234] width 40 height 16
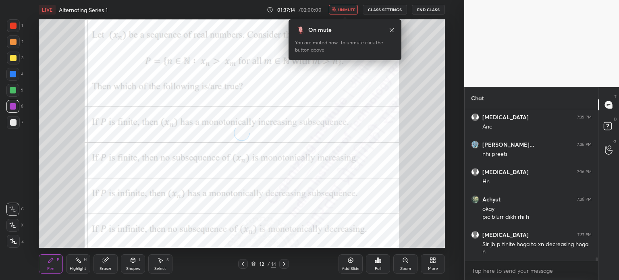
click at [348, 11] on span "unmute" at bounding box center [346, 10] width 17 height 6
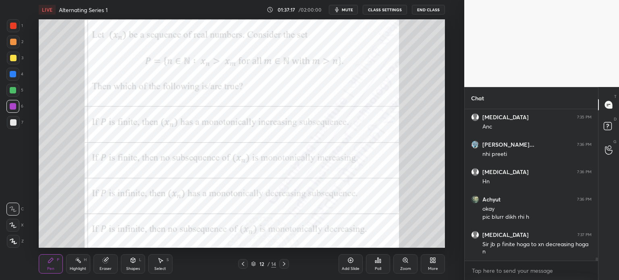
click at [10, 27] on div at bounding box center [13, 25] width 13 height 13
click at [13, 73] on div at bounding box center [13, 74] width 6 height 6
click at [13, 44] on div at bounding box center [13, 42] width 6 height 6
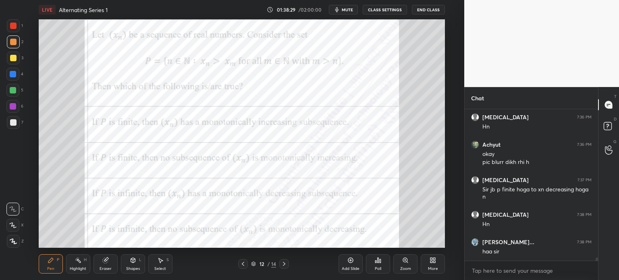
scroll to position [7077, 0]
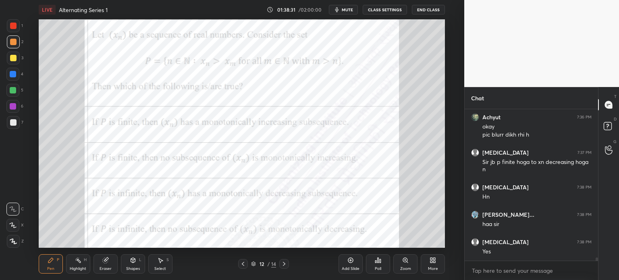
click at [16, 90] on div at bounding box center [13, 90] width 6 height 6
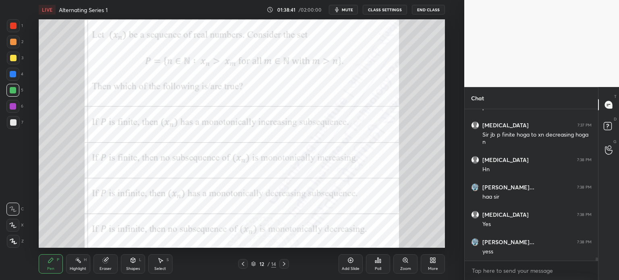
click at [180, 33] on div "LIVE Alternating Series 1 01:38:41 / 02:00:00 mute CLASS SETTINGS End Class Set…" at bounding box center [242, 140] width 432 height 280
click at [11, 26] on div at bounding box center [13, 26] width 6 height 6
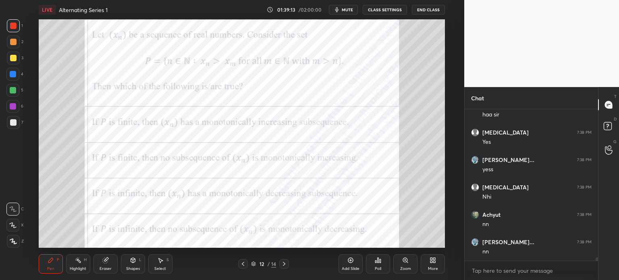
scroll to position [7214, 0]
click at [17, 95] on div at bounding box center [12, 90] width 13 height 13
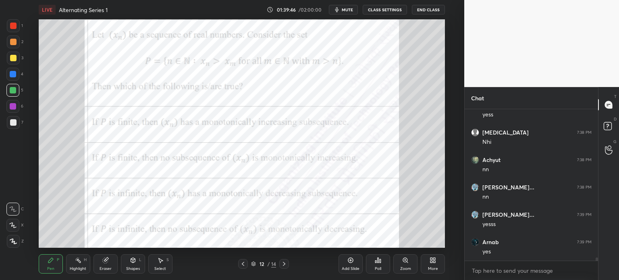
click at [605, 129] on rect at bounding box center [608, 127] width 8 height 8
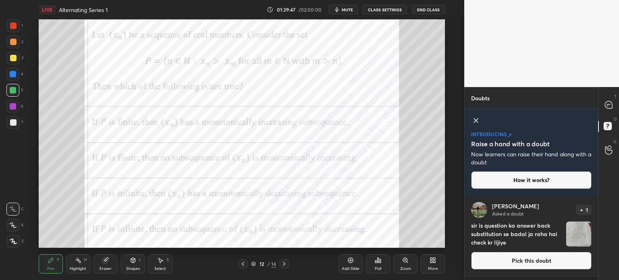
click at [532, 265] on button "Pick this doubt" at bounding box center [531, 261] width 121 height 18
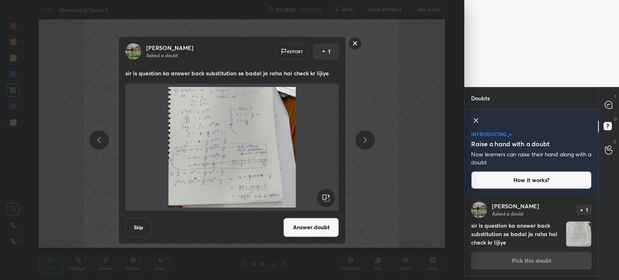
click at [319, 229] on button "Answer doubt" at bounding box center [312, 227] width 56 height 19
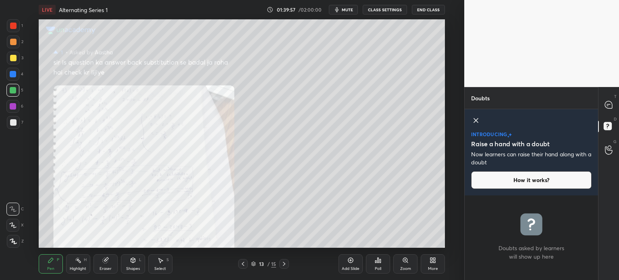
click at [426, 264] on div "More" at bounding box center [433, 263] width 24 height 19
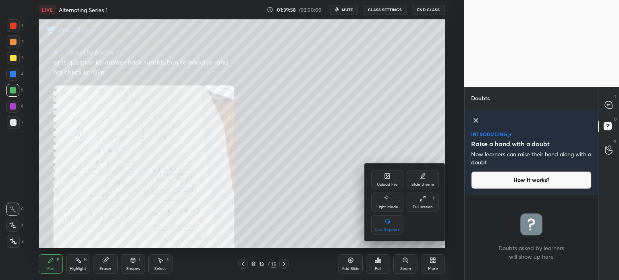
click at [426, 265] on div at bounding box center [309, 140] width 619 height 280
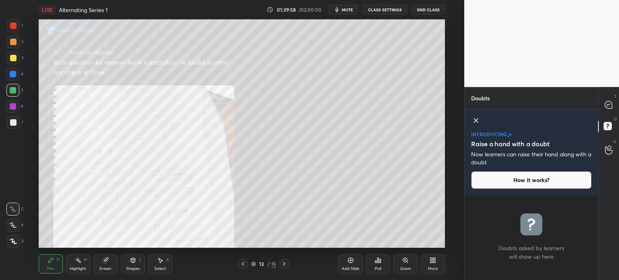
click at [408, 269] on div "Zoom" at bounding box center [405, 269] width 11 height 4
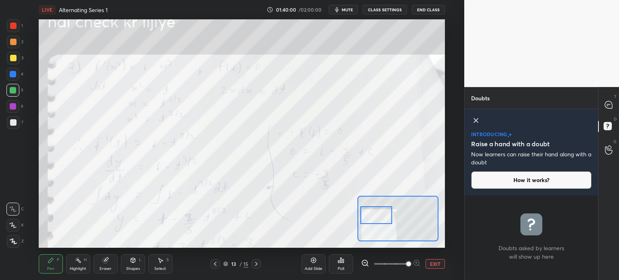
drag, startPoint x: 393, startPoint y: 217, endPoint x: 373, endPoint y: 211, distance: 21.1
click at [372, 212] on div at bounding box center [377, 215] width 32 height 18
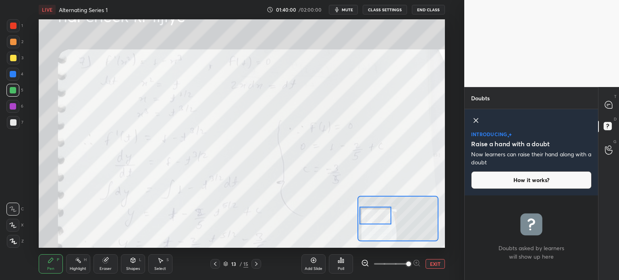
click at [390, 266] on span at bounding box center [391, 264] width 34 height 12
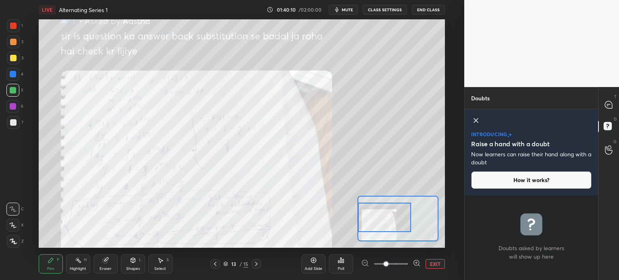
drag, startPoint x: 372, startPoint y: 222, endPoint x: 366, endPoint y: 224, distance: 6.7
click at [366, 224] on div at bounding box center [384, 217] width 53 height 29
click at [609, 106] on icon at bounding box center [608, 104] width 7 height 7
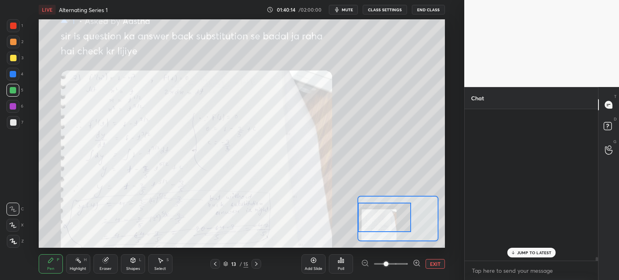
scroll to position [149, 131]
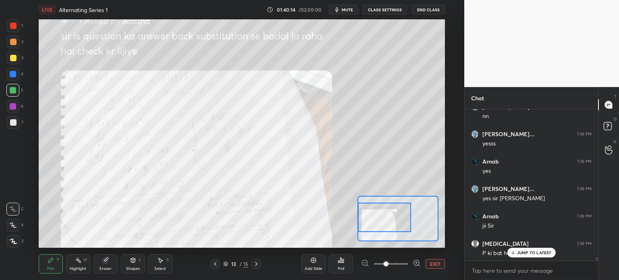
click at [519, 253] on p "JUMP TO LATEST" at bounding box center [534, 252] width 35 height 5
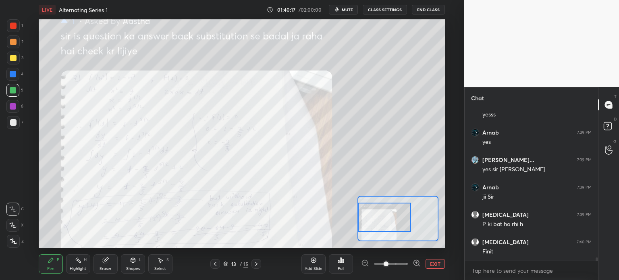
click at [437, 266] on button "EXIT" at bounding box center [435, 264] width 19 height 10
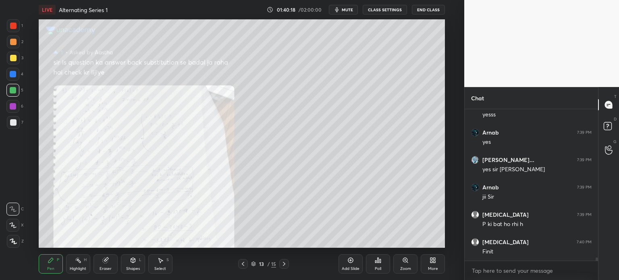
click at [245, 265] on icon at bounding box center [243, 264] width 6 height 6
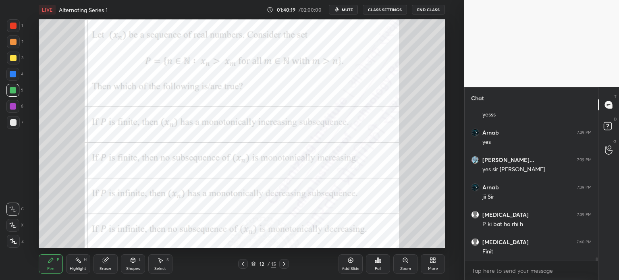
scroll to position [7329, 0]
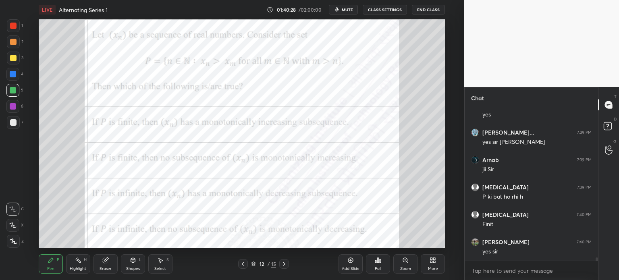
click at [436, 8] on button "End Class" at bounding box center [428, 10] width 33 height 10
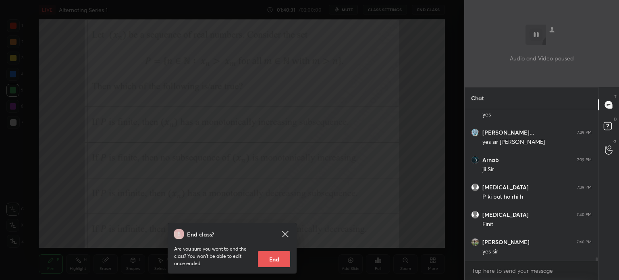
click at [285, 266] on button "End" at bounding box center [274, 259] width 32 height 16
type textarea "x"
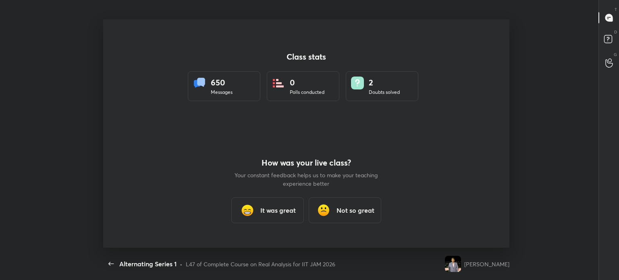
scroll to position [0, 0]
